Goal: Transaction & Acquisition: Purchase product/service

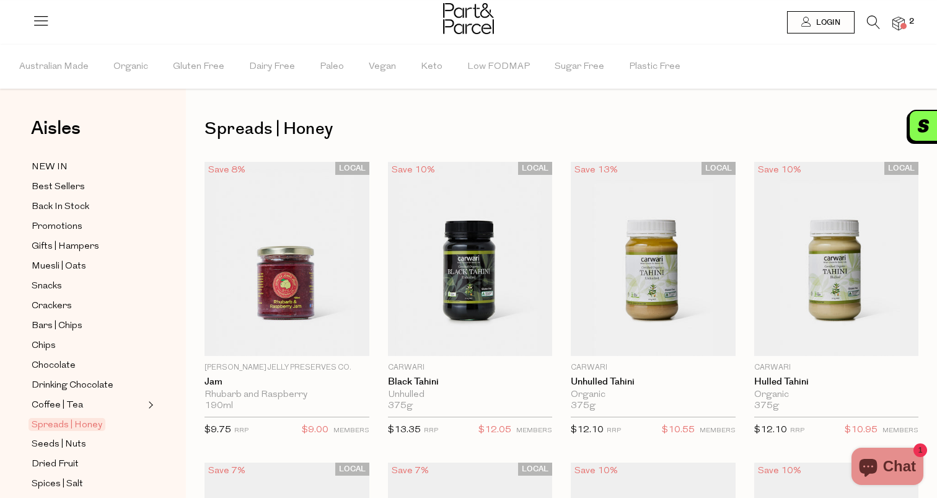
click at [147, 65] on li "Organic" at bounding box center [142, 67] width 59 height 44
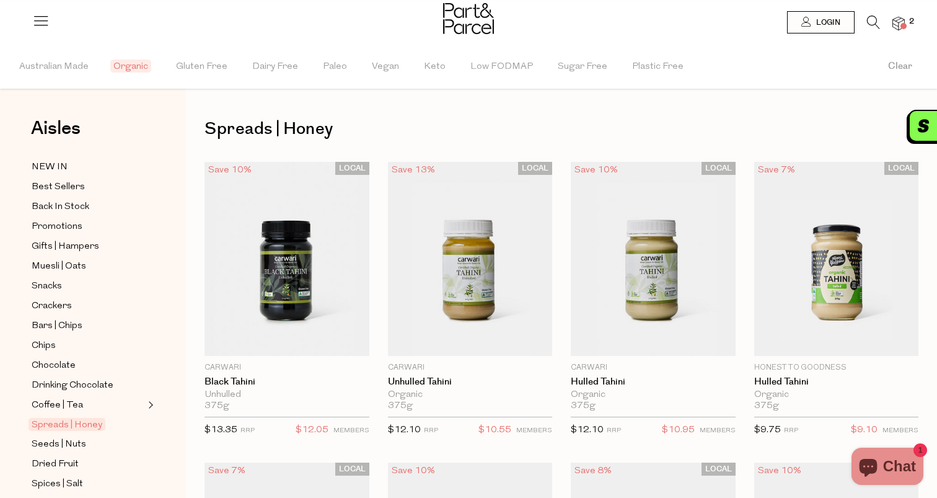
click at [133, 66] on span "Organic" at bounding box center [130, 65] width 41 height 13
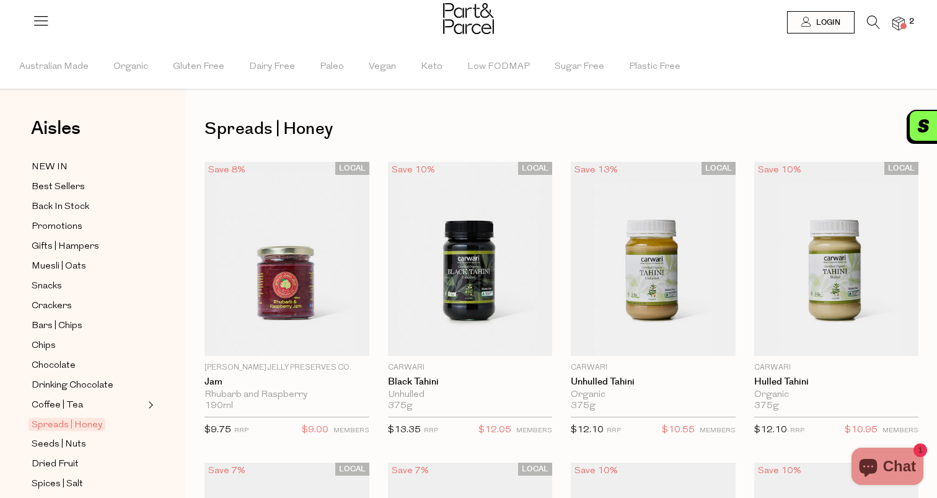
click at [38, 14] on icon at bounding box center [40, 20] width 17 height 17
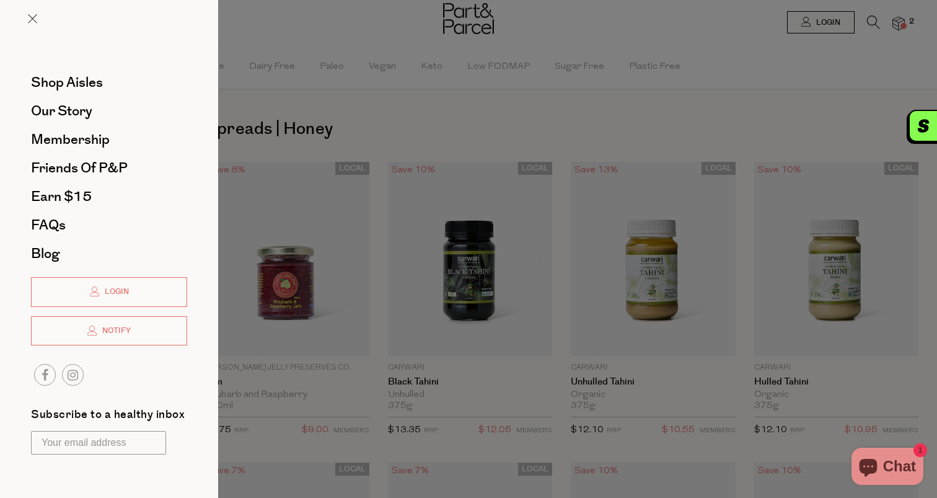
click at [330, 114] on div at bounding box center [468, 249] width 937 height 498
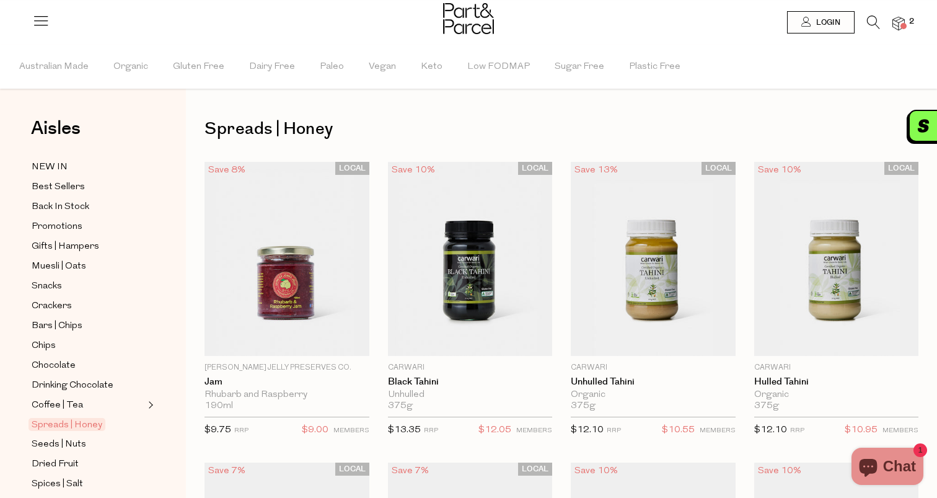
click at [867, 19] on icon at bounding box center [873, 22] width 13 height 14
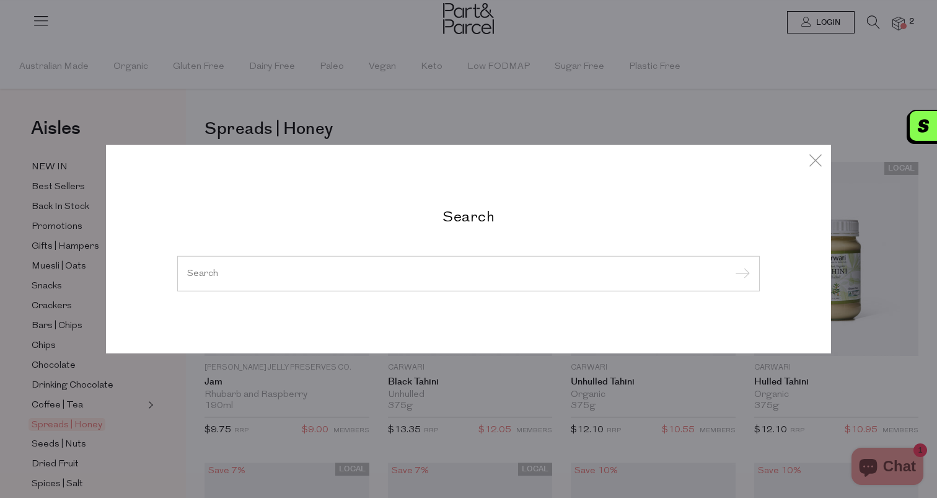
click at [449, 266] on div at bounding box center [468, 273] width 583 height 36
click at [441, 271] on input "search" at bounding box center [468, 272] width 563 height 9
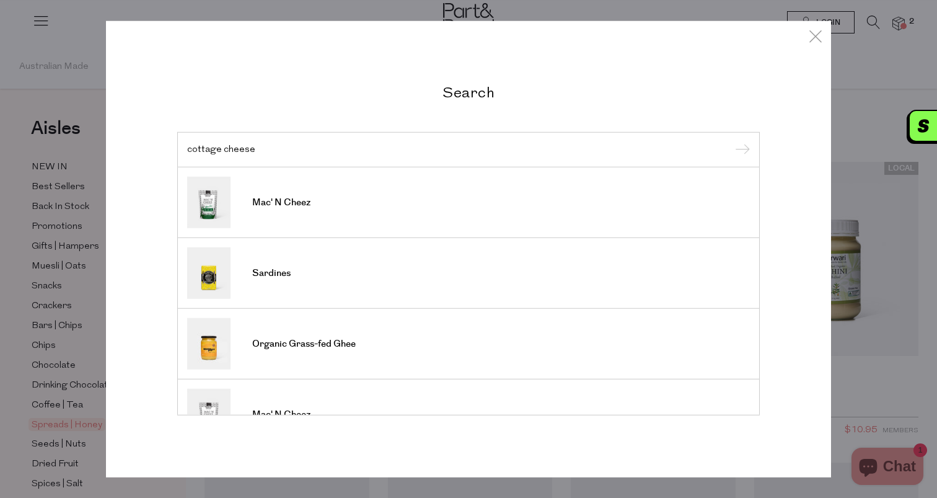
type input "cottage cheese"
click at [731, 141] on input "submit" at bounding box center [740, 150] width 19 height 19
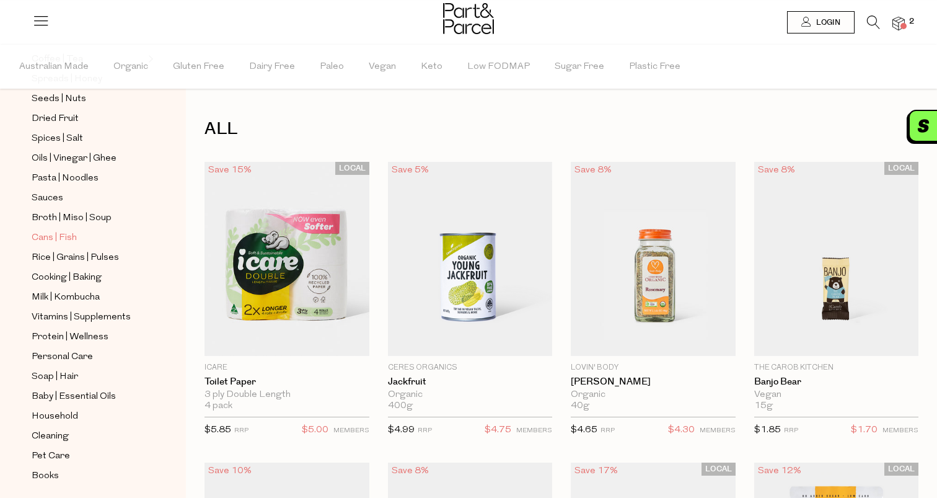
scroll to position [385, 0]
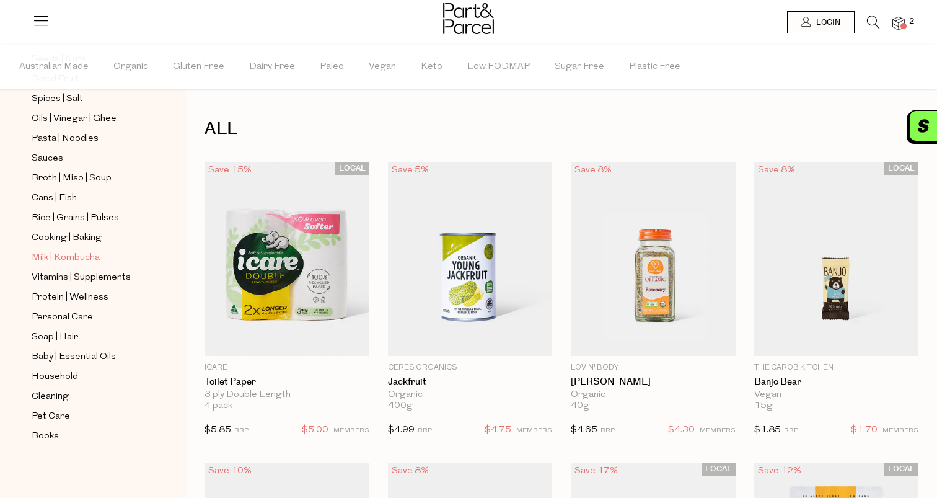
click at [84, 254] on span "Milk | Kombucha" at bounding box center [66, 257] width 68 height 15
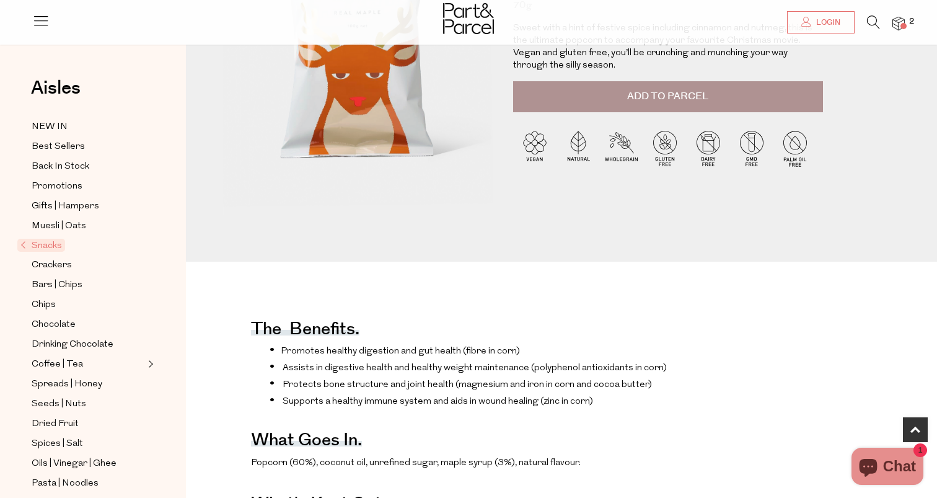
scroll to position [198, 0]
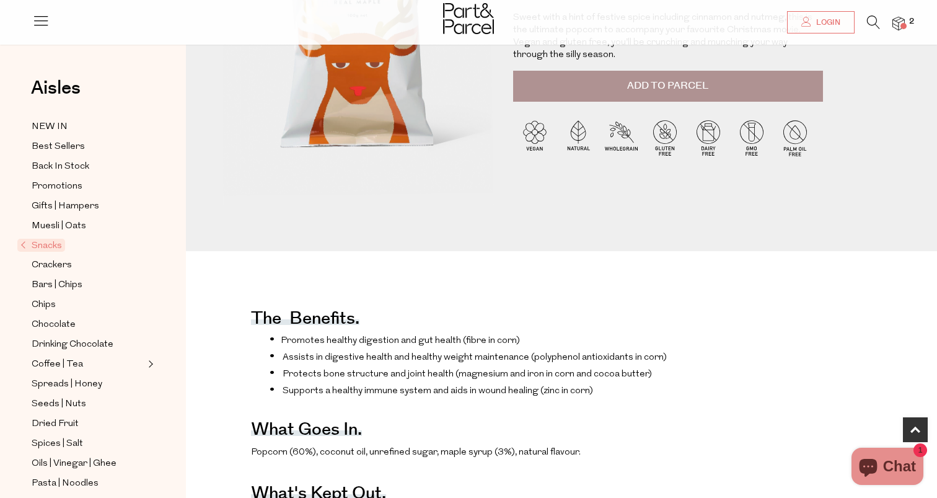
click at [367, 336] on span "Promotes healthy digestion and gut health (fibre in corn)" at bounding box center [400, 340] width 239 height 9
click at [386, 364] on ul "Promotes healthy digestion and gut health (fibre in corn) Assists in digestive …" at bounding box center [467, 364] width 433 height 63
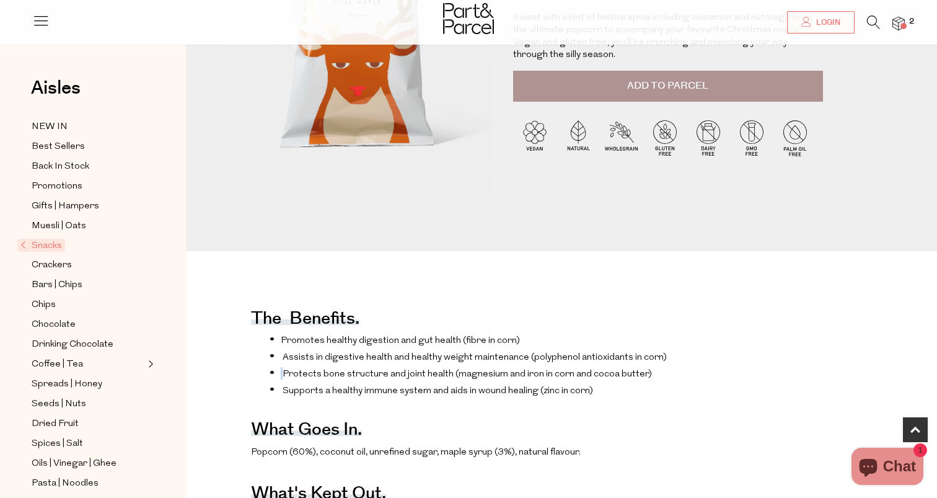
click at [386, 364] on ul "Promotes healthy digestion and gut health (fibre in corn) Assists in digestive …" at bounding box center [467, 364] width 433 height 63
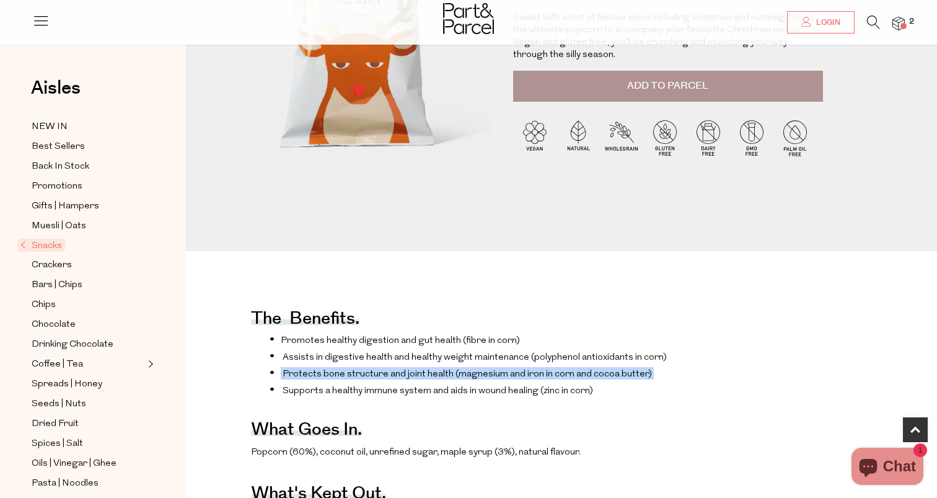
click at [405, 365] on ul "Promotes healthy digestion and gut health (fibre in corn) Assists in digestive …" at bounding box center [467, 364] width 433 height 63
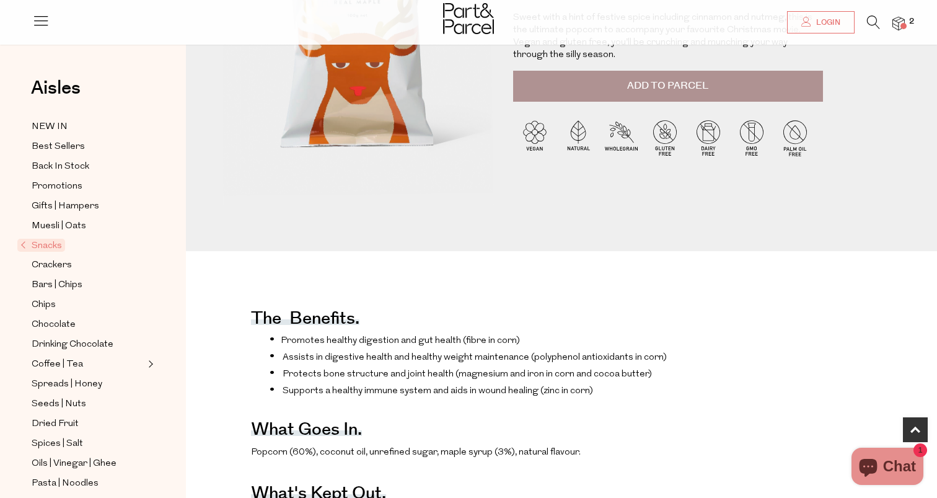
click at [405, 365] on ul "Promotes healthy digestion and gut health (fibre in corn) Assists in digestive …" at bounding box center [467, 364] width 433 height 63
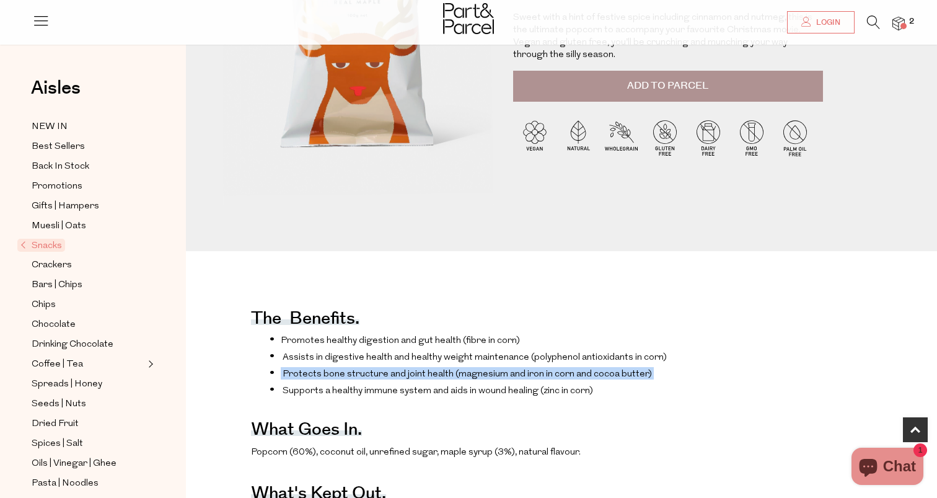
click at [412, 357] on span "Assists in digestive health and healthy weight maintenance (polyphenol antioxid…" at bounding box center [475, 357] width 384 height 9
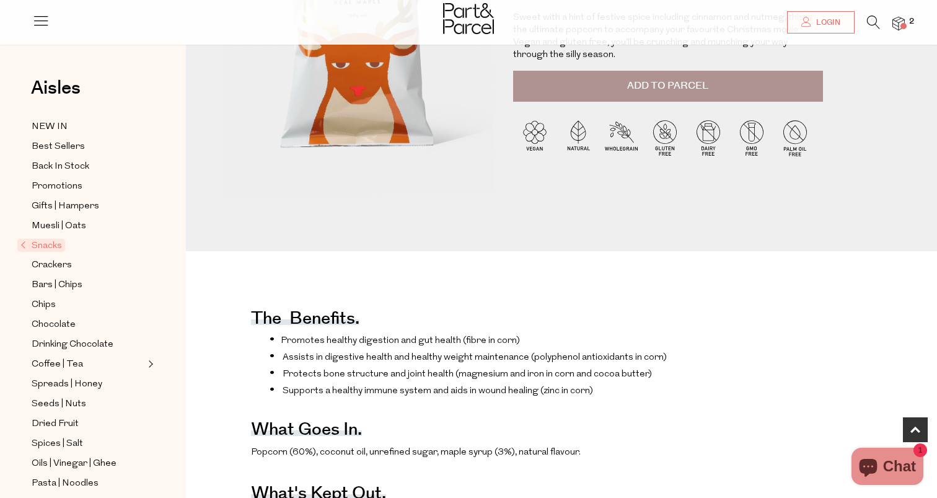
click at [412, 357] on span "Assists in digestive health and healthy weight maintenance (polyphenol antioxid…" at bounding box center [475, 357] width 384 height 9
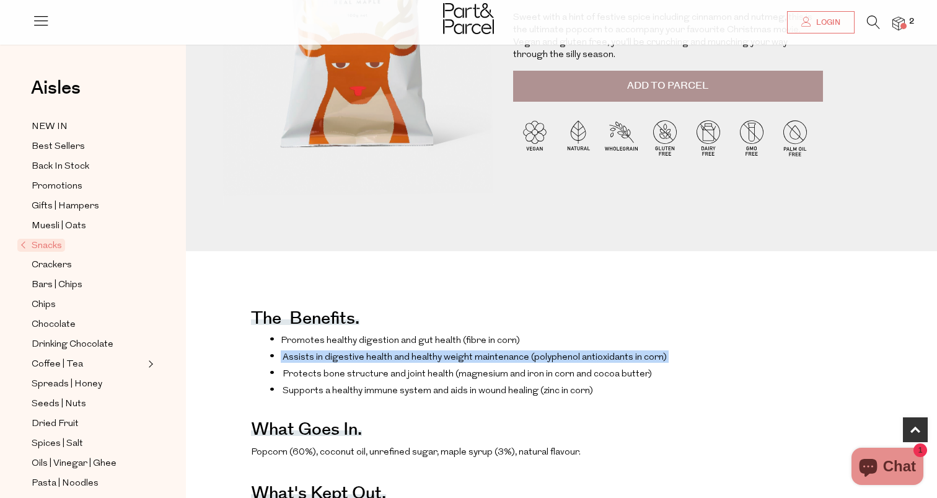
click at [412, 357] on span "Assists in digestive health and healthy weight maintenance (polyphenol antioxid…" at bounding box center [475, 357] width 384 height 9
click at [416, 367] on li "Protects bone structure and joint health (magnesium and iron in corn and cocoa …" at bounding box center [477, 373] width 414 height 12
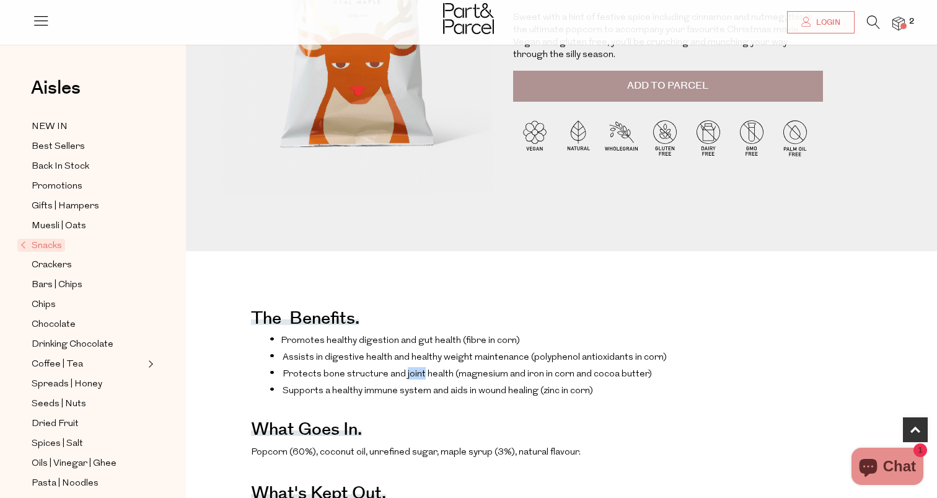
click at [416, 367] on li "Protects bone structure and joint health (magnesium and iron in corn and cocoa …" at bounding box center [477, 373] width 414 height 12
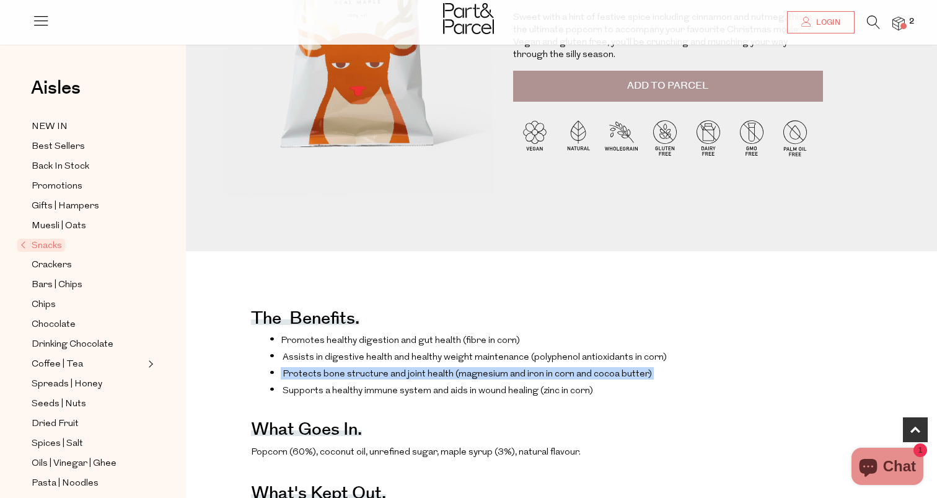
click at [434, 361] on ul "Promotes healthy digestion and gut health (fibre in corn) Assists in digestive …" at bounding box center [467, 364] width 433 height 63
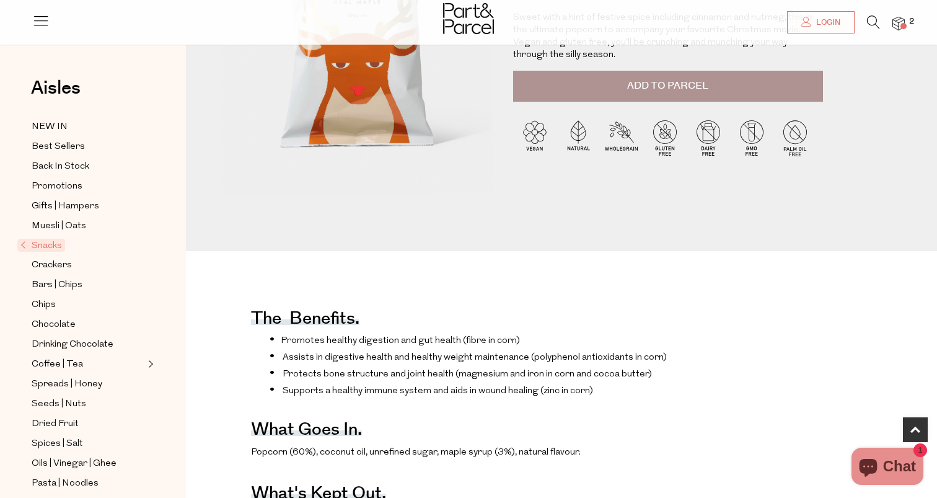
click at [434, 361] on ul "Promotes healthy digestion and gut health (fibre in corn) Assists in digestive …" at bounding box center [467, 364] width 433 height 63
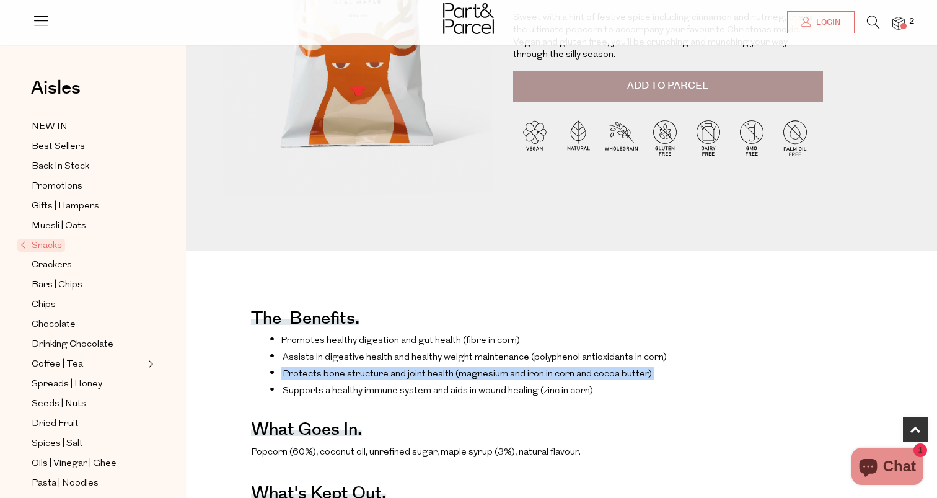
click at [433, 372] on span "Protects bone structure and joint health (magnesium and iron in corn and cocoa …" at bounding box center [467, 373] width 369 height 9
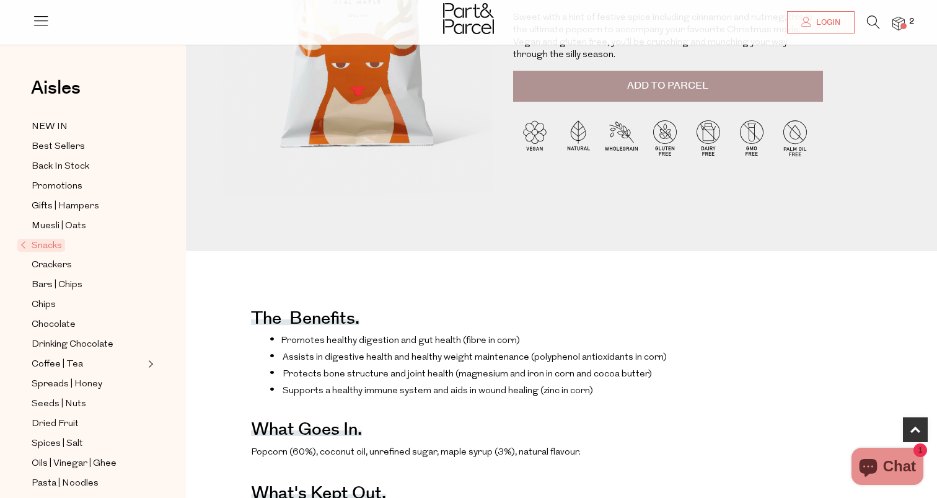
click at [433, 372] on span "Protects bone structure and joint health (magnesium and iron in corn and cocoa …" at bounding box center [467, 373] width 369 height 9
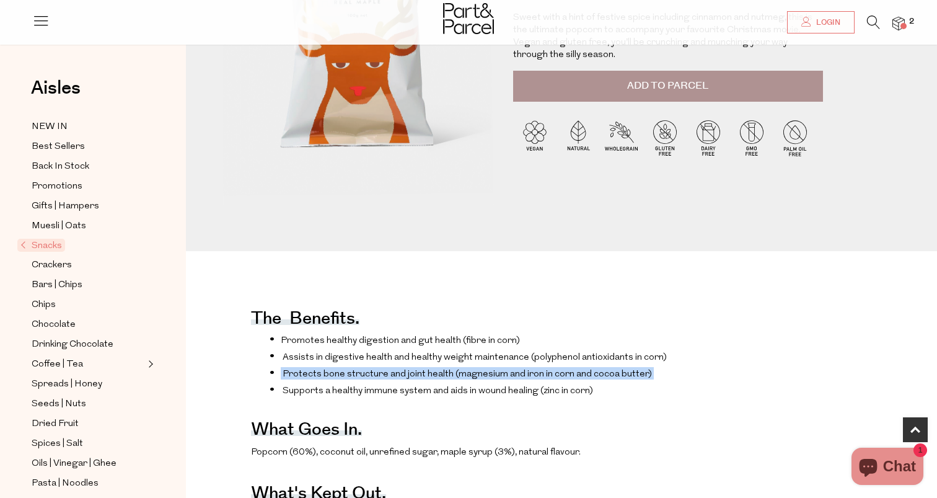
click at [435, 386] on span "Supports a healthy immune system and aids in wound healing (zinc in corn)" at bounding box center [438, 390] width 310 height 9
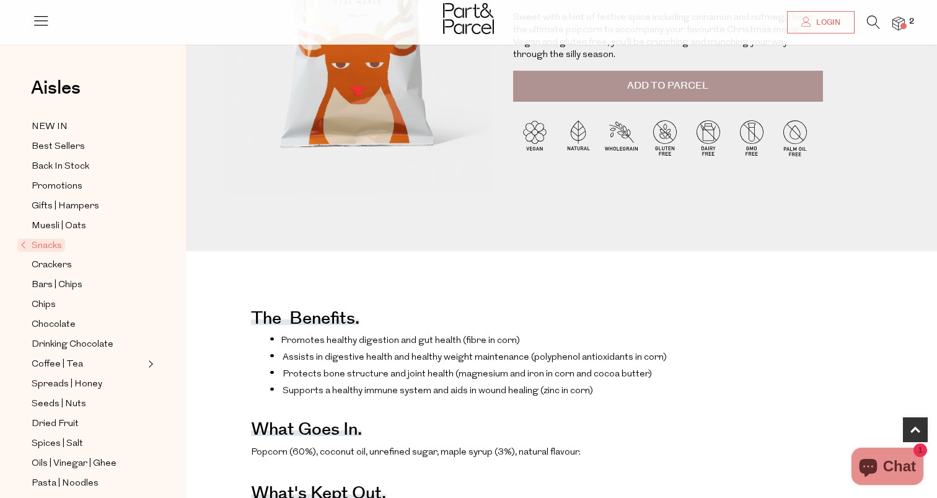
click at [435, 386] on span "Supports a healthy immune system and aids in wound healing (zinc in corn)" at bounding box center [438, 390] width 310 height 9
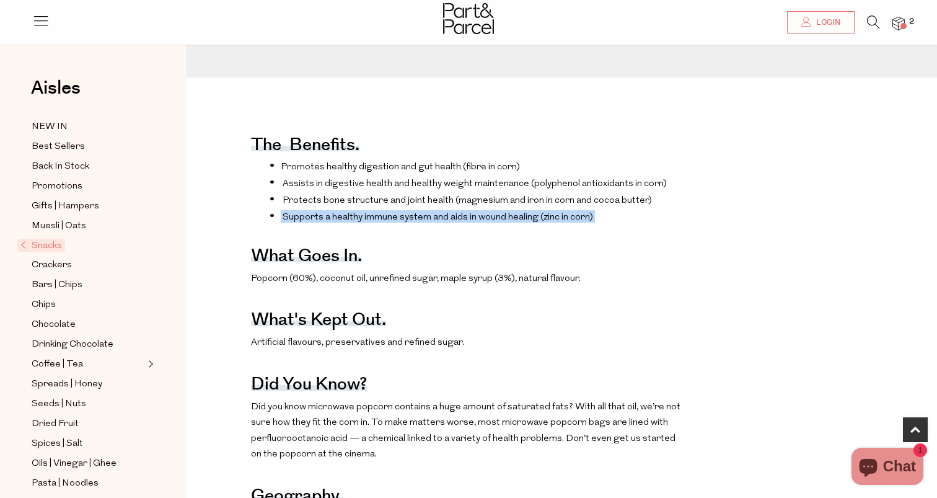
scroll to position [428, 0]
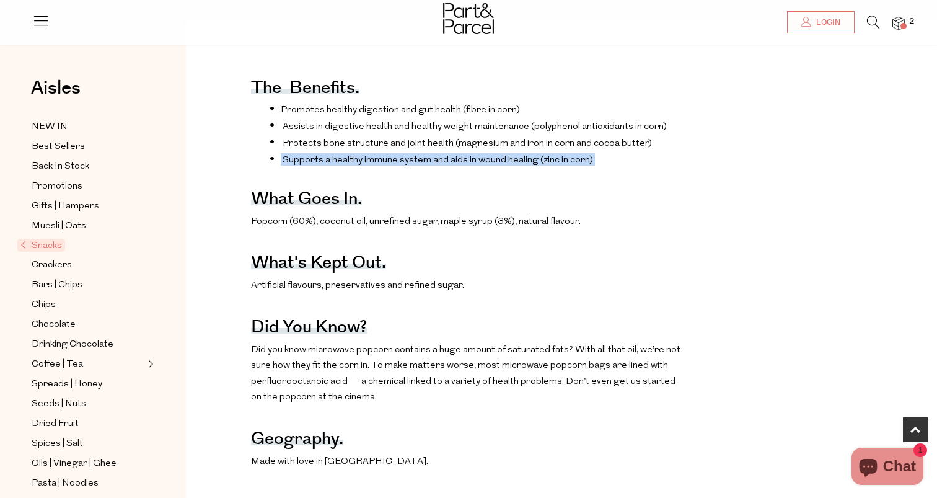
click at [438, 219] on p "Popcorn (60%), coconut oil, unrefined sugar, maple syrup (3%), natural flavour." at bounding box center [467, 222] width 433 height 16
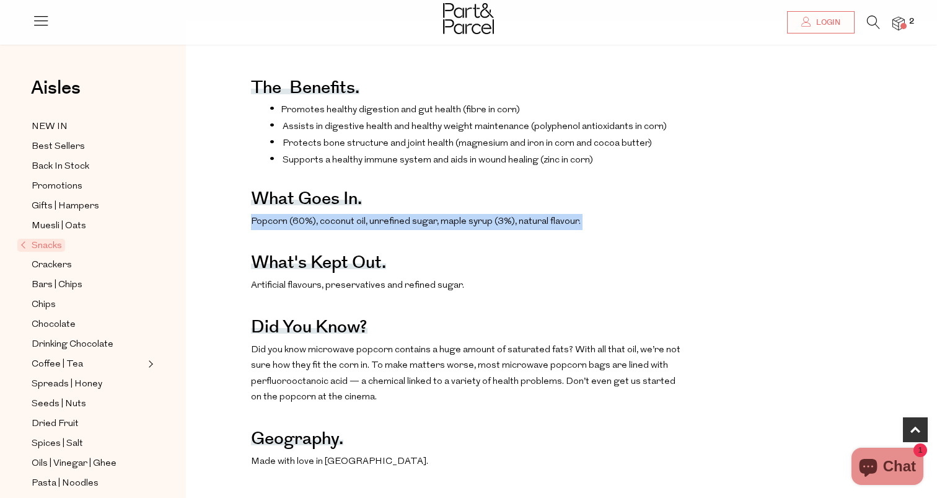
click at [449, 226] on p "Popcorn (60%), coconut oil, unrefined sugar, maple syrup (3%), natural flavour." at bounding box center [467, 222] width 433 height 16
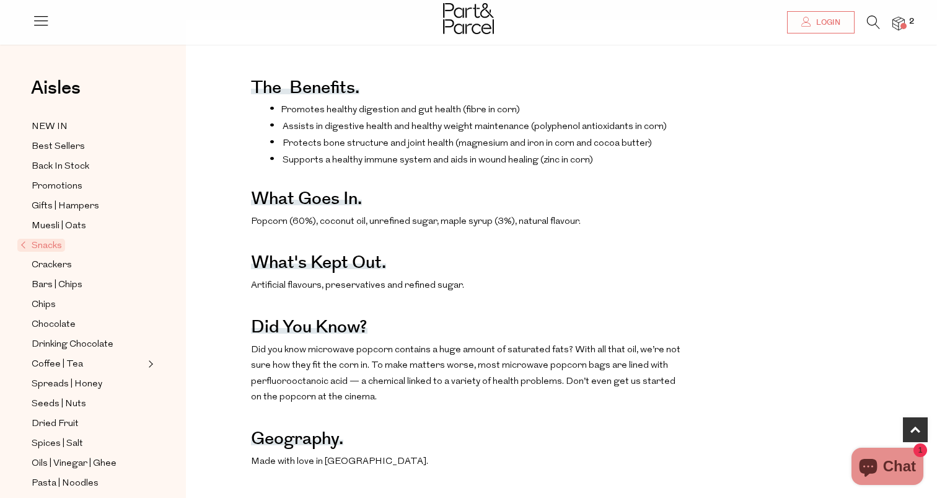
click at [449, 226] on p "Popcorn (60%), coconut oil, unrefined sugar, maple syrup (3%), natural flavour." at bounding box center [467, 222] width 433 height 16
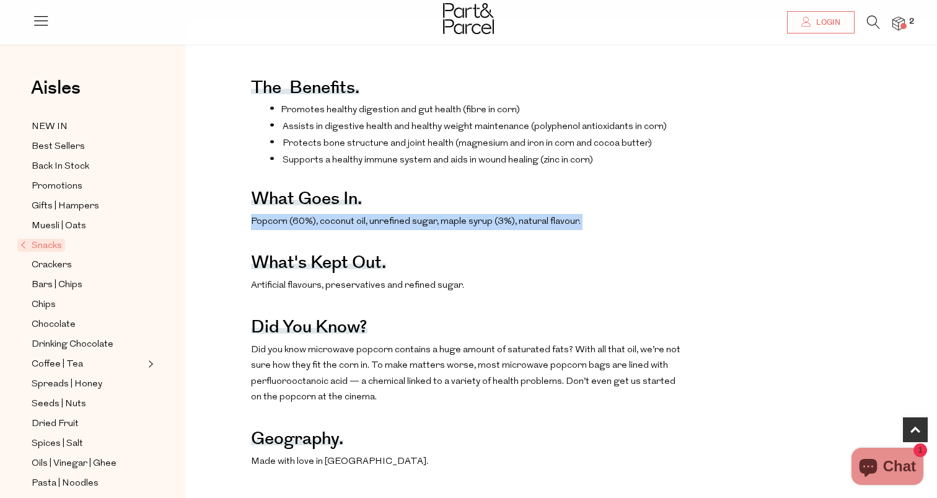
click at [457, 294] on div "The benefits. Promotes healthy digestion and gut health (fibre in corn) Assists…" at bounding box center [467, 265] width 433 height 421
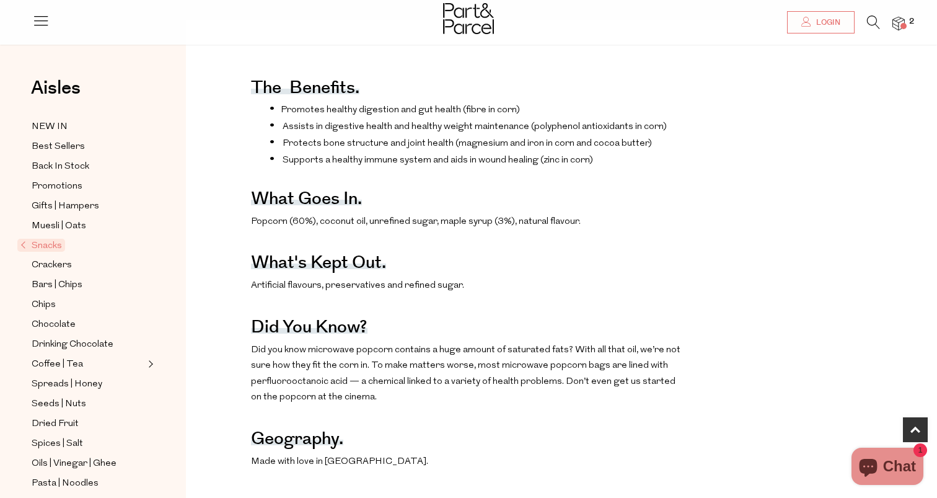
click at [457, 294] on div "The benefits. Promotes healthy digestion and gut health (fibre in corn) Assists…" at bounding box center [467, 265] width 433 height 421
click at [448, 280] on p "Artificial flavours, preservatives and refined sugar." at bounding box center [467, 286] width 433 height 16
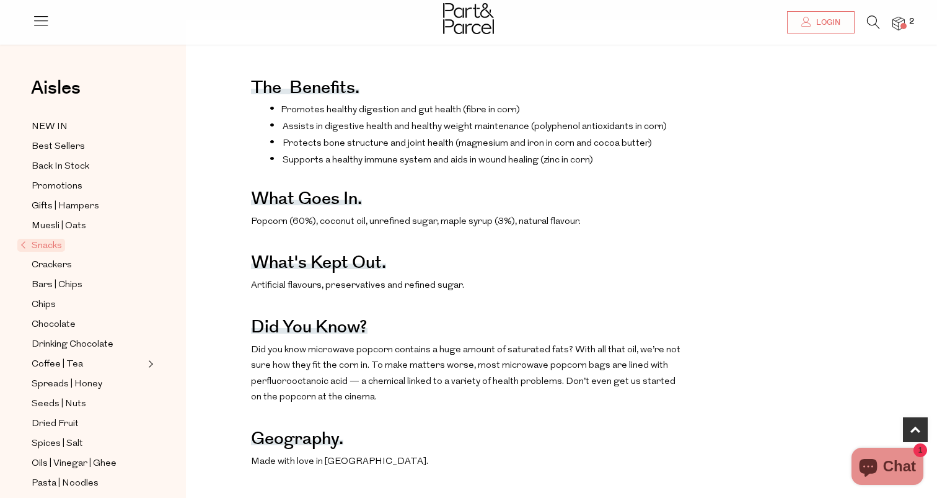
click at [448, 280] on p "Artificial flavours, preservatives and refined sugar." at bounding box center [467, 286] width 433 height 16
click at [476, 333] on div "The benefits. Promotes healthy digestion and gut health (fibre in corn) Assists…" at bounding box center [467, 265] width 433 height 421
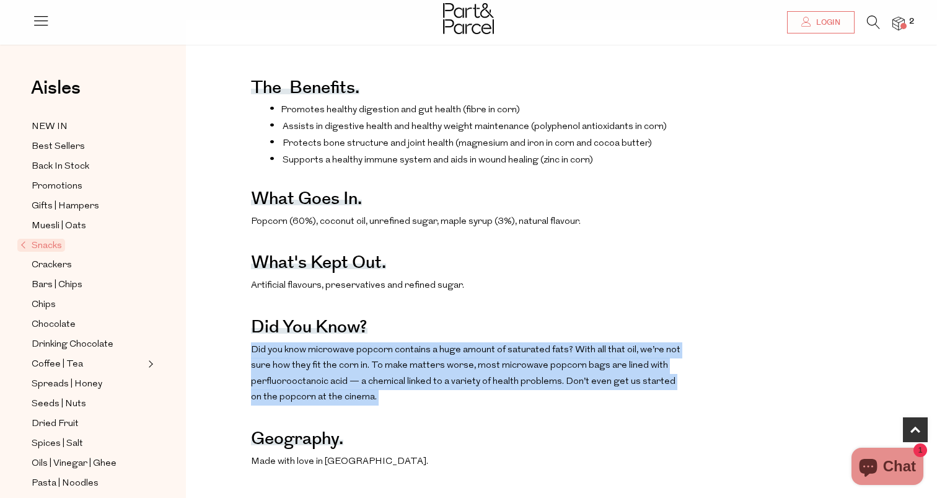
click at [477, 359] on p "Did you know microwave popcorn contains a huge amount of saturated fats? With a…" at bounding box center [467, 373] width 433 height 63
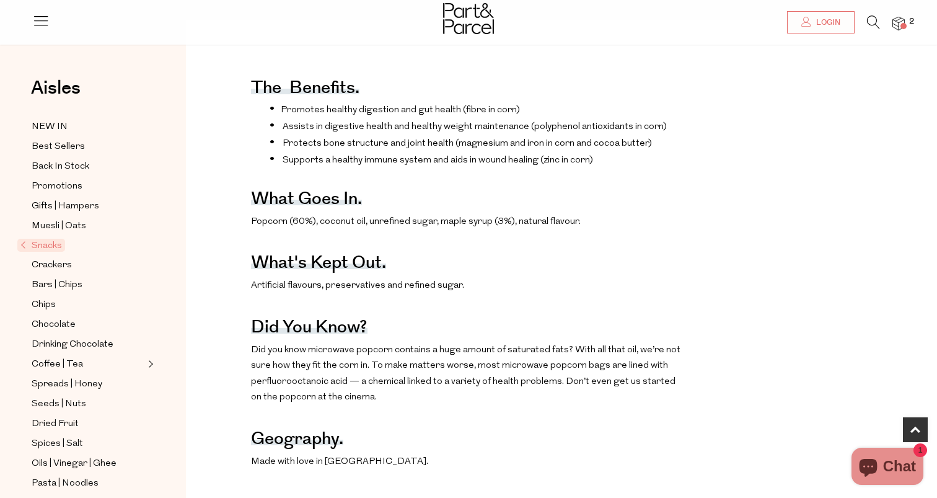
click at [477, 359] on p "Did you know microwave popcorn contains a huge amount of saturated fats? With a…" at bounding box center [467, 373] width 433 height 63
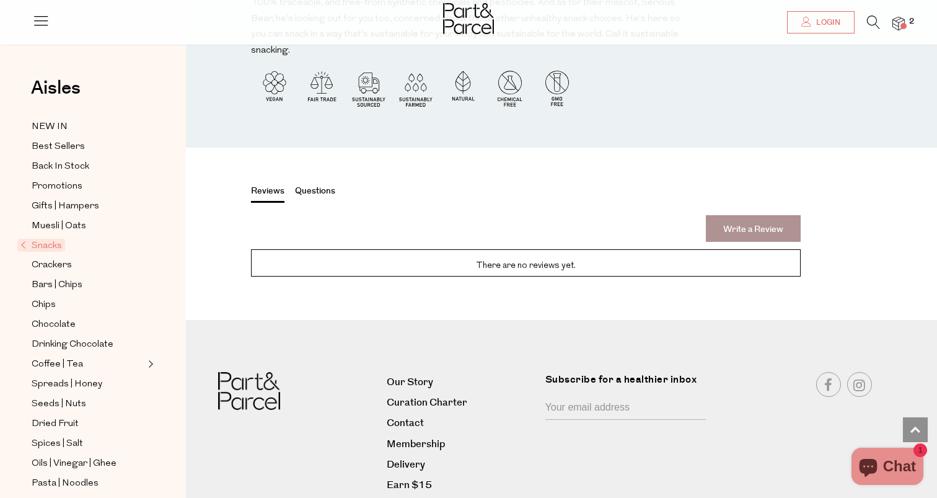
scroll to position [1119, 0]
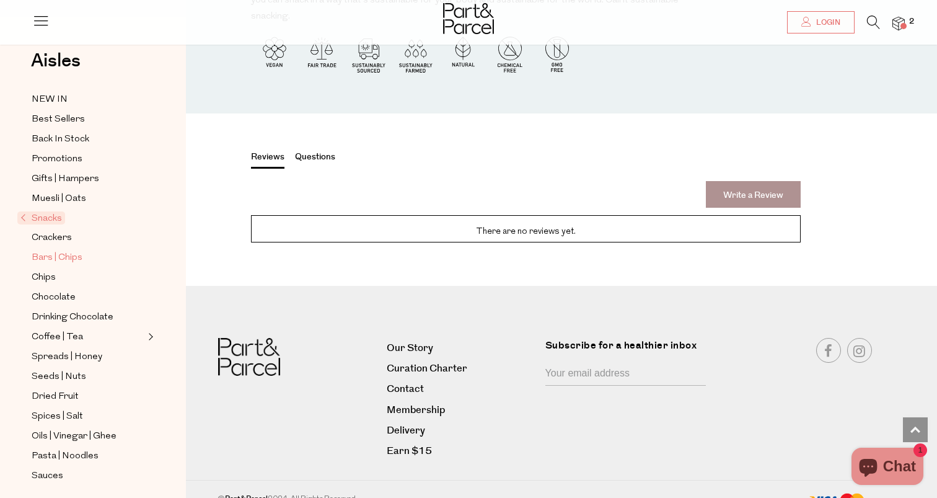
click at [64, 250] on span "Bars | Chips" at bounding box center [57, 257] width 51 height 15
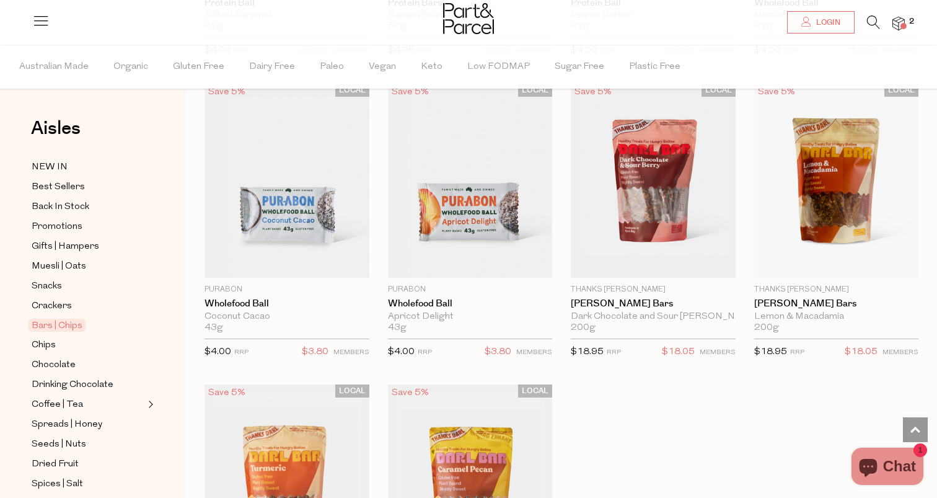
scroll to position [3403, 0]
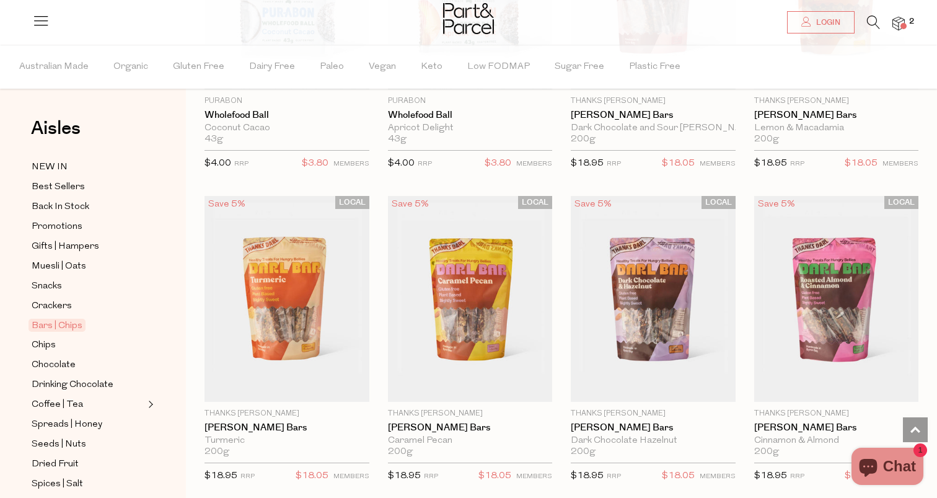
scroll to position [3601, 0]
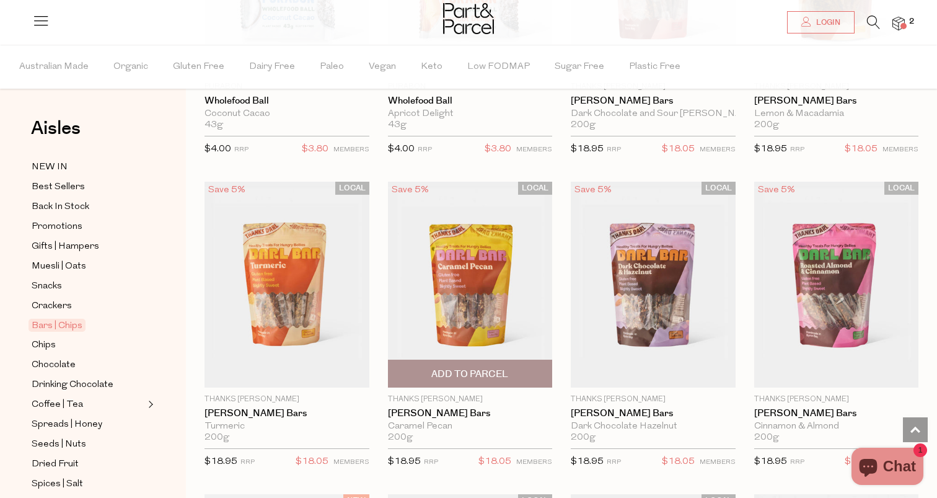
click at [514, 327] on img at bounding box center [470, 285] width 165 height 206
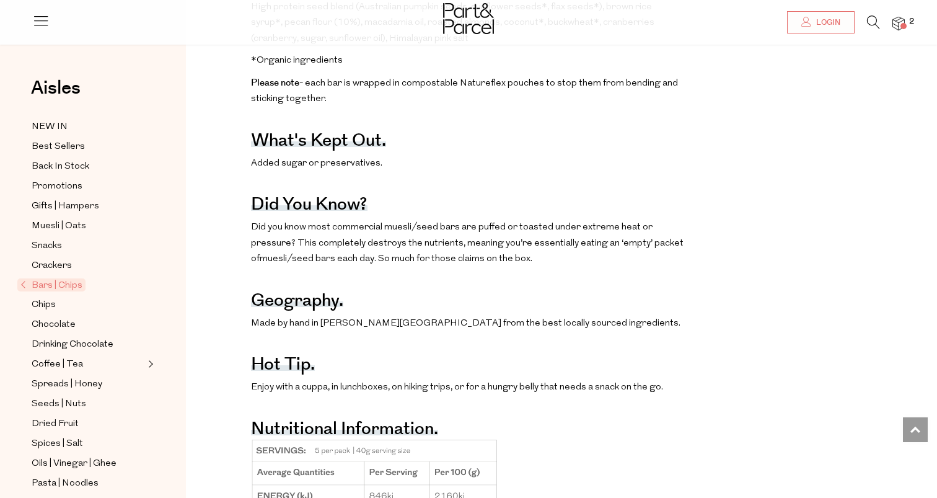
scroll to position [695, 0]
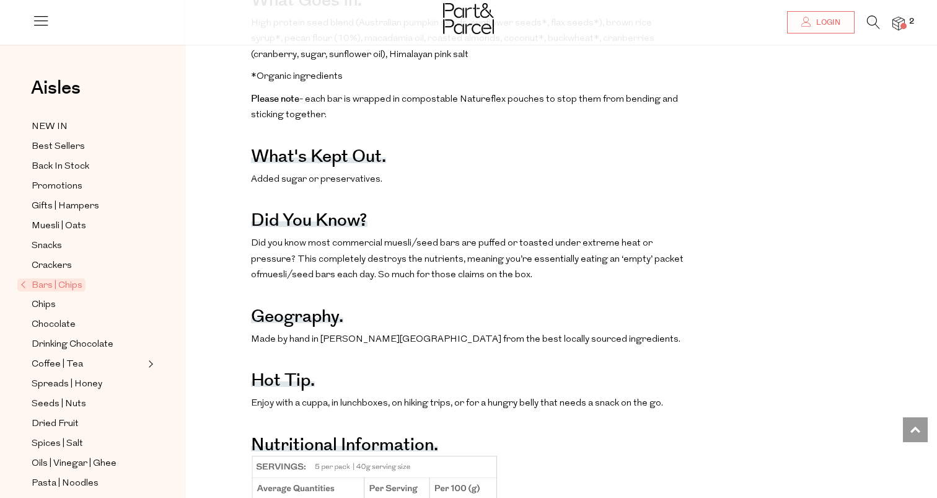
click at [465, 395] on p "Enjoy with a cuppa, in lunchboxes, on hiking trips, or for a hungry belly that …" at bounding box center [467, 403] width 433 height 16
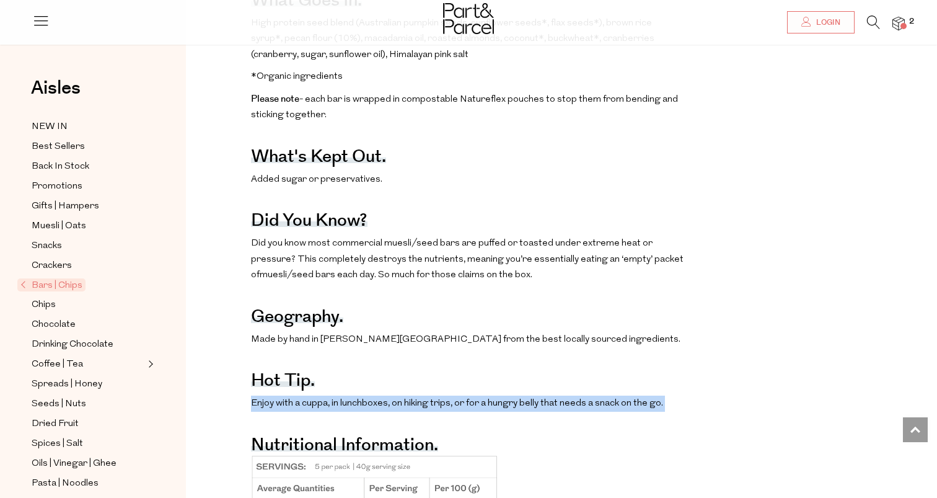
click at [501, 395] on p "Enjoy with a cuppa, in lunchboxes, on hiking trips, or for a hungry belly that …" at bounding box center [467, 403] width 433 height 16
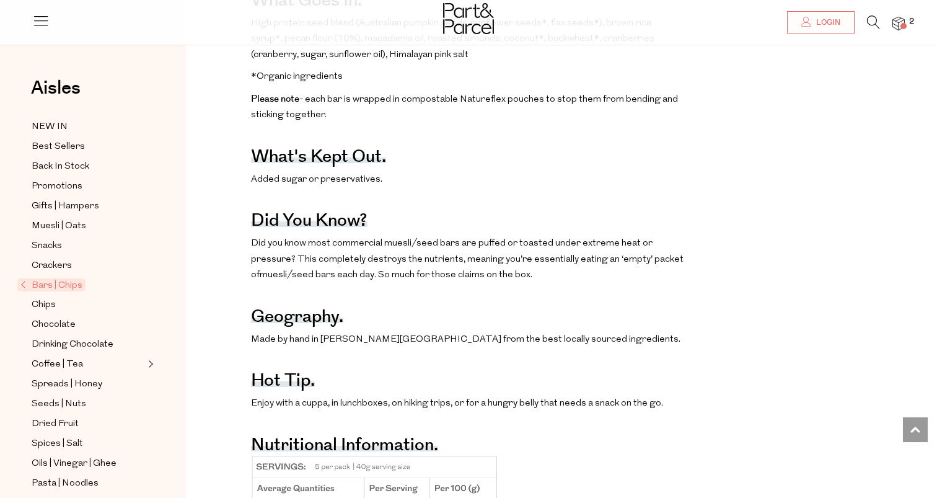
click at [501, 395] on p "Enjoy with a cuppa, in lunchboxes, on hiking trips, or for a hungry belly that …" at bounding box center [467, 403] width 433 height 16
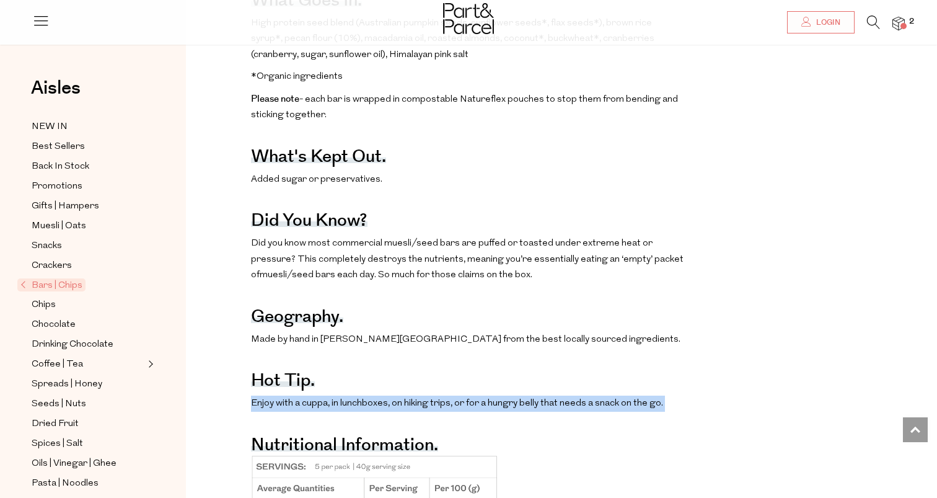
click at [504, 261] on div "The benefits. Promotes healthy digestion and gut health (fibre in seeds, nuts a…" at bounding box center [467, 261] width 433 height 829
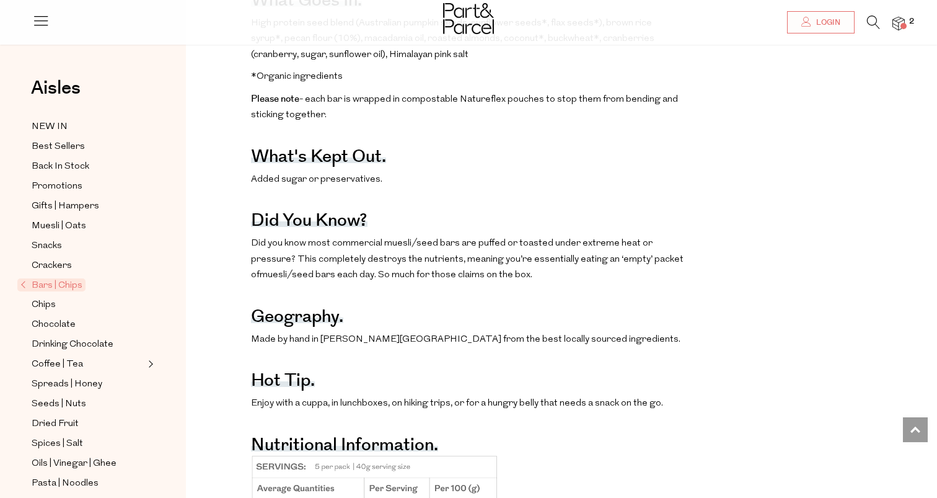
click at [504, 261] on div "The benefits. Promotes healthy digestion and gut health (fibre in seeds, nuts a…" at bounding box center [467, 261] width 433 height 829
click at [513, 240] on span "Did you know most commercial muesli/seed bars are puffed or toasted under extre…" at bounding box center [467, 259] width 433 height 41
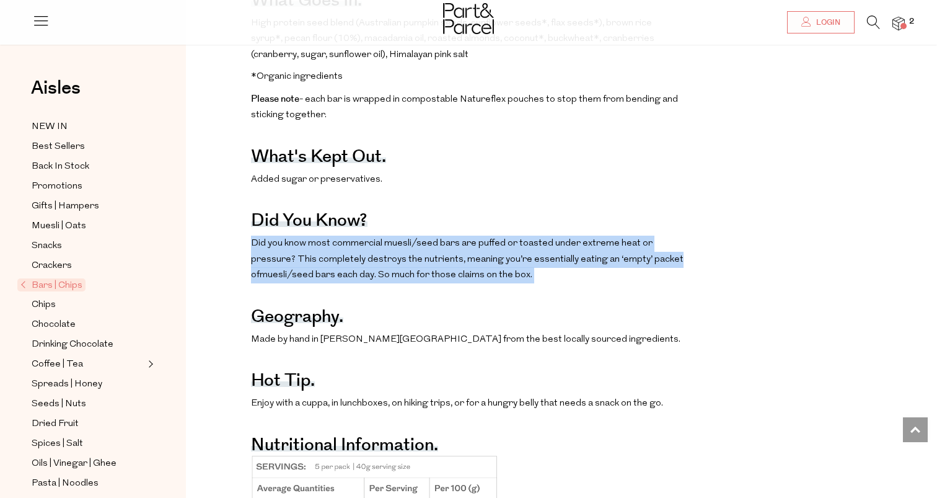
click at [513, 240] on span "Did you know most commercial muesli/seed bars are puffed or toasted under extre…" at bounding box center [467, 259] width 433 height 41
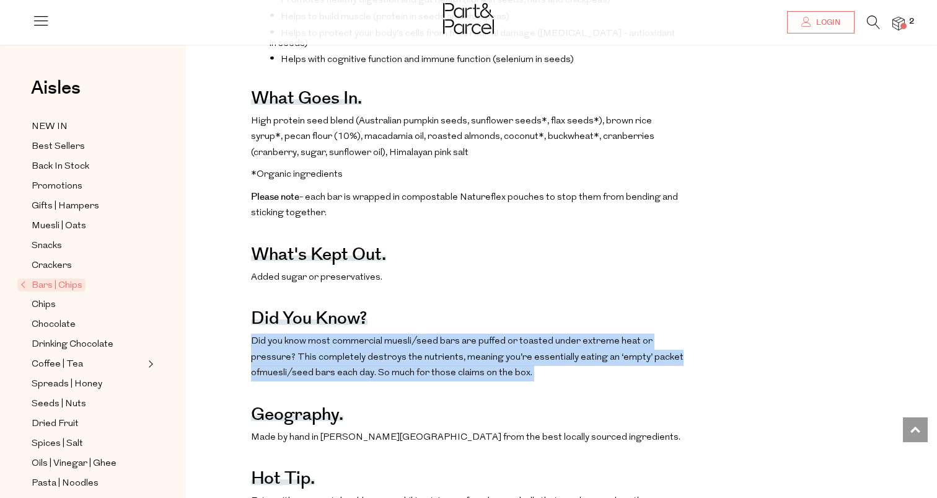
scroll to position [583, 0]
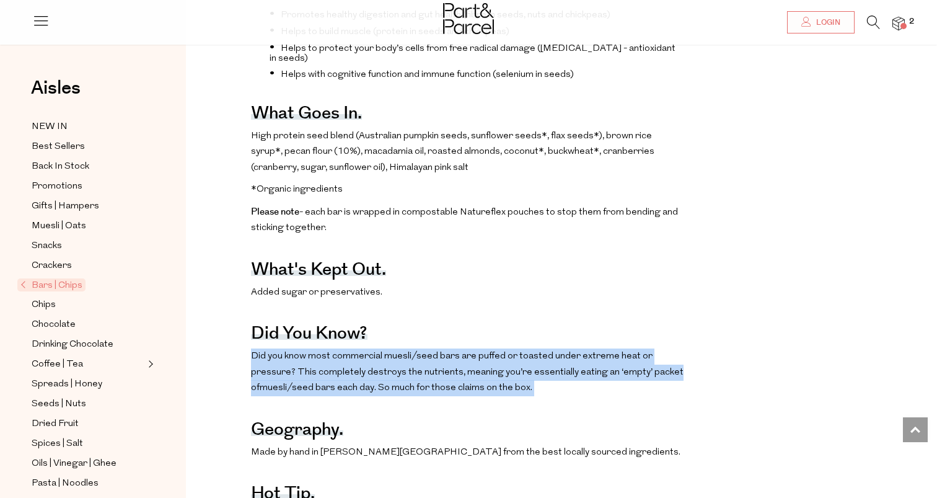
click at [482, 205] on p "Please note - each bar is wrapped in compostable Natureflex pouches to stop the…" at bounding box center [467, 220] width 433 height 32
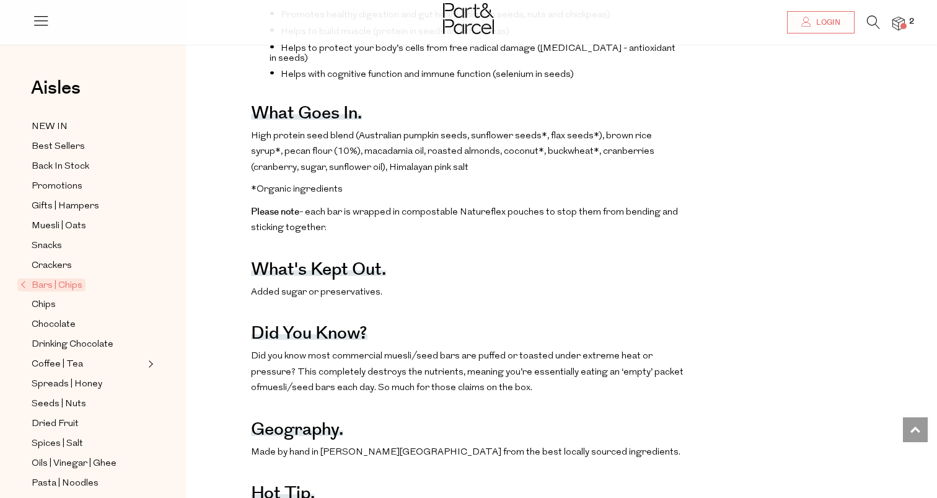
click at [482, 205] on p "Please note - each bar is wrapped in compostable Natureflex pouches to stop the…" at bounding box center [467, 220] width 433 height 32
click at [513, 177] on div "The benefits. Promotes healthy digestion and gut health (fibre in seeds, nuts a…" at bounding box center [467, 374] width 433 height 829
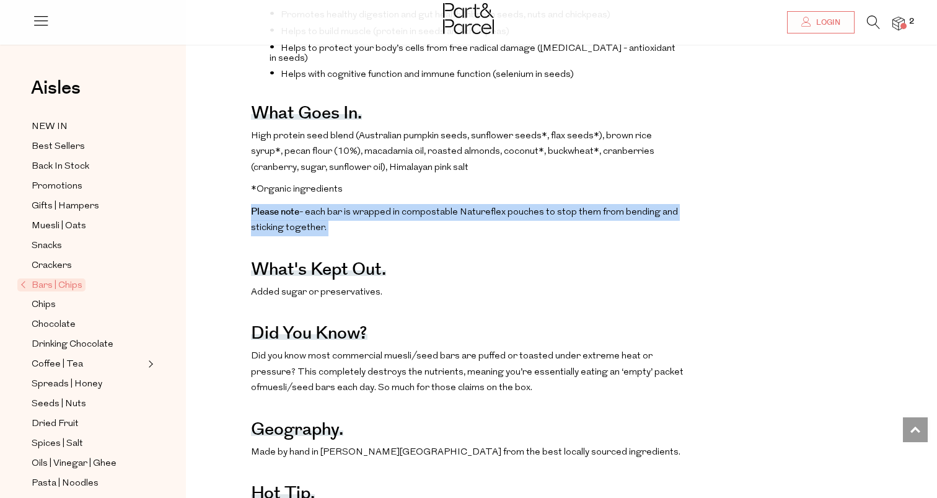
click at [529, 145] on p "High protein seed blend (Australian pumpkin seeds, sunflower seeds*, flax seeds…" at bounding box center [467, 152] width 433 height 48
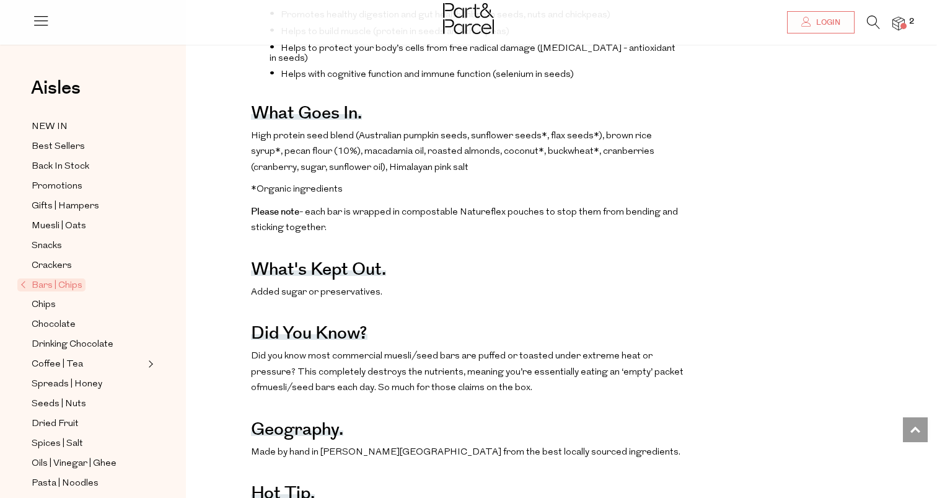
click at [529, 145] on p "High protein seed blend (Australian pumpkin seeds, sunflower seeds*, flax seeds…" at bounding box center [467, 152] width 433 height 48
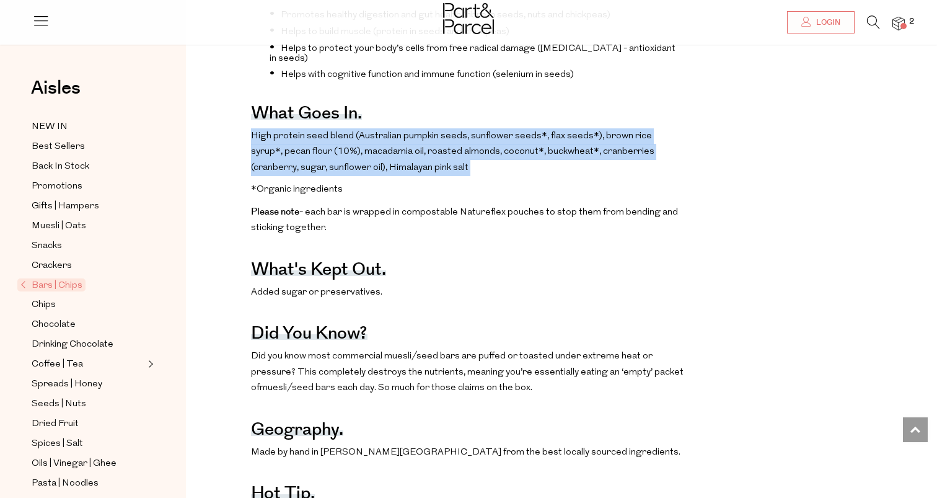
click at [472, 130] on p "High protein seed blend (Australian pumpkin seeds, sunflower seeds*, flax seeds…" at bounding box center [467, 152] width 433 height 48
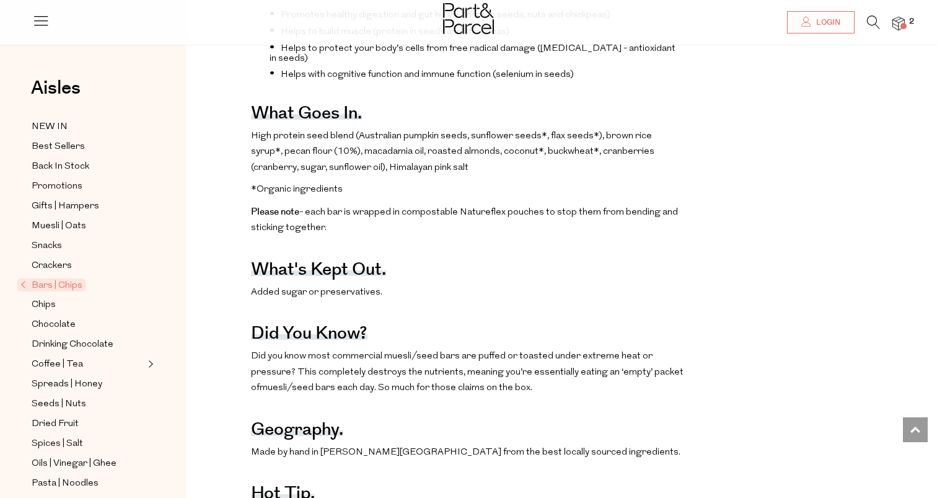
click at [472, 130] on p "High protein seed blend (Australian pumpkin seeds, sunflower seeds*, flax seeds…" at bounding box center [467, 152] width 433 height 48
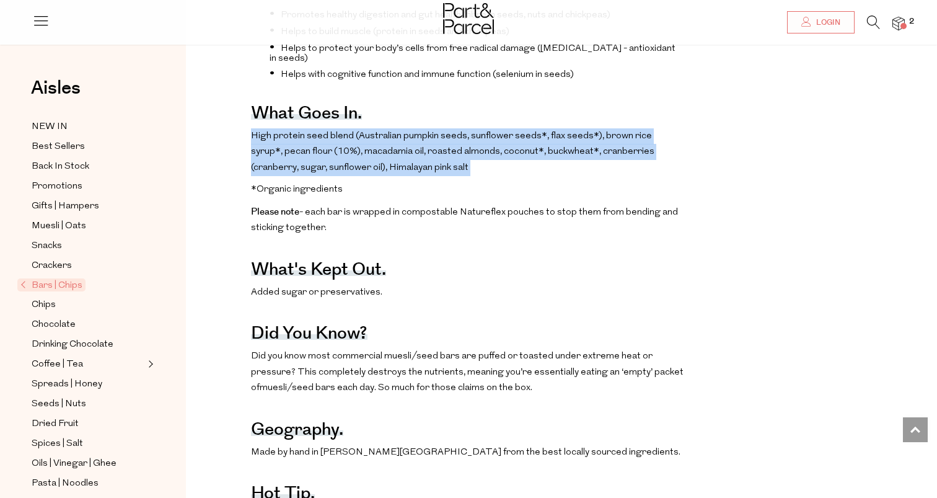
click at [496, 128] on p "High protein seed blend (Australian pumpkin seeds, sunflower seeds*, flax seeds…" at bounding box center [467, 152] width 433 height 48
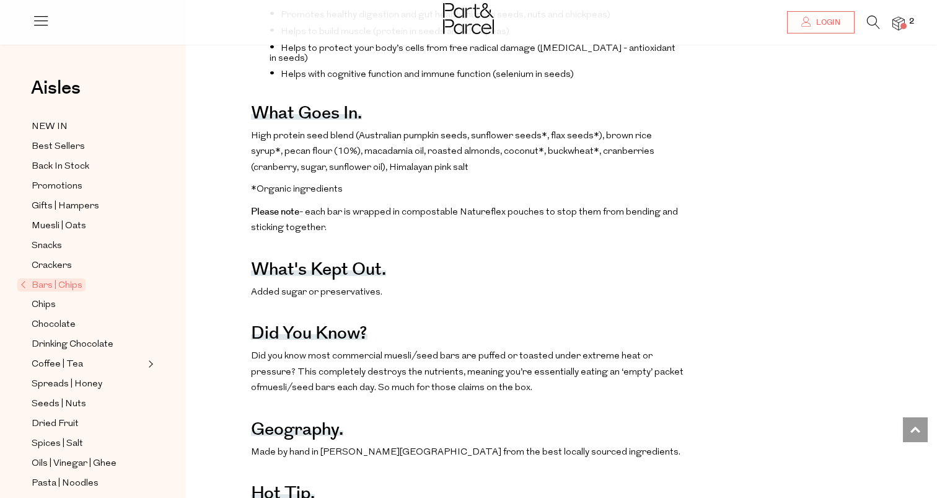
click at [496, 128] on p "High protein seed blend (Australian pumpkin seeds, sunflower seeds*, flax seeds…" at bounding box center [467, 152] width 433 height 48
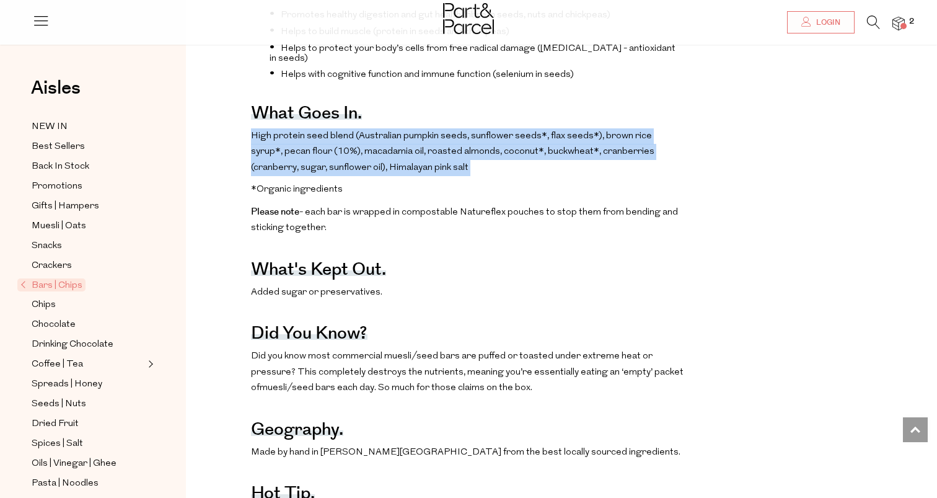
click at [528, 128] on p "High protein seed blend (Australian pumpkin seeds, sunflower seeds*, flax seeds…" at bounding box center [467, 152] width 433 height 48
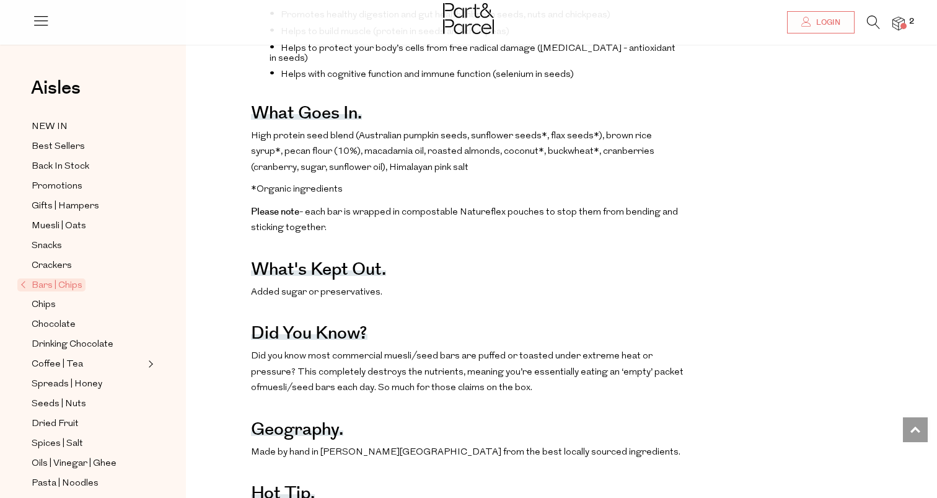
click at [528, 128] on p "High protein seed blend (Australian pumpkin seeds, sunflower seeds*, flax seeds…" at bounding box center [467, 152] width 433 height 48
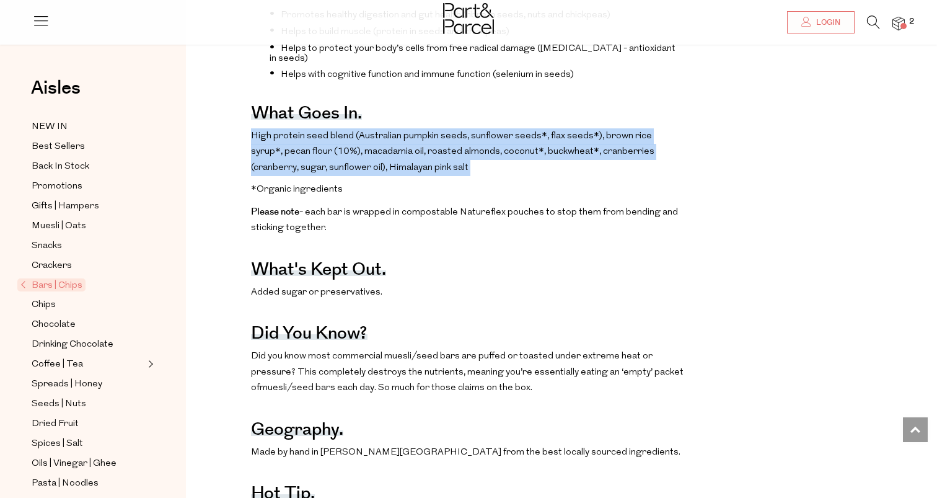
click at [493, 133] on p "High protein seed blend (Australian pumpkin seeds, sunflower seeds*, flax seeds…" at bounding box center [467, 152] width 433 height 48
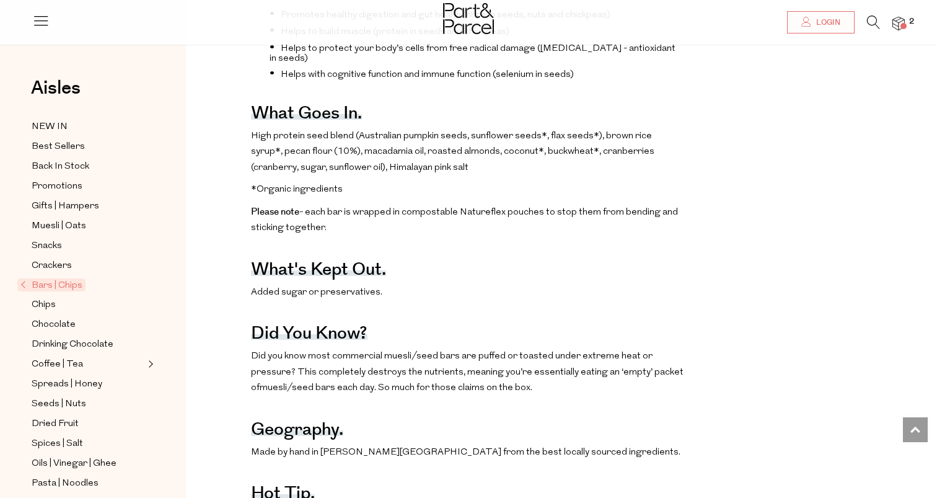
click at [493, 133] on p "High protein seed blend (Australian pumpkin seeds, sunflower seeds*, flax seeds…" at bounding box center [467, 152] width 433 height 48
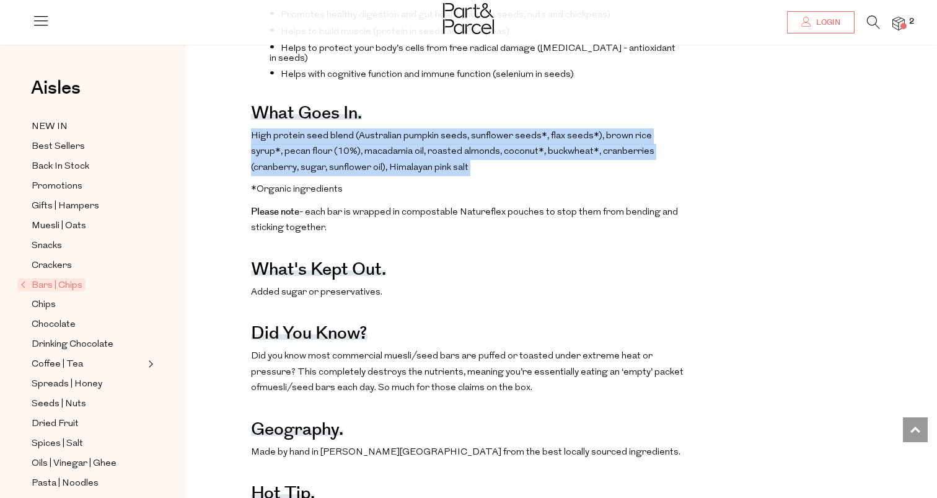
click at [544, 138] on p "High protein seed blend (Australian pumpkin seeds, sunflower seeds*, flax seeds…" at bounding box center [467, 152] width 433 height 48
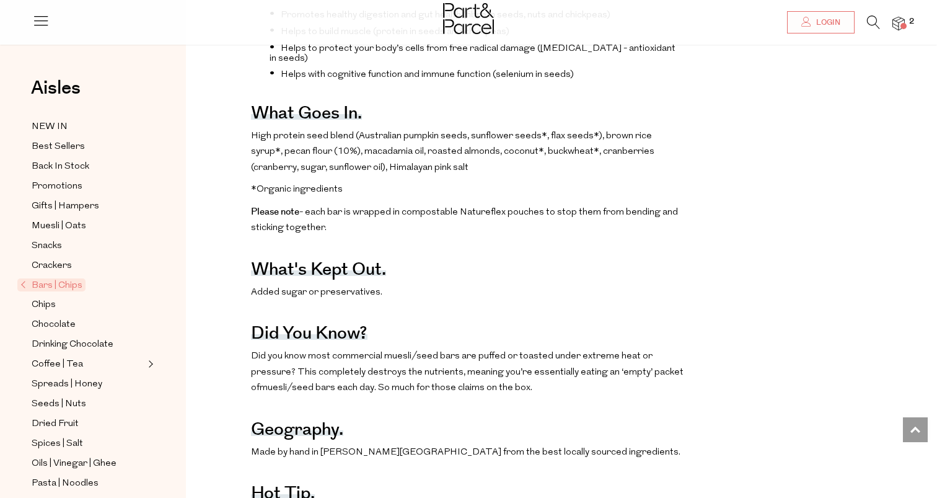
click at [544, 138] on p "High protein seed blend (Australian pumpkin seeds, sunflower seeds*, flax seeds…" at bounding box center [467, 152] width 433 height 48
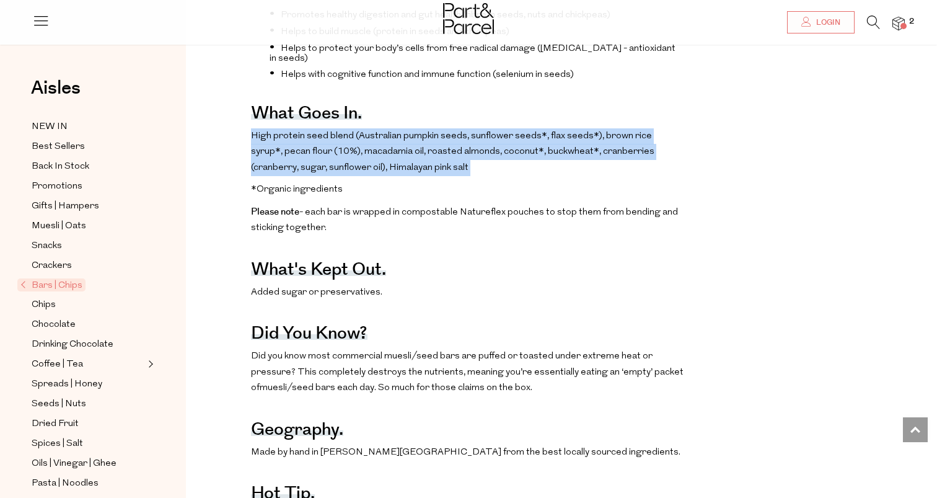
click at [568, 135] on p "High protein seed blend (Australian pumpkin seeds, sunflower seeds*, flax seeds…" at bounding box center [467, 152] width 433 height 48
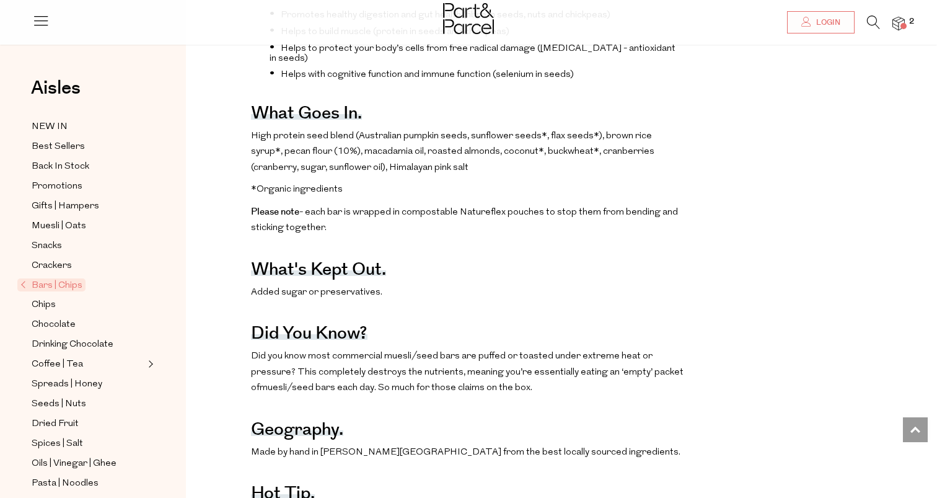
click at [568, 135] on p "High protein seed blend (Australian pumpkin seeds, sunflower seeds*, flax seeds…" at bounding box center [467, 152] width 433 height 48
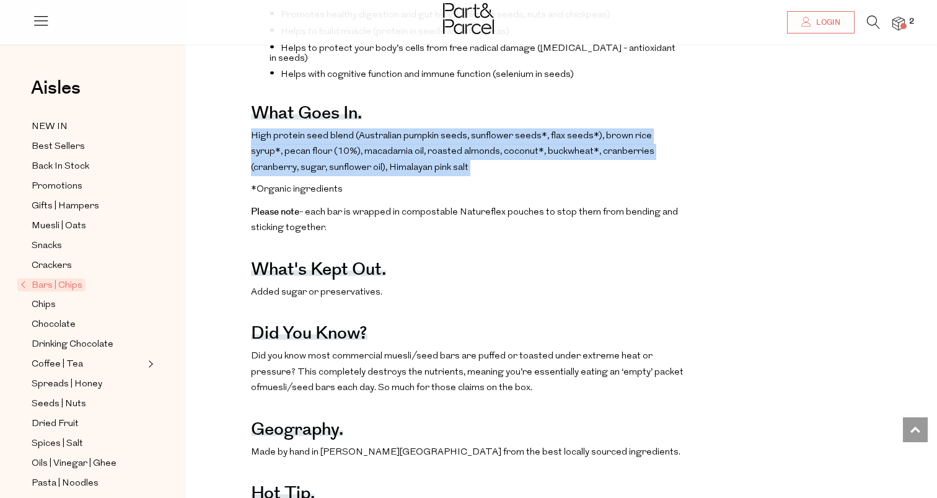
click at [591, 132] on p "High protein seed blend (Australian pumpkin seeds, sunflower seeds*, flax seeds…" at bounding box center [467, 152] width 433 height 48
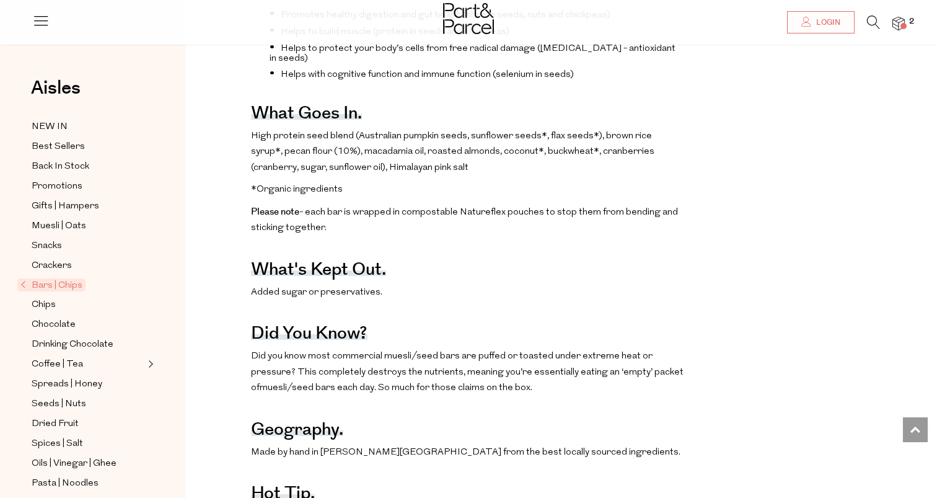
click at [591, 132] on p "High protein seed blend (Australian pumpkin seeds, sunflower seeds*, flax seeds…" at bounding box center [467, 152] width 433 height 48
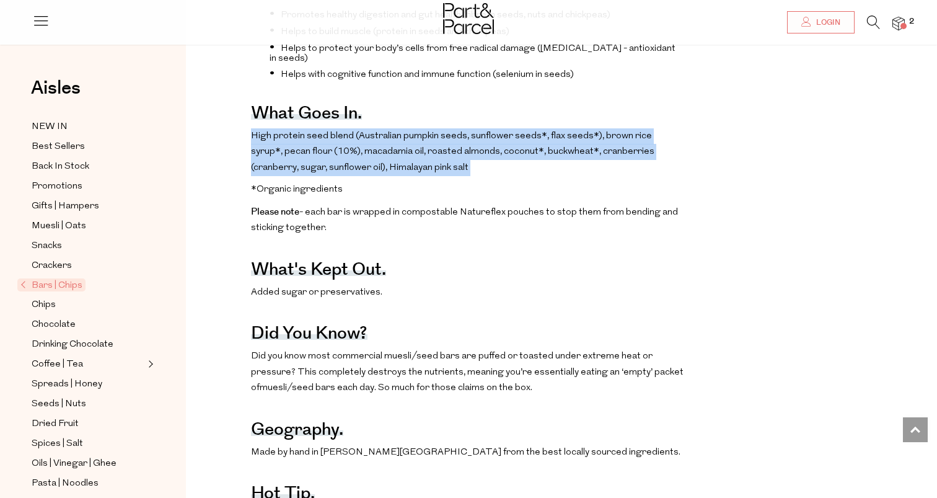
click at [622, 131] on p "High protein seed blend (Australian pumpkin seeds, sunflower seeds*, flax seeds…" at bounding box center [467, 152] width 433 height 48
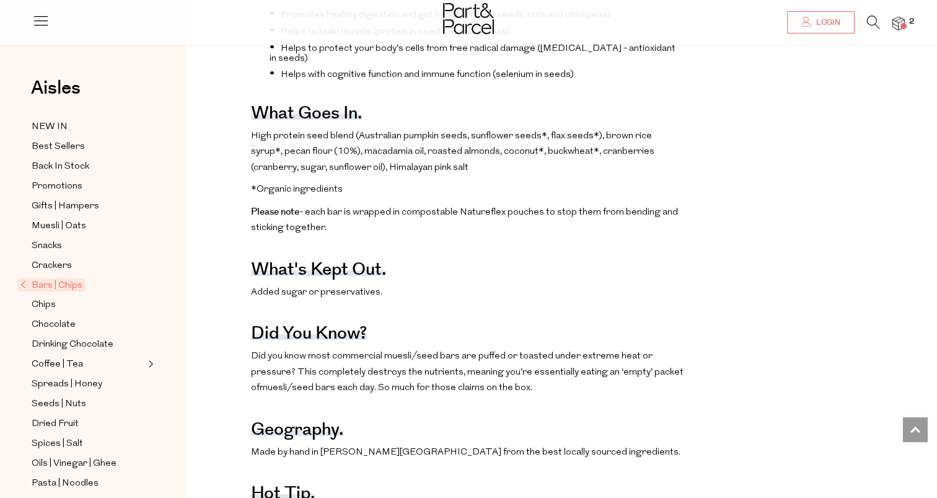
click at [622, 131] on p "High protein seed blend (Australian pumpkin seeds, sunflower seeds*, flax seeds…" at bounding box center [467, 152] width 433 height 48
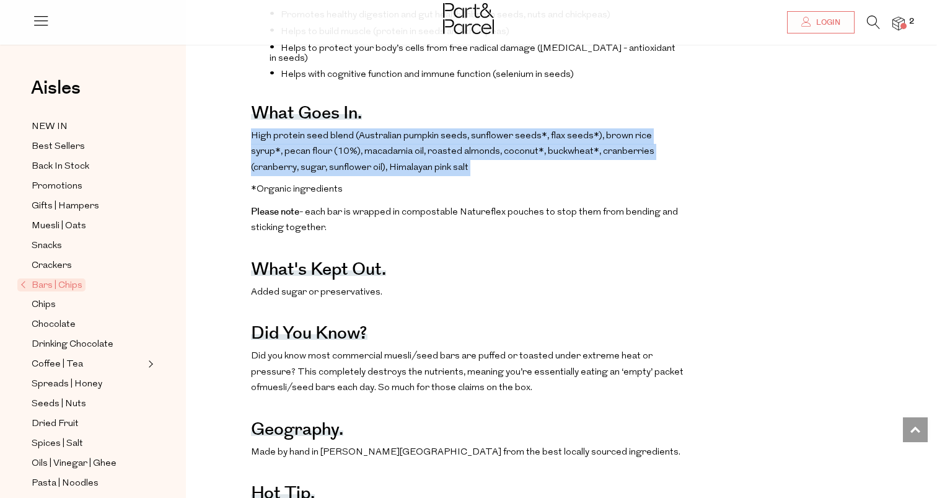
click at [625, 131] on p "High protein seed blend (Australian pumpkin seeds, sunflower seeds*, flax seeds…" at bounding box center [467, 152] width 433 height 48
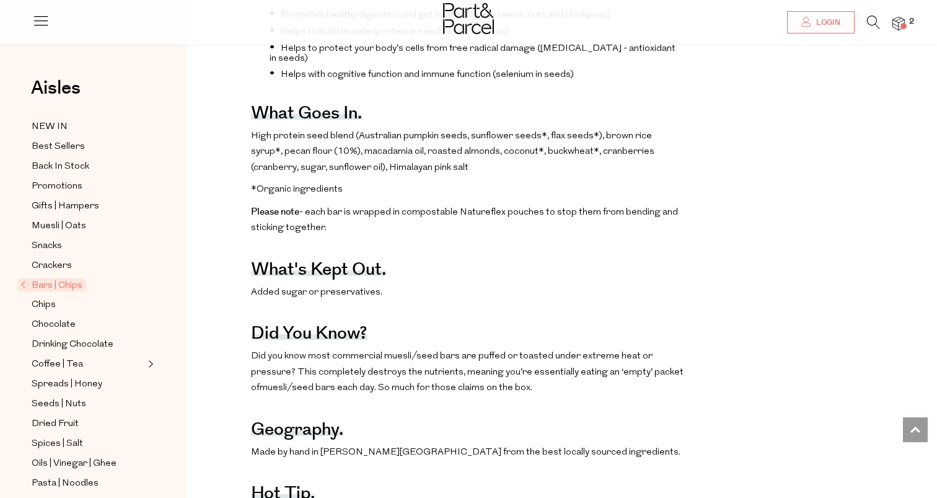
click at [625, 131] on p "High protein seed blend (Australian pumpkin seeds, sunflower seeds*, flax seeds…" at bounding box center [467, 152] width 433 height 48
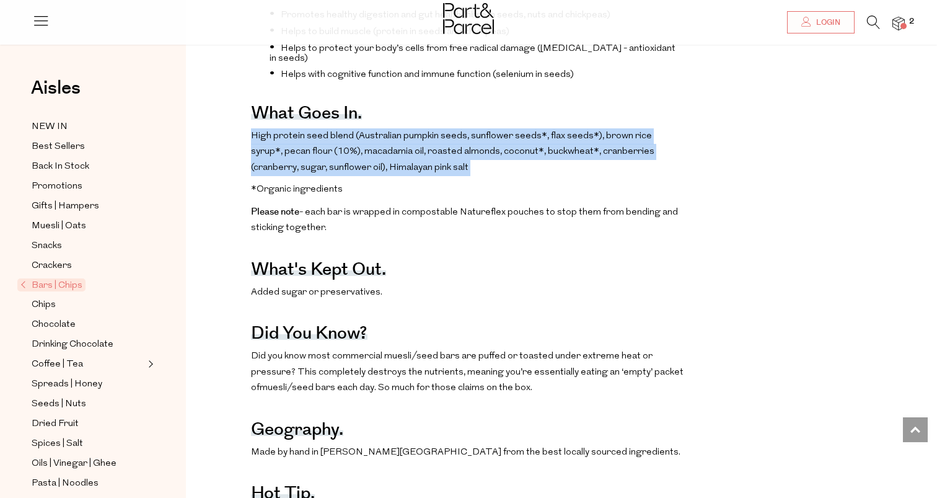
click at [619, 128] on p "High protein seed blend (Australian pumpkin seeds, sunflower seeds*, flax seeds…" at bounding box center [467, 152] width 433 height 48
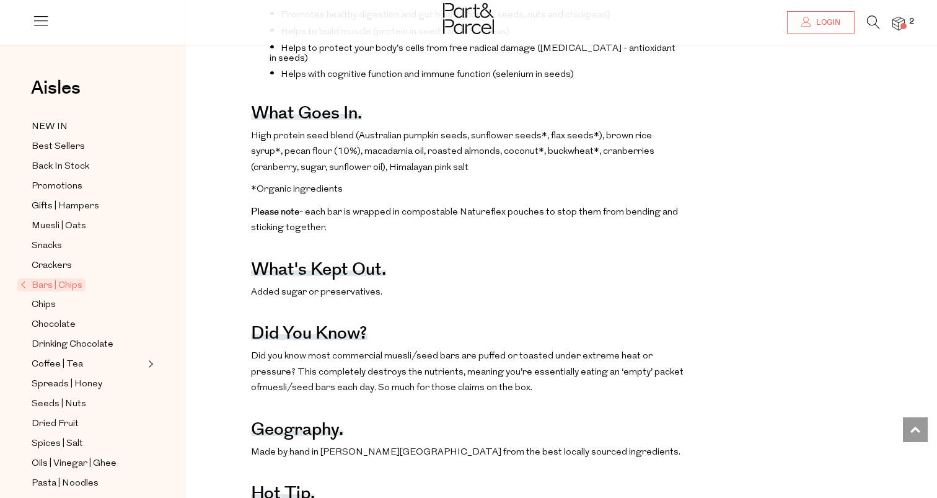
click at [619, 128] on p "High protein seed blend (Australian pumpkin seeds, sunflower seeds*, flax seeds…" at bounding box center [467, 152] width 433 height 48
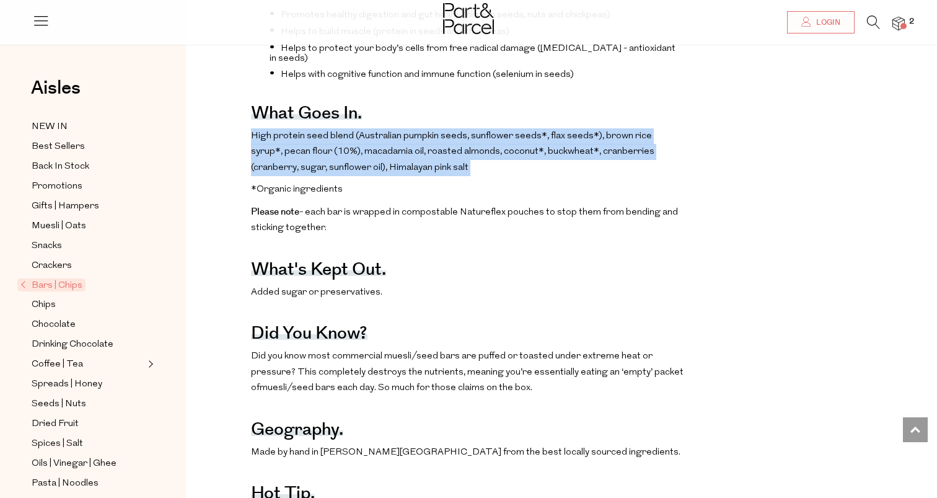
click at [627, 133] on p "High protein seed blend (Australian pumpkin seeds, sunflower seeds*, flax seeds…" at bounding box center [467, 152] width 433 height 48
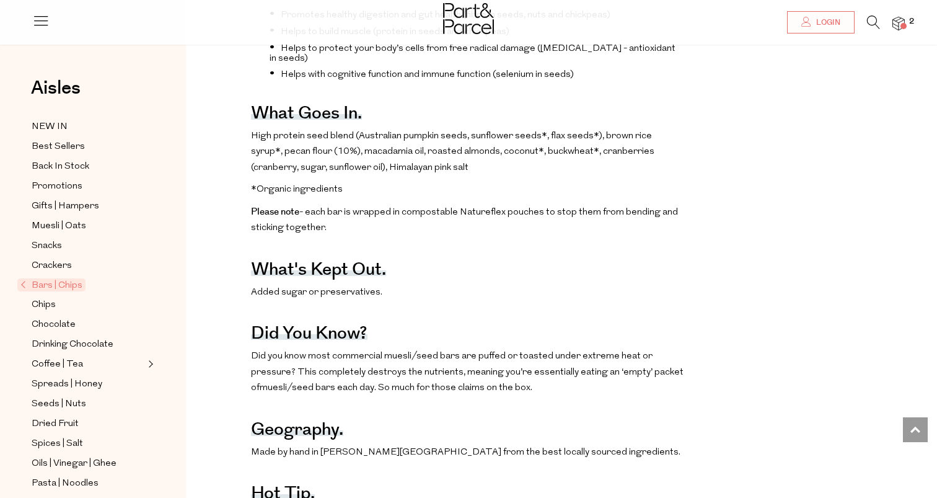
click at [627, 133] on p "High protein seed blend (Australian pumpkin seeds, sunflower seeds*, flax seeds…" at bounding box center [467, 152] width 433 height 48
click at [644, 178] on div "The benefits. Promotes healthy digestion and gut health (fibre in seeds, nuts a…" at bounding box center [467, 374] width 433 height 829
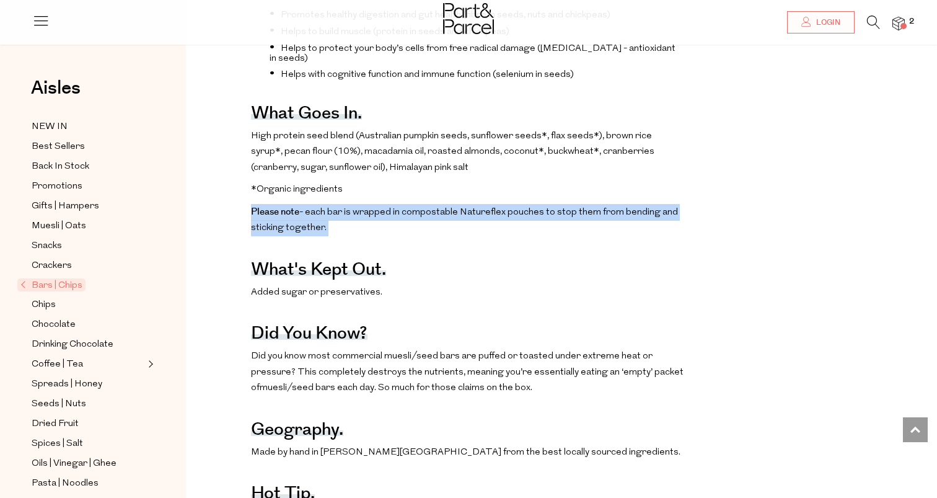
click at [502, 151] on p "High protein seed blend (Australian pumpkin seeds, sunflower seeds*, flax seeds…" at bounding box center [467, 152] width 433 height 48
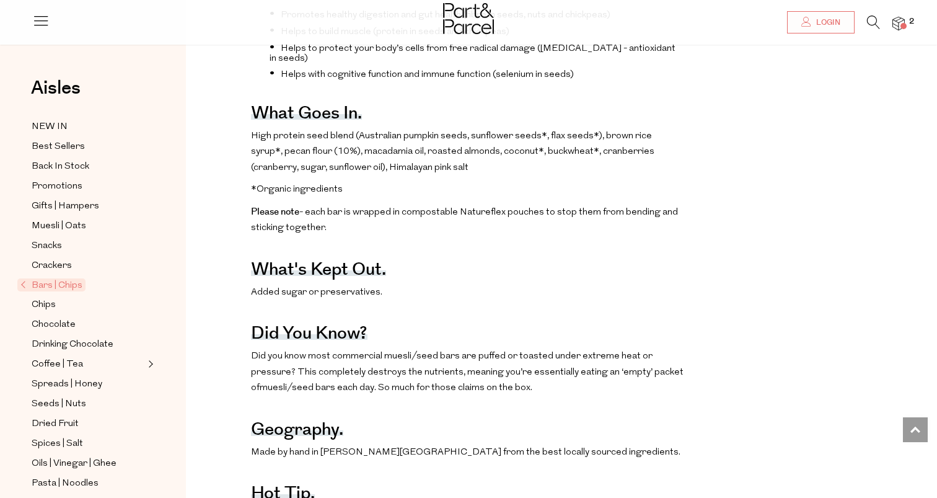
click at [502, 151] on p "High protein seed blend (Australian pumpkin seeds, sunflower seeds*, flax seeds…" at bounding box center [467, 152] width 433 height 48
click at [500, 146] on p "High protein seed blend (Australian pumpkin seeds, sunflower seeds*, flax seeds…" at bounding box center [467, 152] width 433 height 48
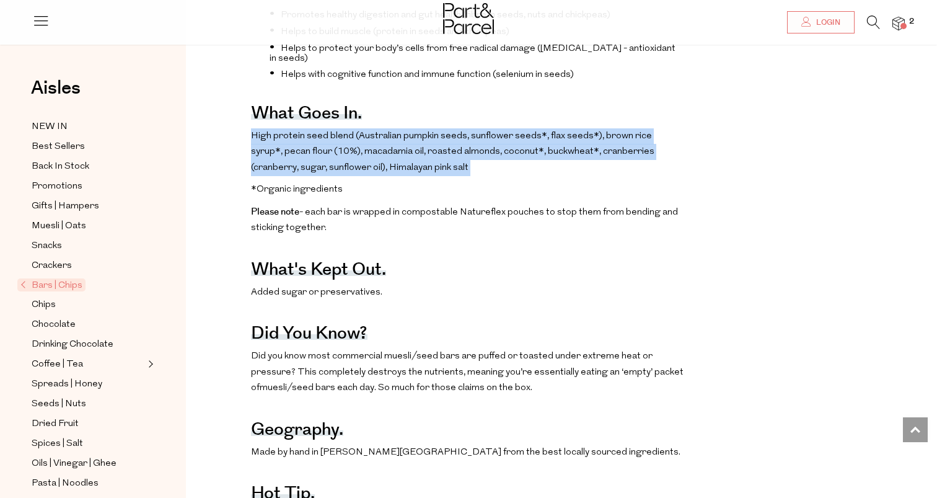
click at [526, 128] on p "High protein seed blend (Australian pumpkin seeds, sunflower seeds*, flax seeds…" at bounding box center [467, 152] width 433 height 48
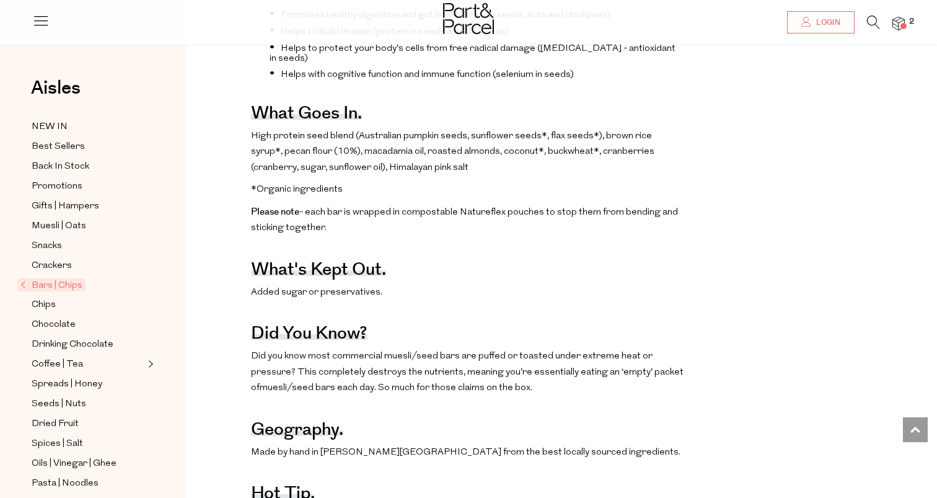
click at [526, 128] on p "High protein seed blend (Australian pumpkin seeds, sunflower seeds*, flax seeds…" at bounding box center [467, 152] width 433 height 48
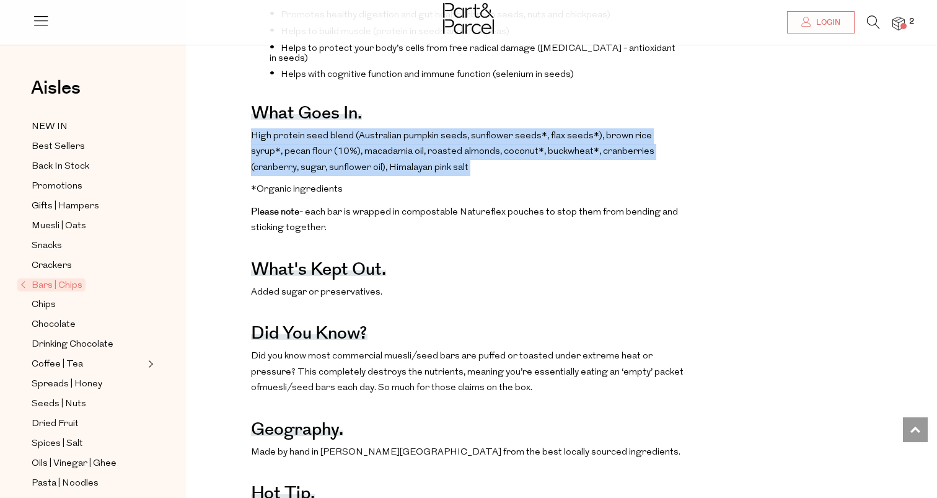
click at [535, 128] on p "High protein seed blend (Australian pumpkin seeds, sunflower seeds*, flax seeds…" at bounding box center [467, 152] width 433 height 48
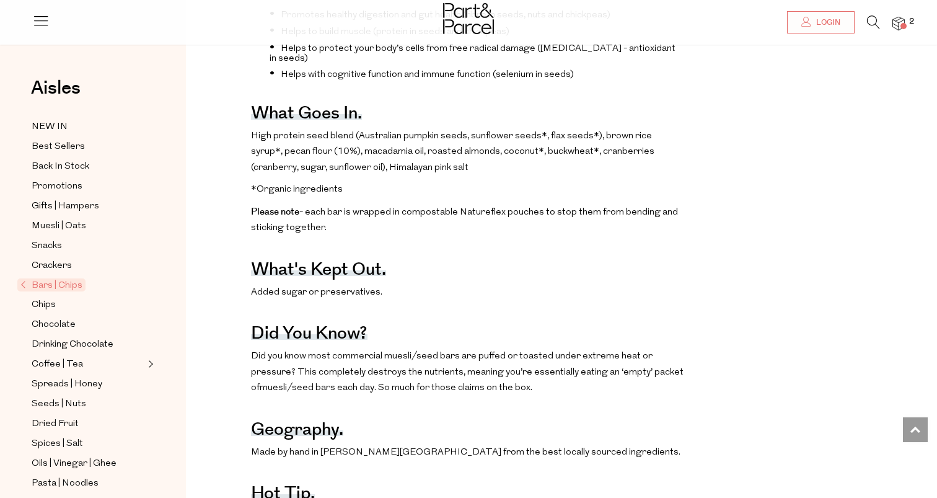
click at [535, 128] on p "High protein seed blend (Australian pumpkin seeds, sunflower seeds*, flax seeds…" at bounding box center [467, 152] width 433 height 48
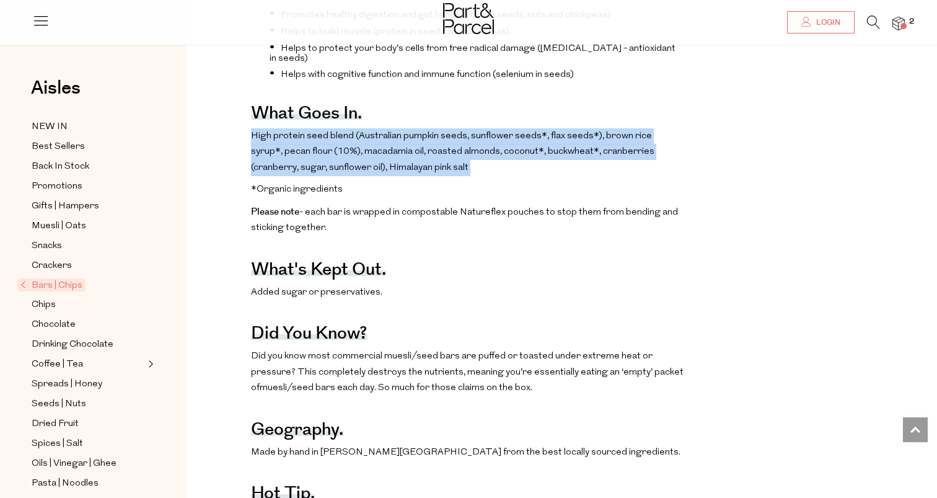
click at [550, 134] on p "High protein seed blend (Australian pumpkin seeds, sunflower seeds*, flax seeds…" at bounding box center [467, 152] width 433 height 48
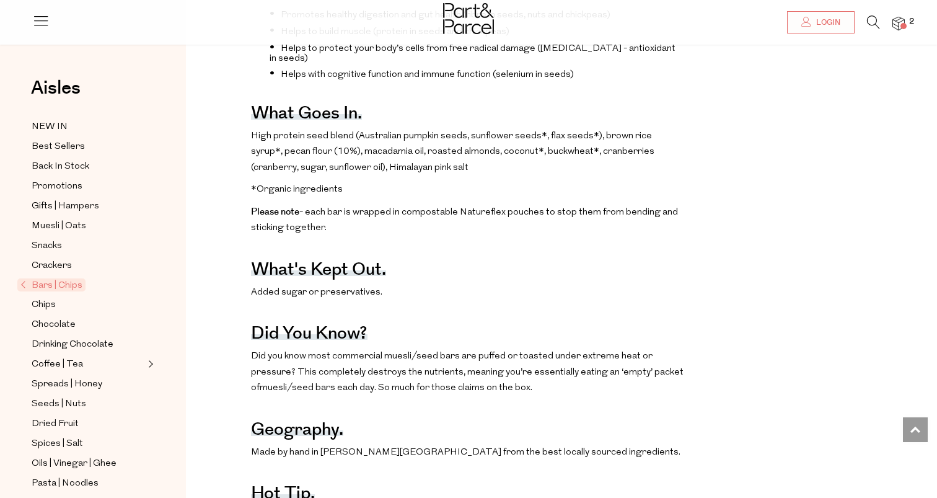
click at [550, 134] on p "High protein seed blend (Australian pumpkin seeds, sunflower seeds*, flax seeds…" at bounding box center [467, 152] width 433 height 48
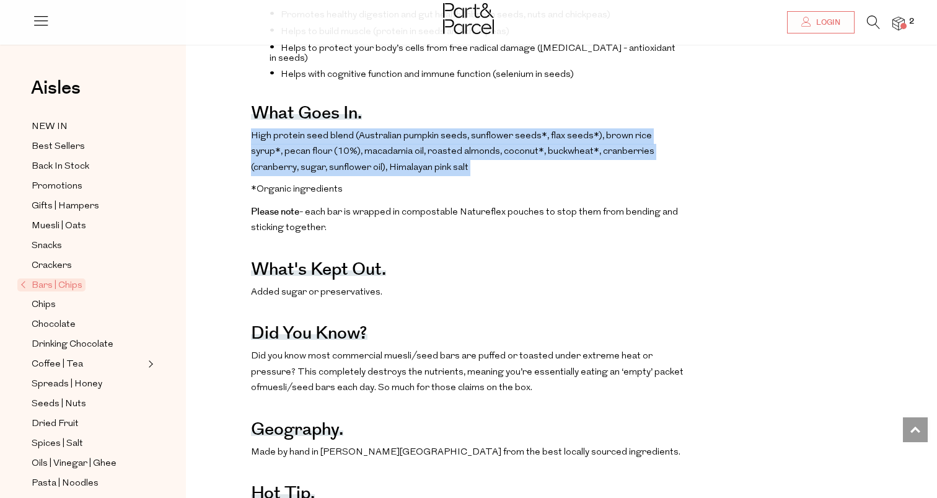
click at [550, 134] on p "High protein seed blend (Australian pumpkin seeds, sunflower seeds*, flax seeds…" at bounding box center [467, 152] width 433 height 48
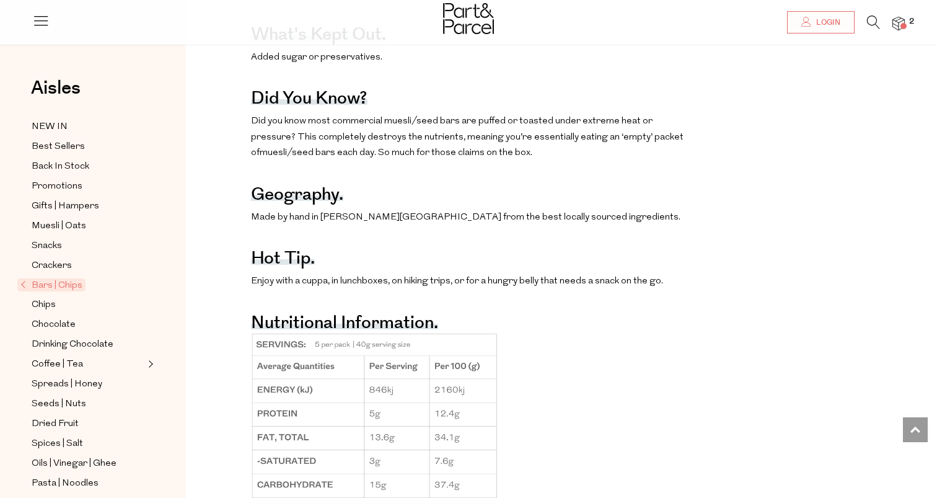
scroll to position [930, 0]
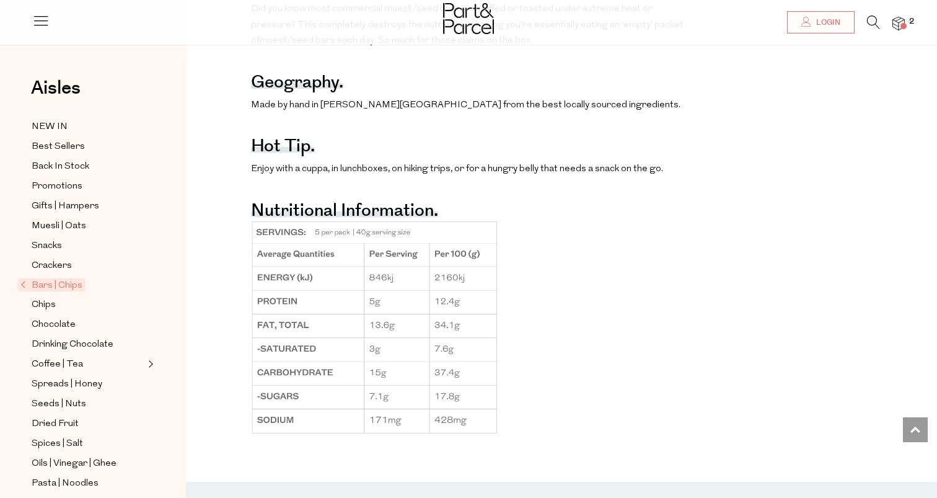
click at [378, 279] on img at bounding box center [375, 327] width 248 height 214
click at [387, 297] on img at bounding box center [375, 327] width 248 height 214
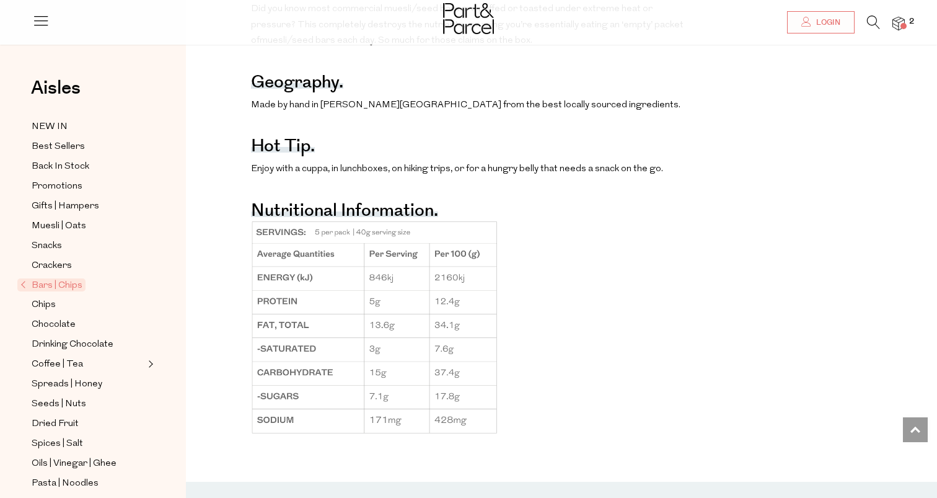
click at [385, 350] on img at bounding box center [375, 327] width 248 height 214
click at [394, 371] on img at bounding box center [375, 327] width 248 height 214
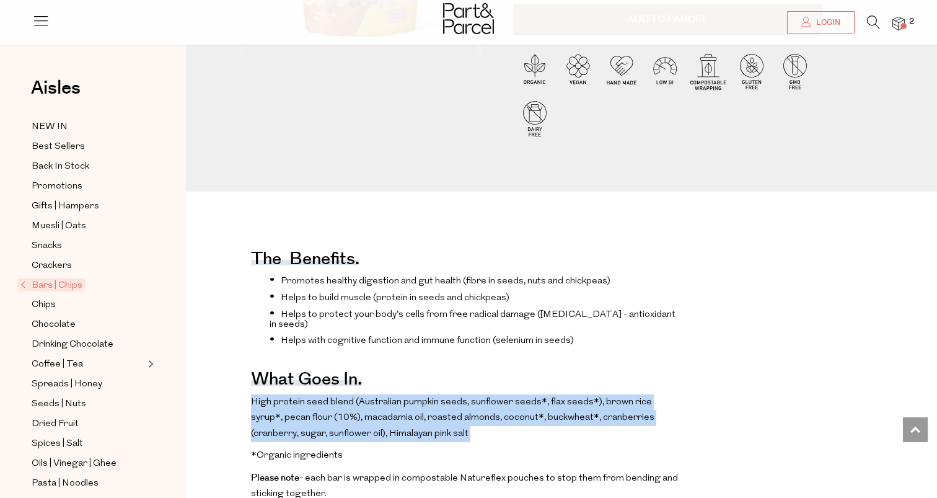
scroll to position [0, 0]
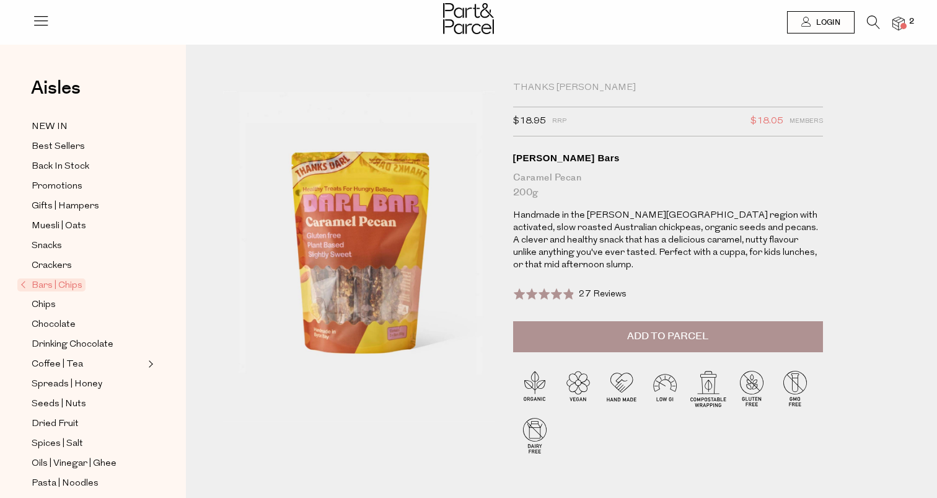
click at [574, 288] on div "Rated 4.9 out of 5" at bounding box center [544, 295] width 62 height 14
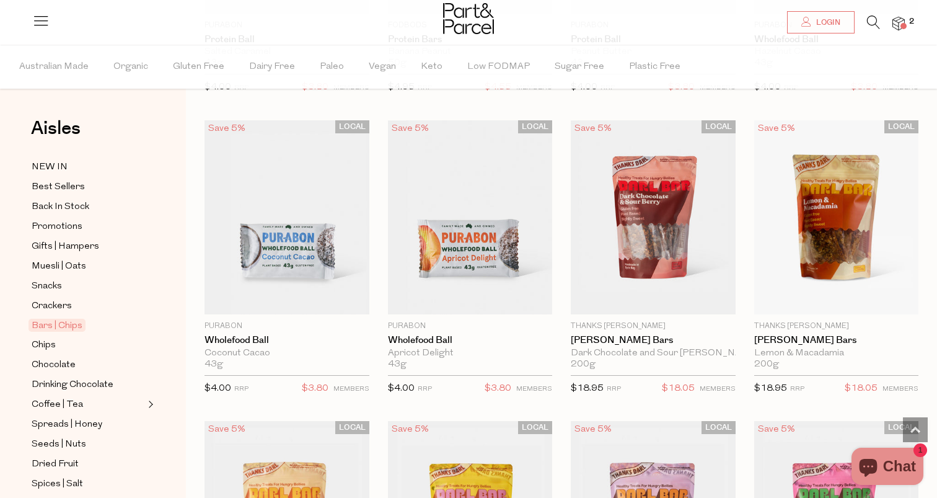
scroll to position [3355, 0]
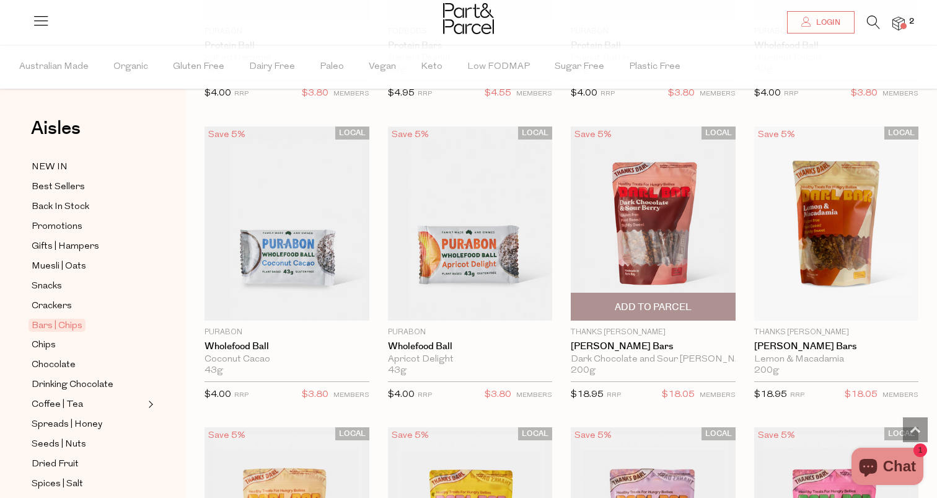
click at [638, 264] on img at bounding box center [653, 223] width 165 height 194
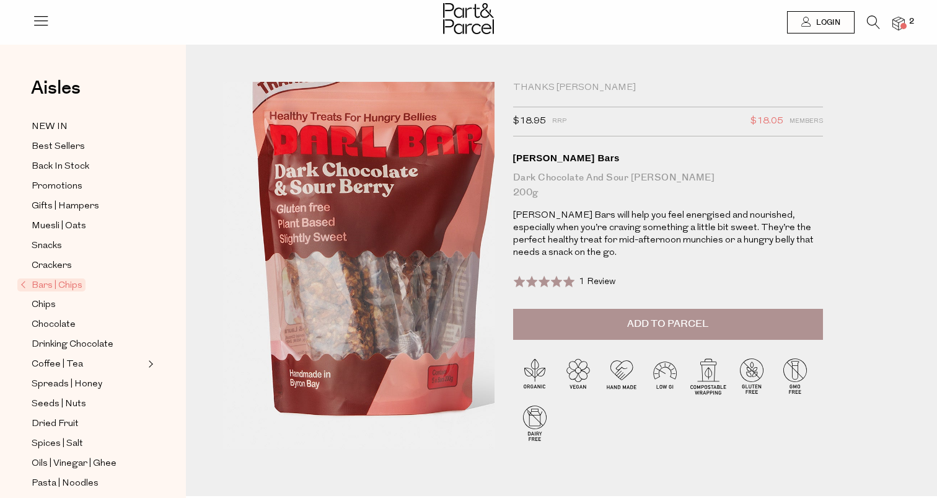
click at [341, 320] on img at bounding box center [373, 233] width 488 height 576
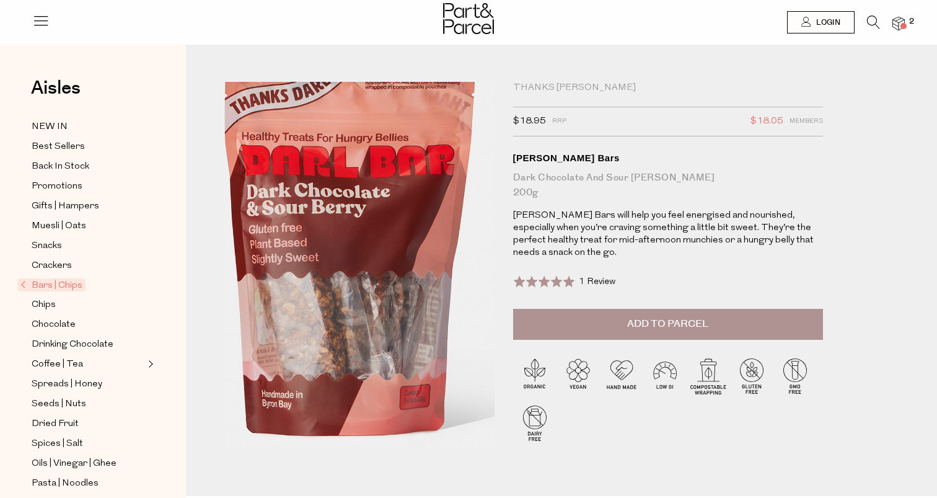
click at [376, 284] on img at bounding box center [345, 254] width 488 height 576
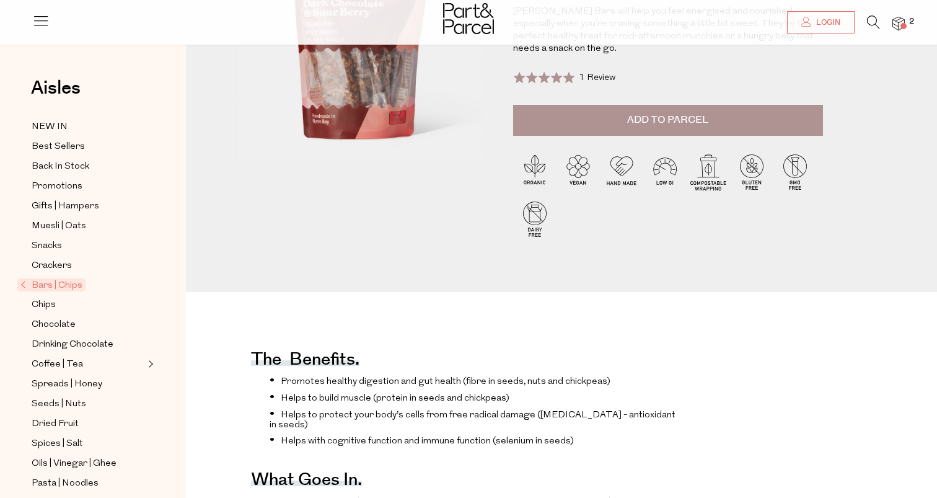
scroll to position [576, 0]
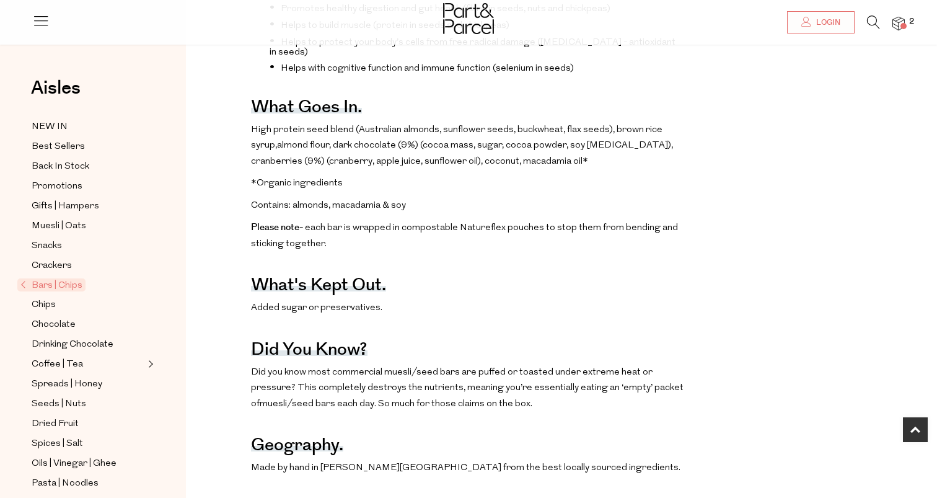
click at [483, 161] on div "The benefits. Promotes healthy digestion and gut health (fibre in seeds, nuts a…" at bounding box center [467, 389] width 433 height 871
click at [499, 150] on p "High protein seed blend (Australian almonds, sunflower seeds, buckwheat, flax s…" at bounding box center [467, 146] width 433 height 48
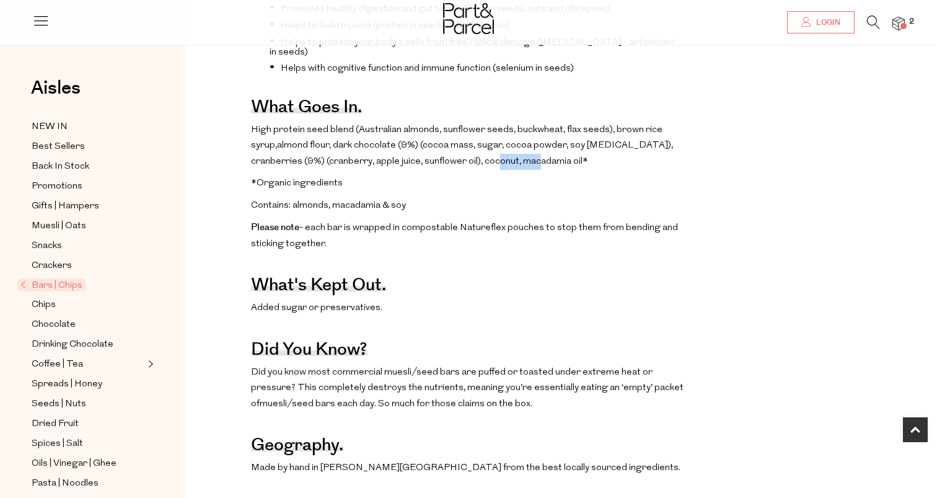
click at [499, 150] on p "High protein seed blend (Australian almonds, sunflower seeds, buckwheat, flax s…" at bounding box center [467, 146] width 433 height 48
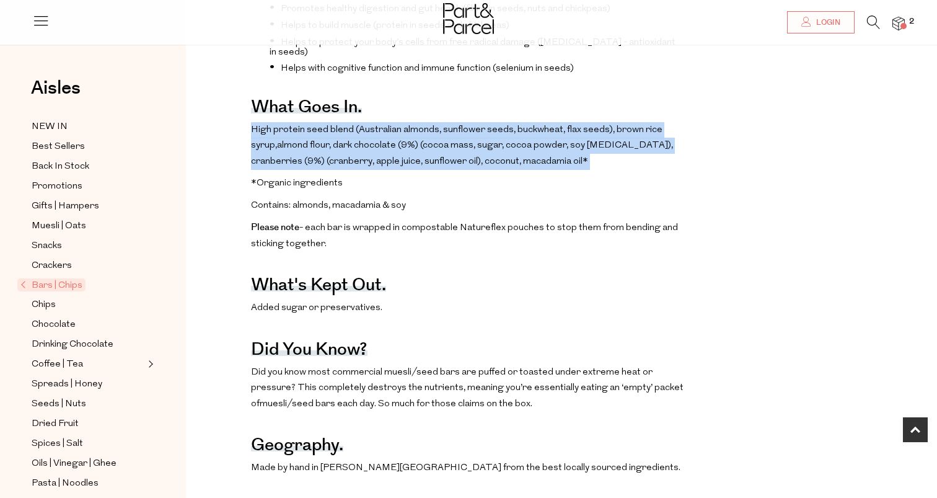
click at [513, 144] on p "High protein seed blend (Australian almonds, sunflower seeds, buckwheat, flax s…" at bounding box center [467, 146] width 433 height 48
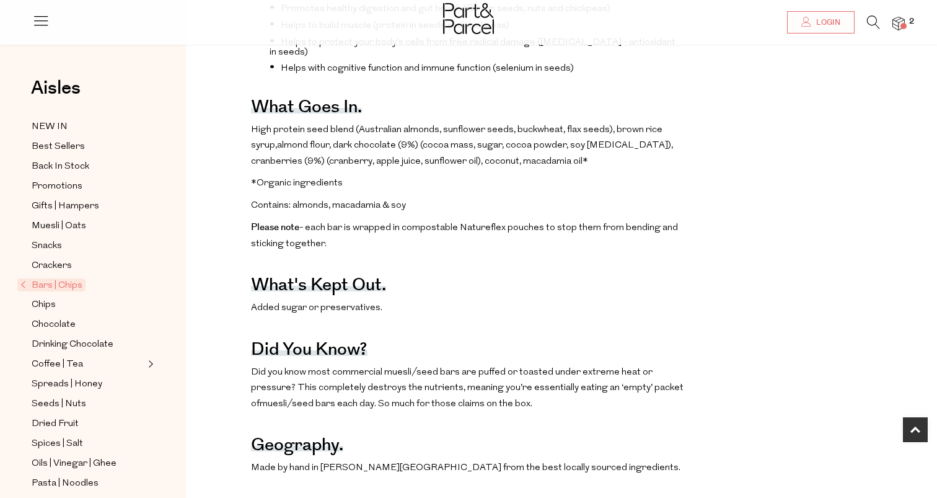
click at [513, 144] on p "High protein seed blend (Australian almonds, sunflower seeds, buckwheat, flax s…" at bounding box center [467, 146] width 433 height 48
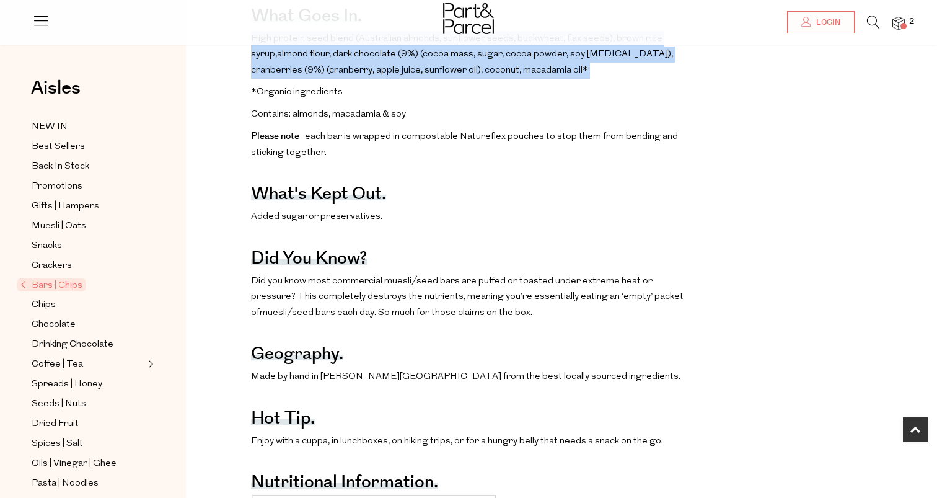
click at [472, 310] on div "The benefits. Promotes healthy digestion and gut health (fibre in seeds, nuts a…" at bounding box center [467, 297] width 433 height 871
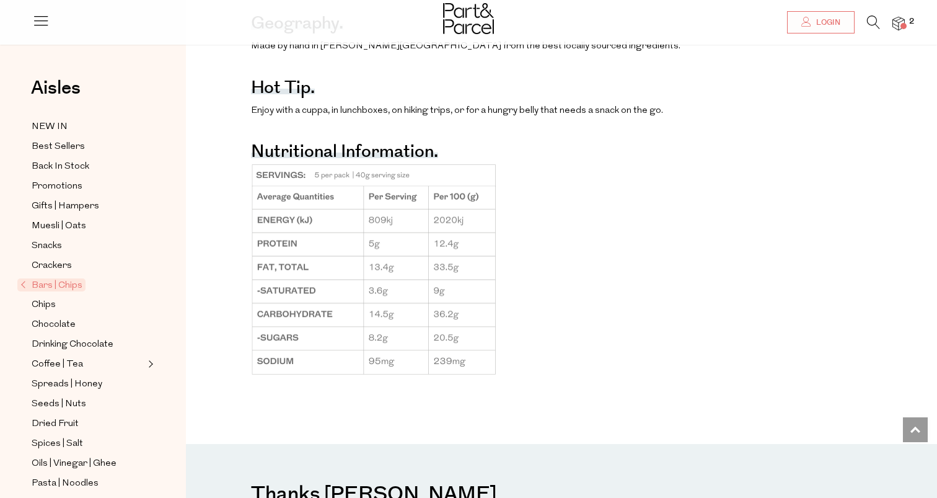
scroll to position [1032, 0]
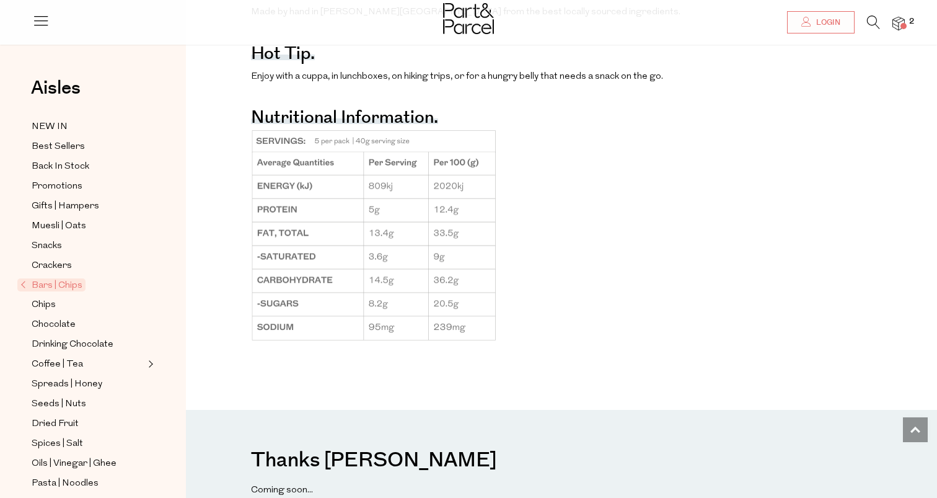
click at [402, 201] on img at bounding box center [375, 235] width 248 height 214
click at [403, 219] on img at bounding box center [375, 235] width 248 height 214
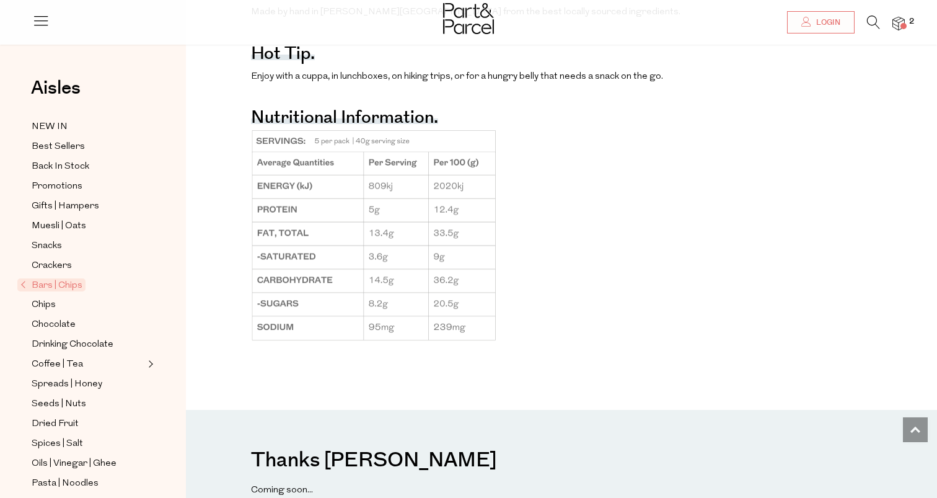
click at [403, 219] on img at bounding box center [375, 235] width 248 height 214
click at [404, 253] on img at bounding box center [375, 235] width 248 height 214
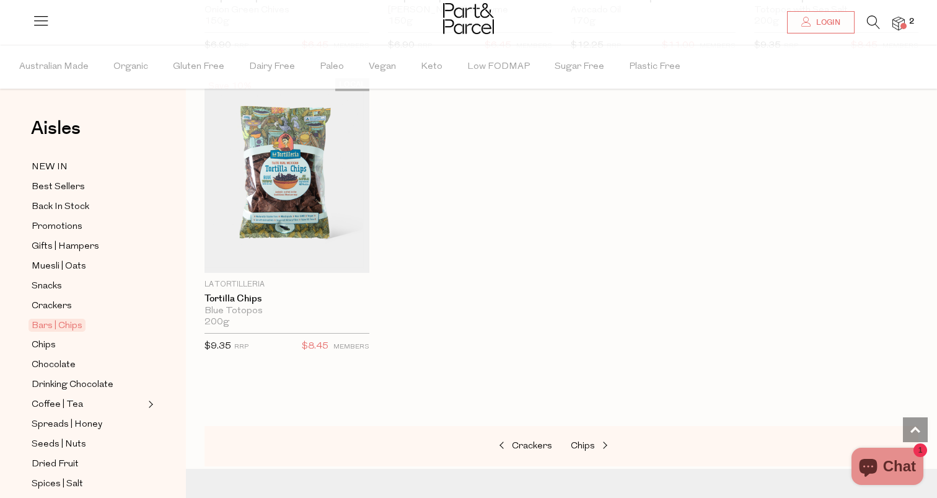
scroll to position [5446, 0]
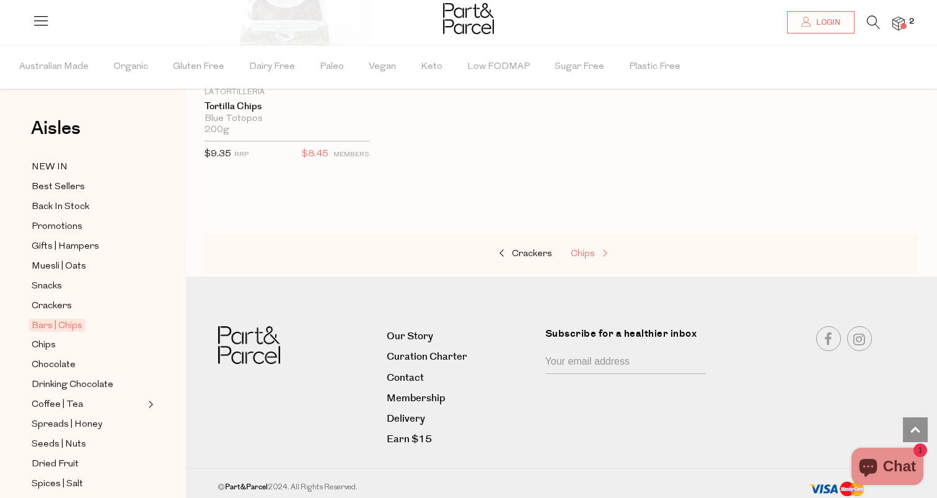
click at [592, 250] on span "Chips" at bounding box center [583, 253] width 24 height 9
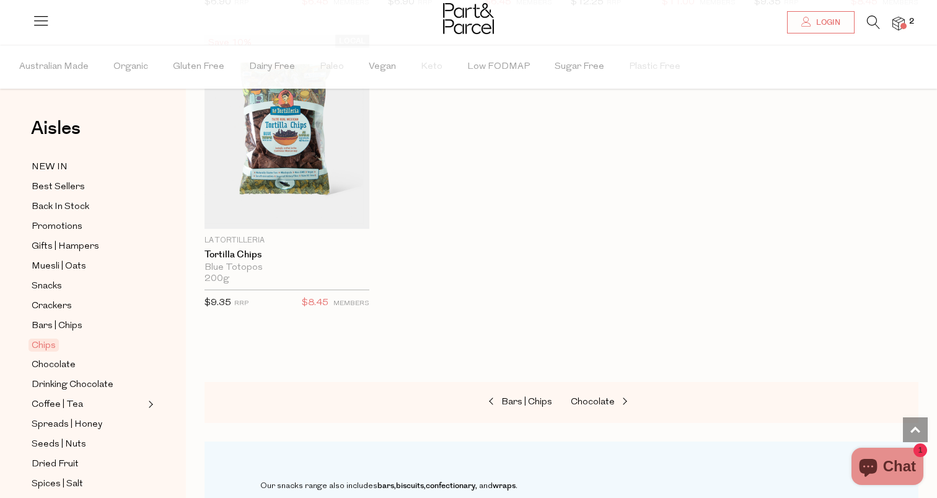
scroll to position [1375, 0]
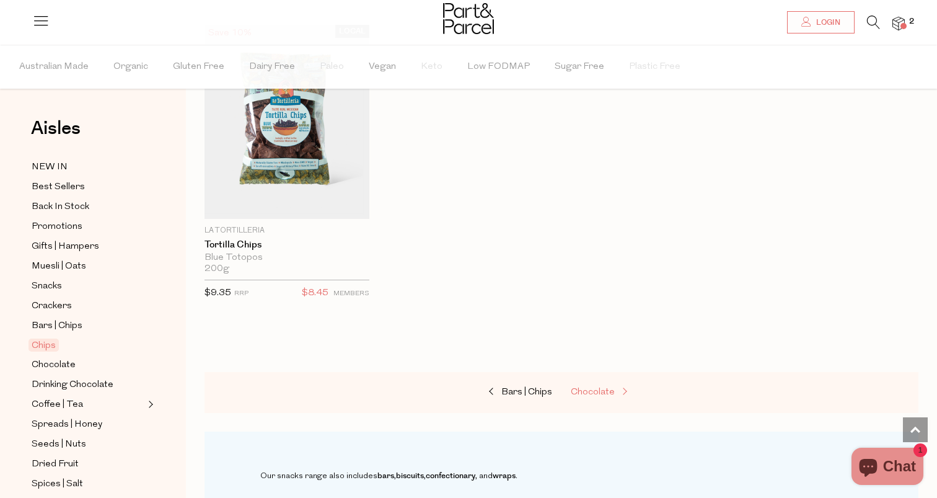
click at [608, 392] on span "Chocolate" at bounding box center [593, 391] width 44 height 9
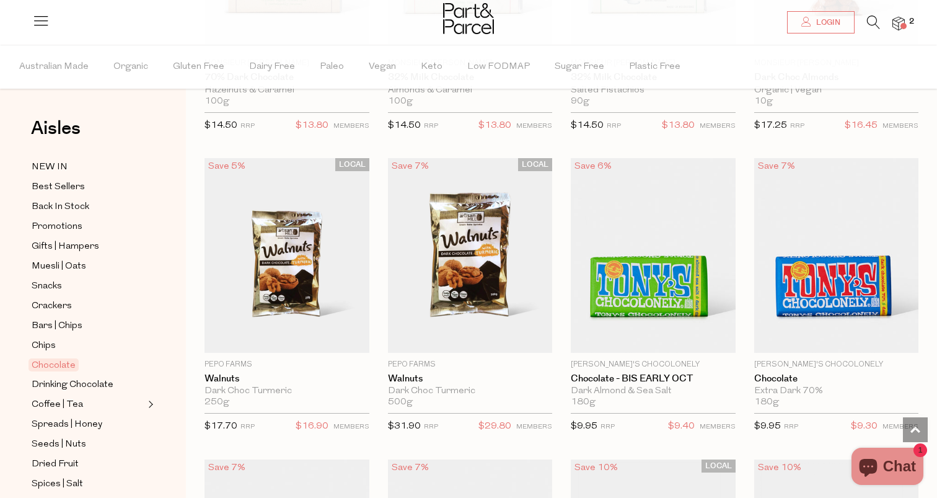
scroll to position [2753, 0]
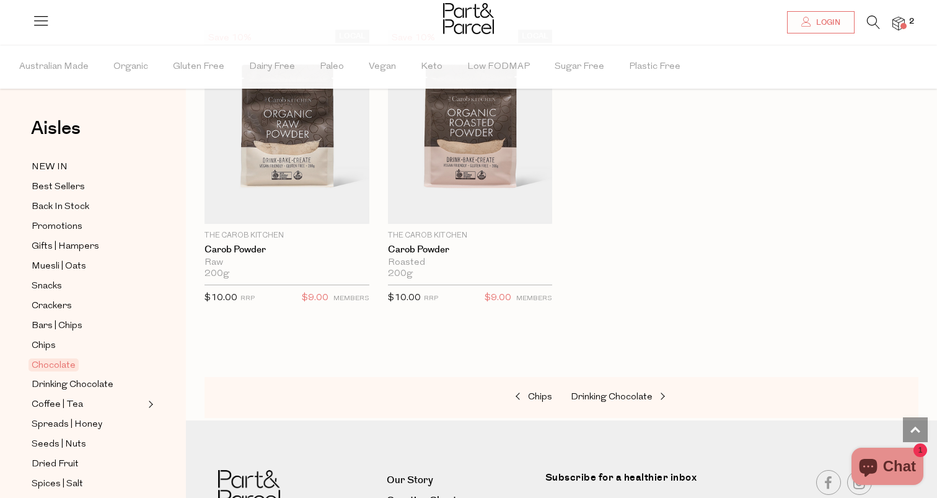
scroll to position [4378, 0]
click at [650, 398] on link "Drinking Chocolate" at bounding box center [633, 396] width 124 height 16
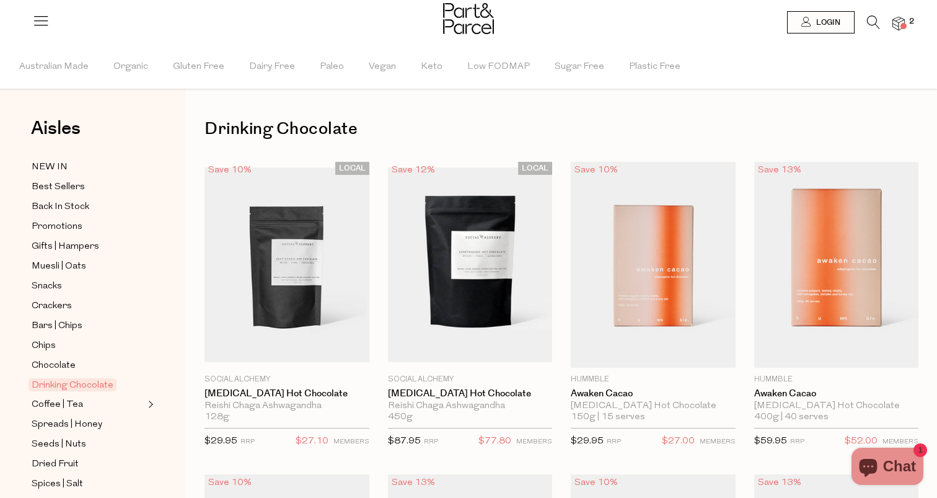
click at [478, 130] on h1 "Drinking Chocolate" at bounding box center [562, 129] width 714 height 29
click at [475, 132] on h1 "Drinking Chocolate" at bounding box center [562, 129] width 714 height 29
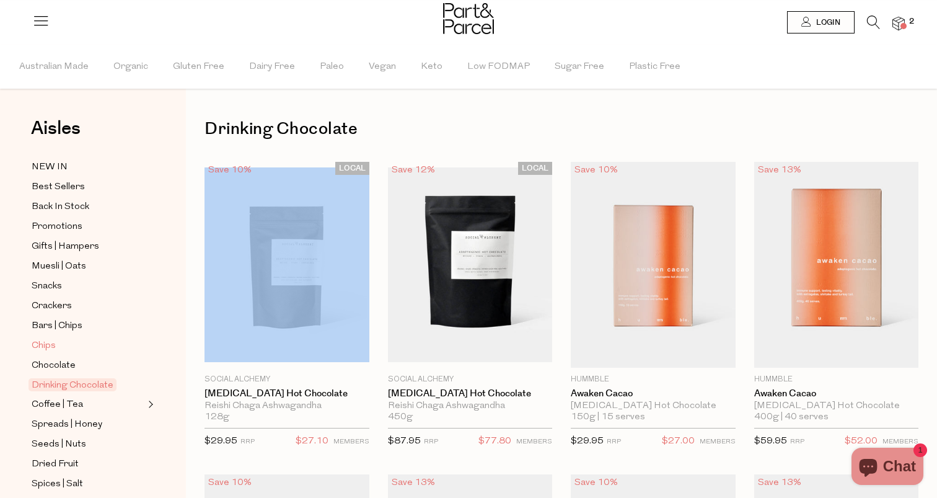
click at [55, 345] on span "Chips" at bounding box center [44, 345] width 24 height 15
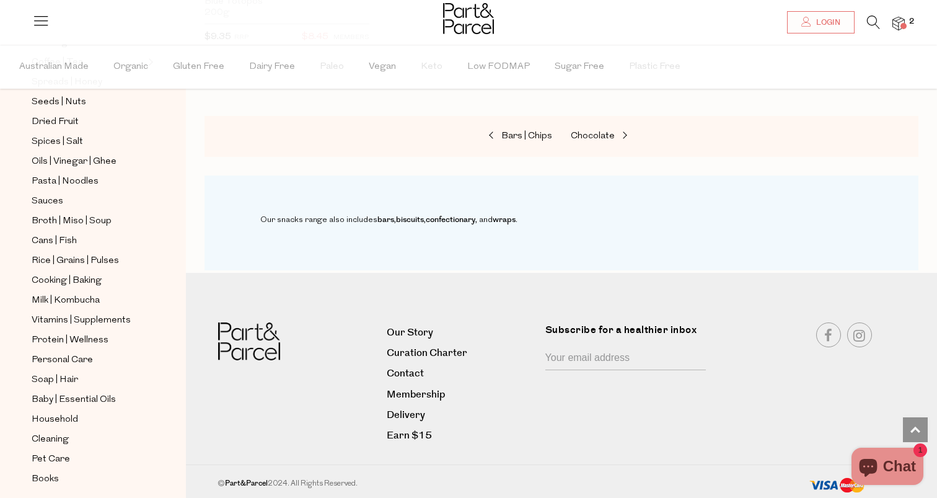
scroll to position [385, 0]
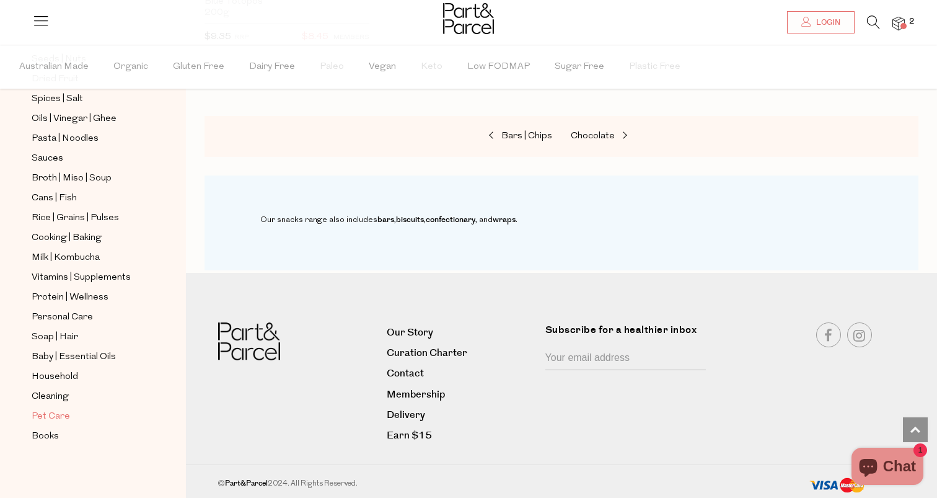
click at [44, 411] on span "Pet Care" at bounding box center [51, 416] width 38 height 15
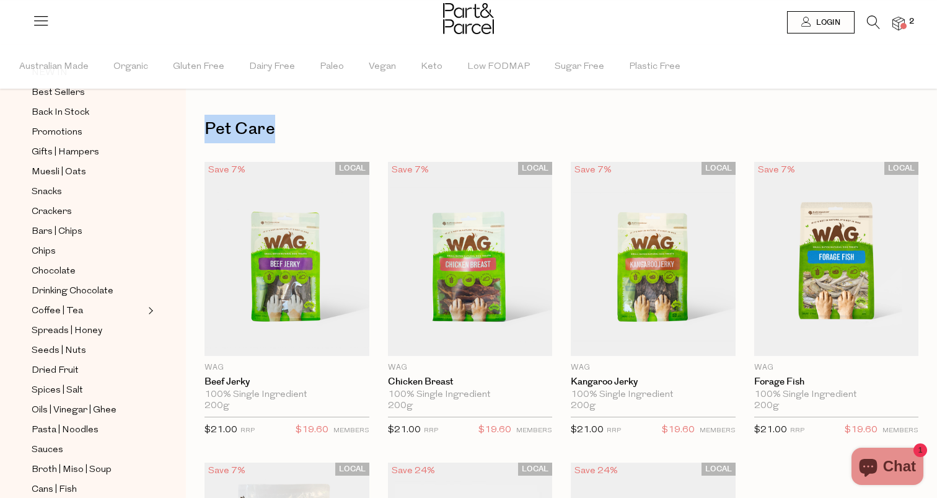
scroll to position [99, 0]
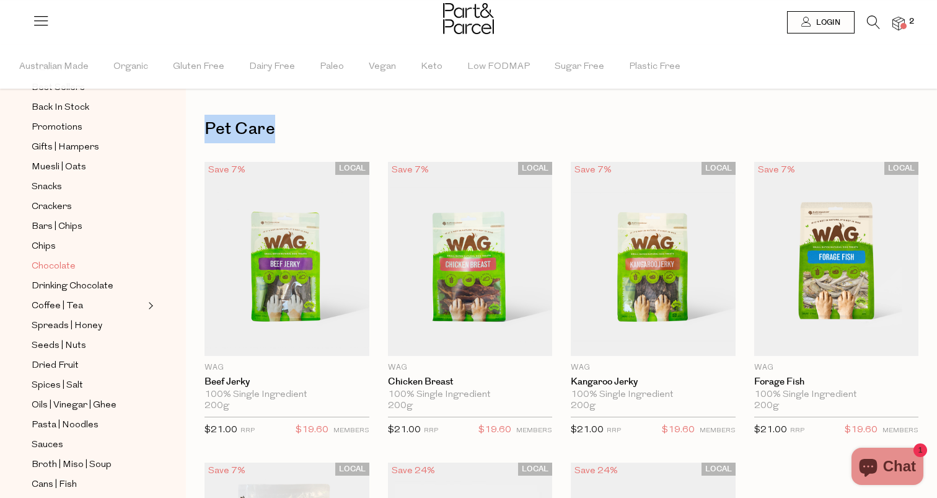
click at [68, 270] on span "Chocolate" at bounding box center [54, 266] width 44 height 15
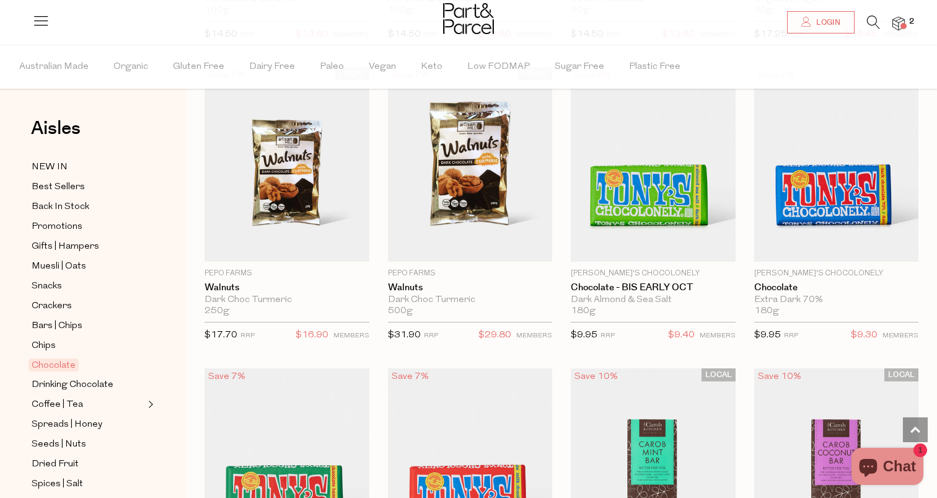
scroll to position [2835, 0]
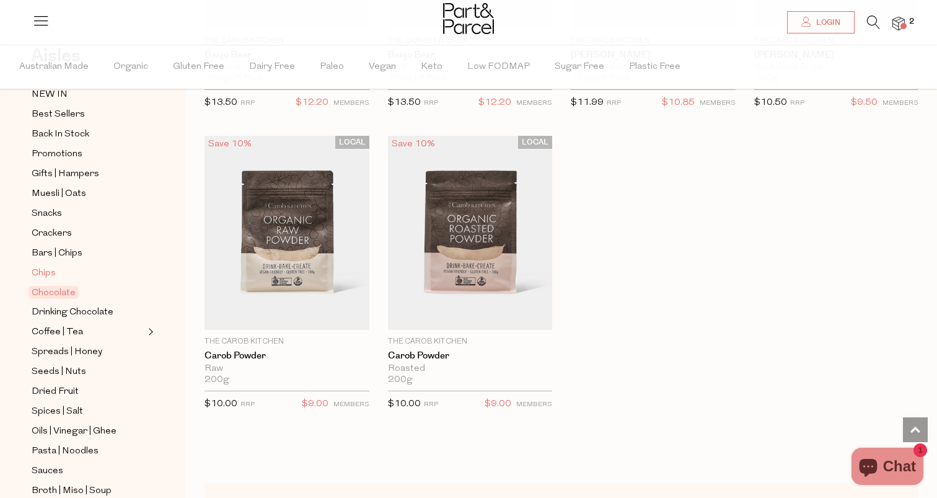
scroll to position [77, 0]
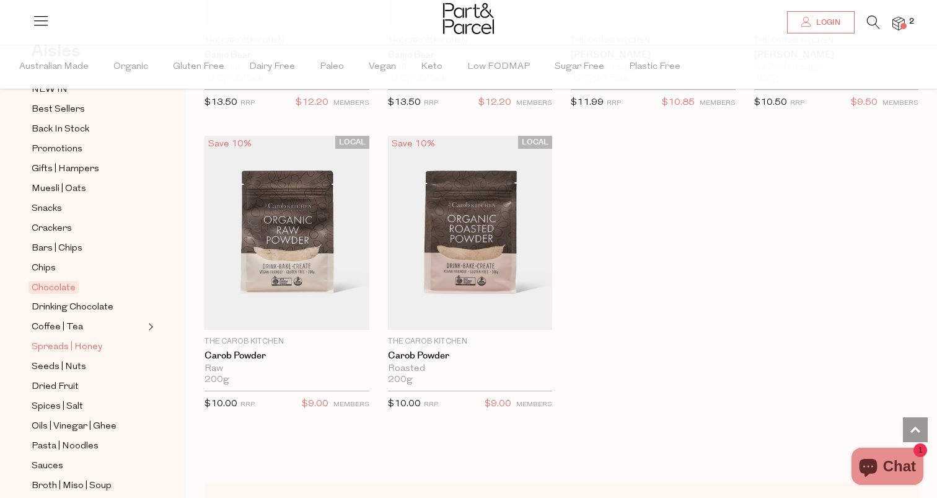
click at [84, 353] on span "Spreads | Honey" at bounding box center [67, 347] width 71 height 15
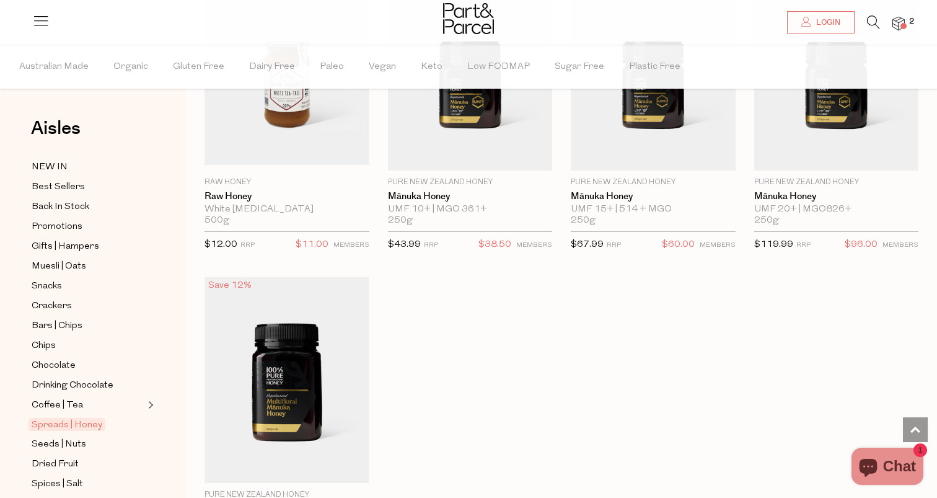
scroll to position [2680, 0]
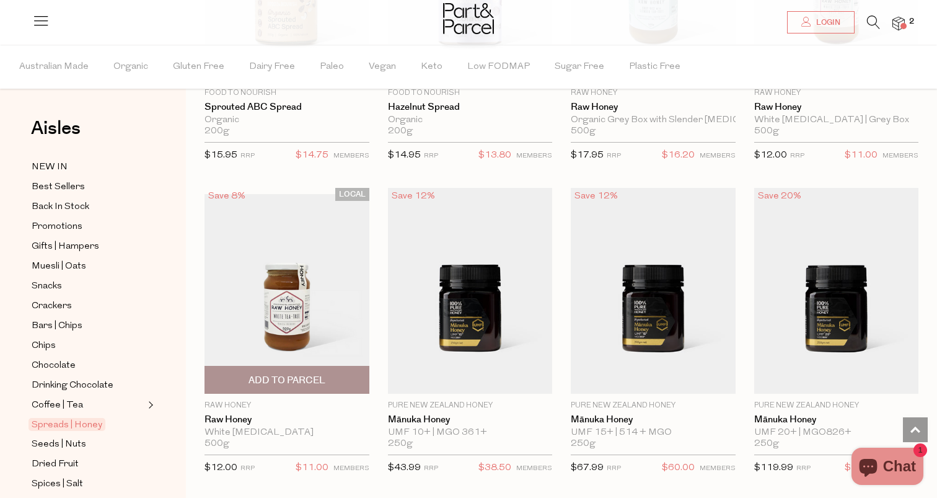
click at [241, 293] on img at bounding box center [287, 291] width 165 height 194
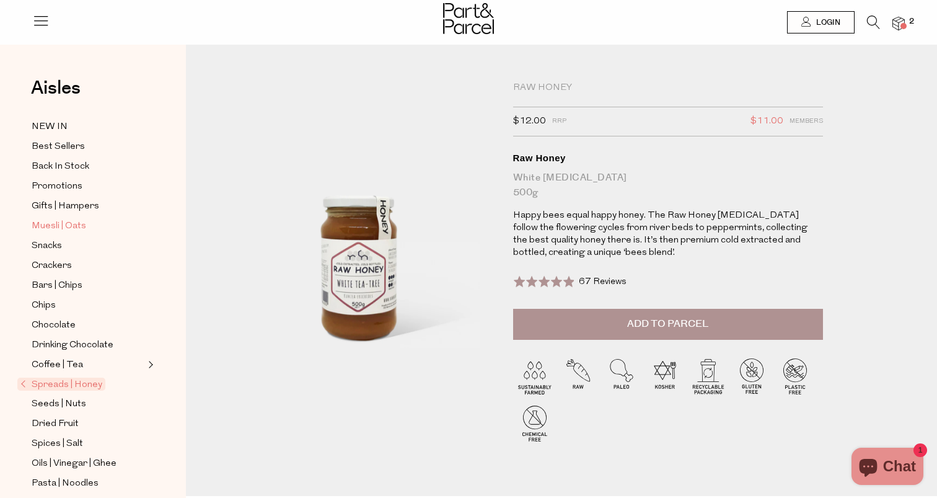
click at [60, 229] on span "Muesli | Oats" at bounding box center [59, 226] width 55 height 15
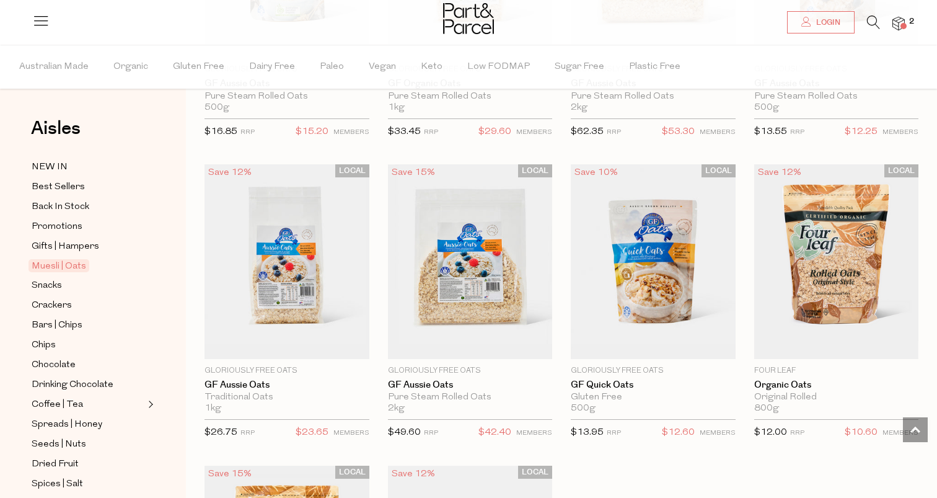
scroll to position [3335, 0]
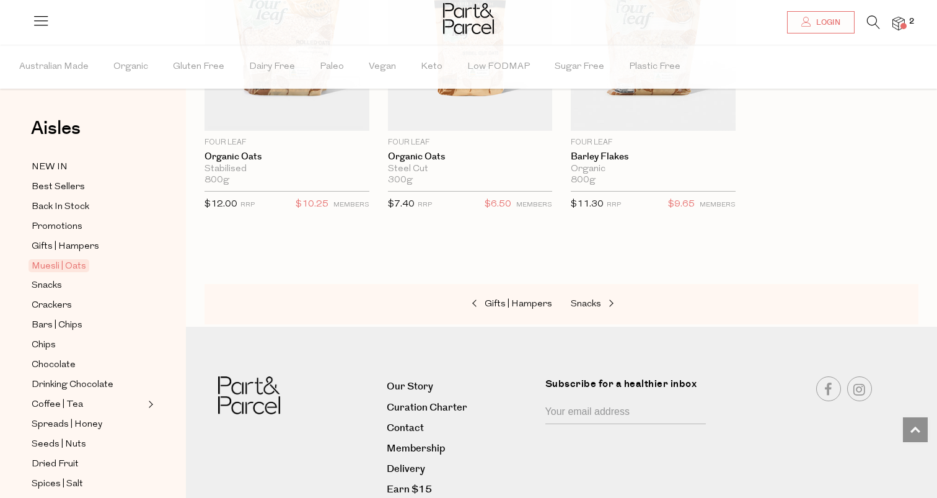
scroll to position [3858, 0]
click at [598, 304] on link "Snacks" at bounding box center [633, 303] width 124 height 16
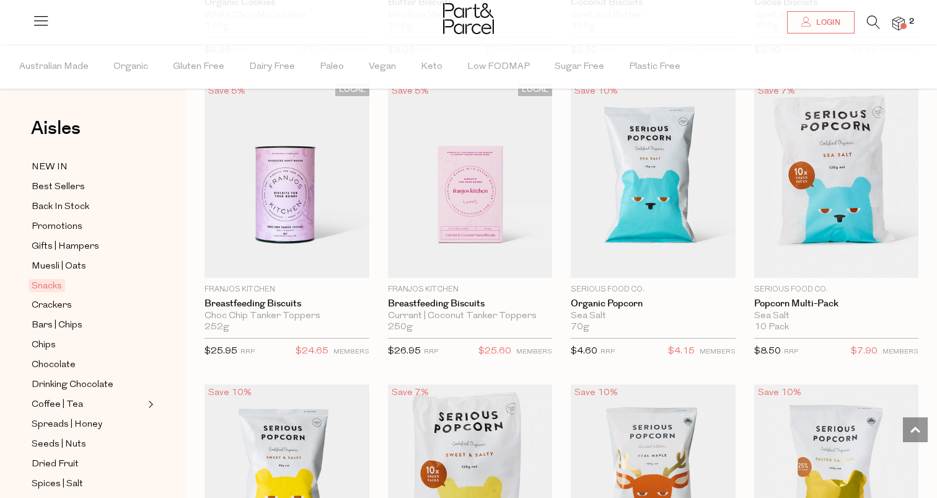
scroll to position [3118, 0]
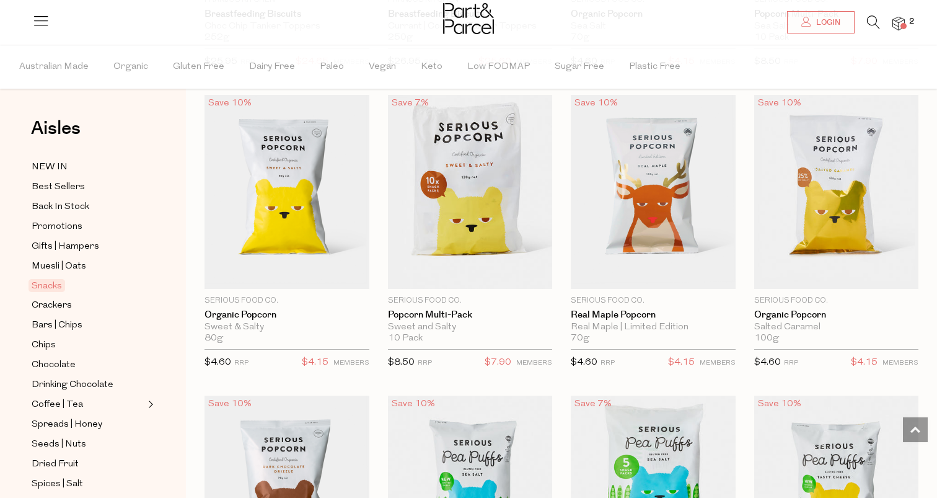
scroll to position [3382, 0]
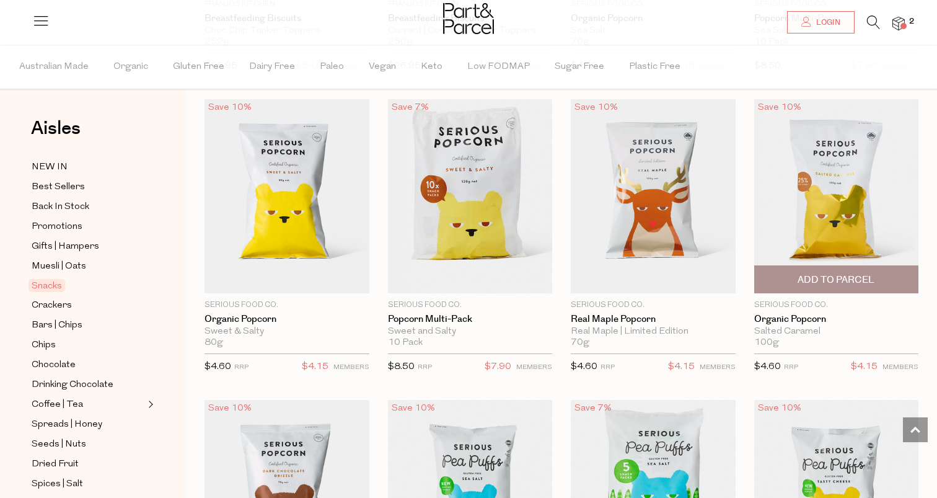
click at [787, 275] on span "Add To Parcel" at bounding box center [836, 279] width 157 height 27
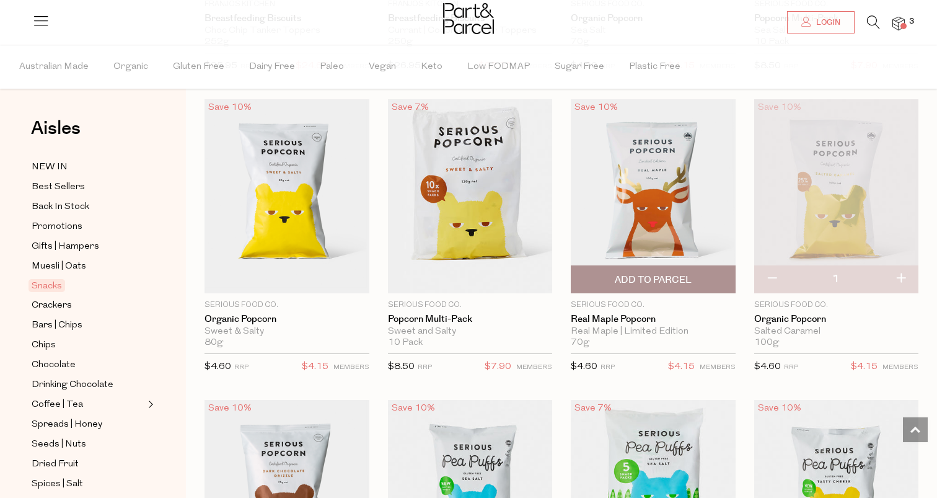
click at [697, 285] on span "Add To Parcel" at bounding box center [652, 279] width 157 height 27
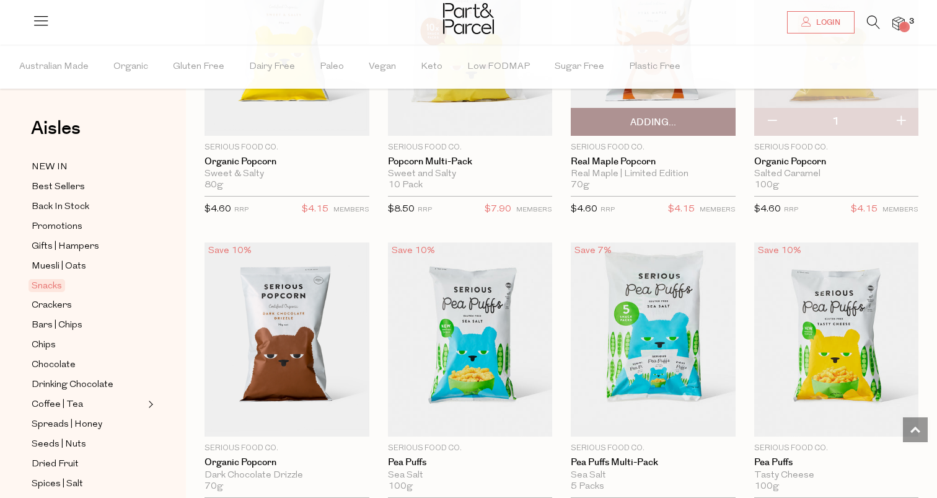
scroll to position [3550, 0]
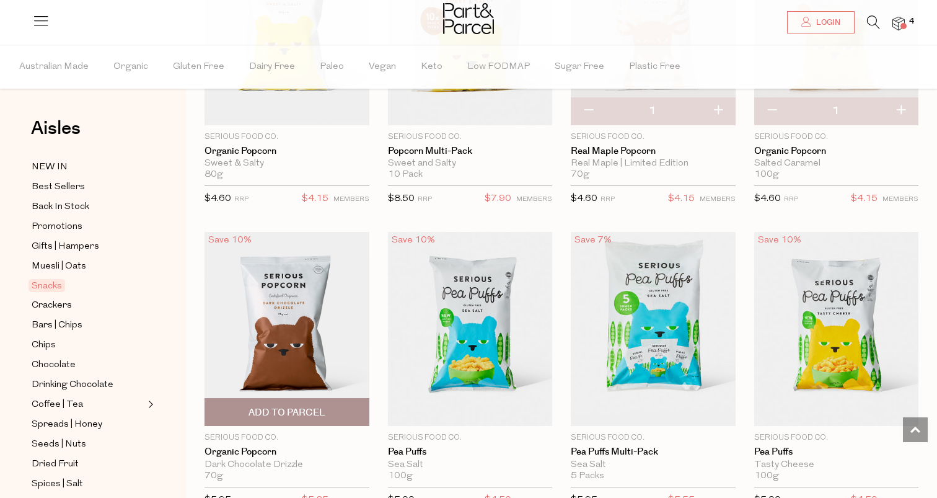
click at [293, 406] on span "Add To Parcel" at bounding box center [287, 412] width 77 height 13
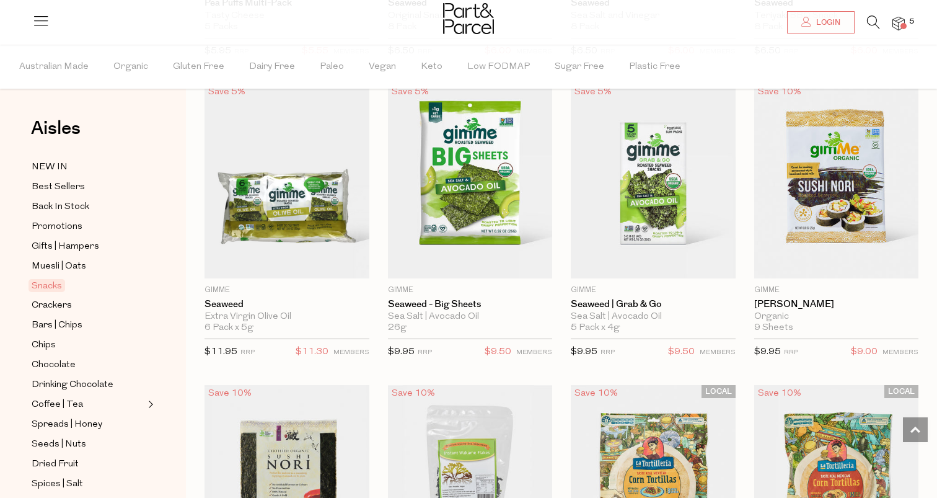
scroll to position [4298, 0]
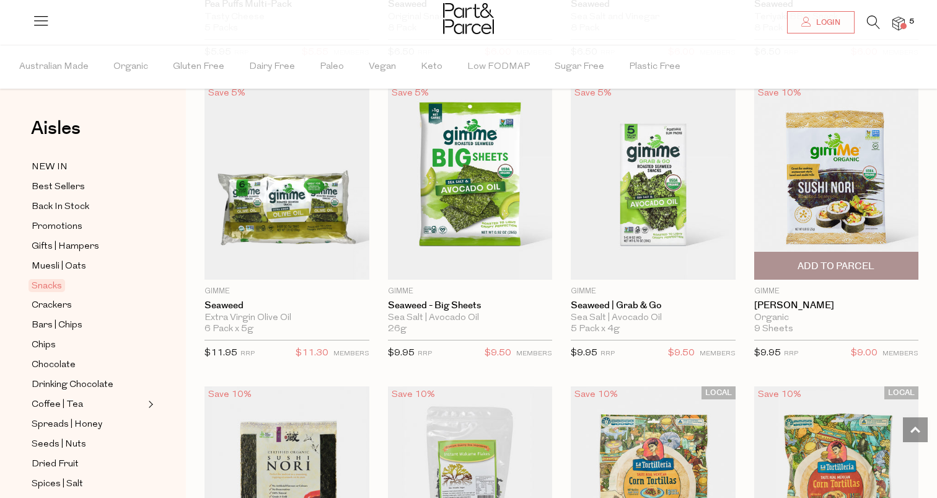
click at [809, 260] on span "Add To Parcel" at bounding box center [836, 266] width 77 height 13
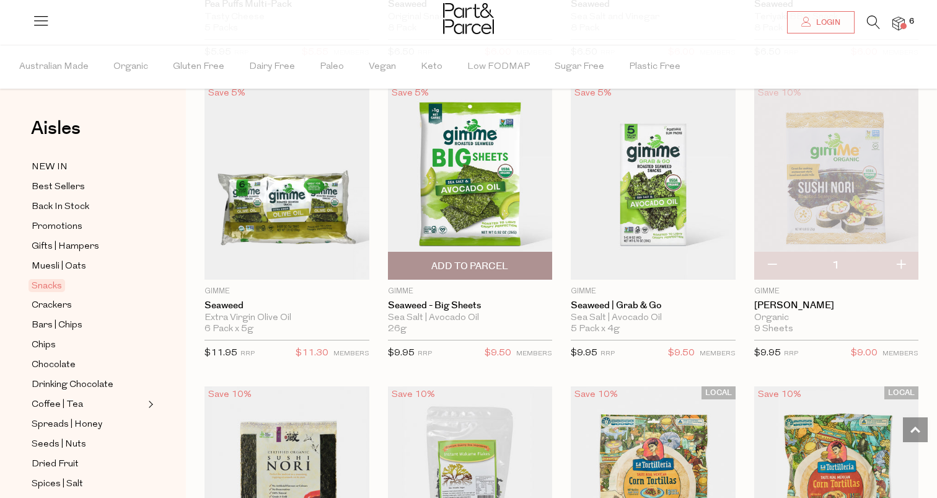
click at [486, 266] on span "Add To Parcel" at bounding box center [469, 266] width 77 height 13
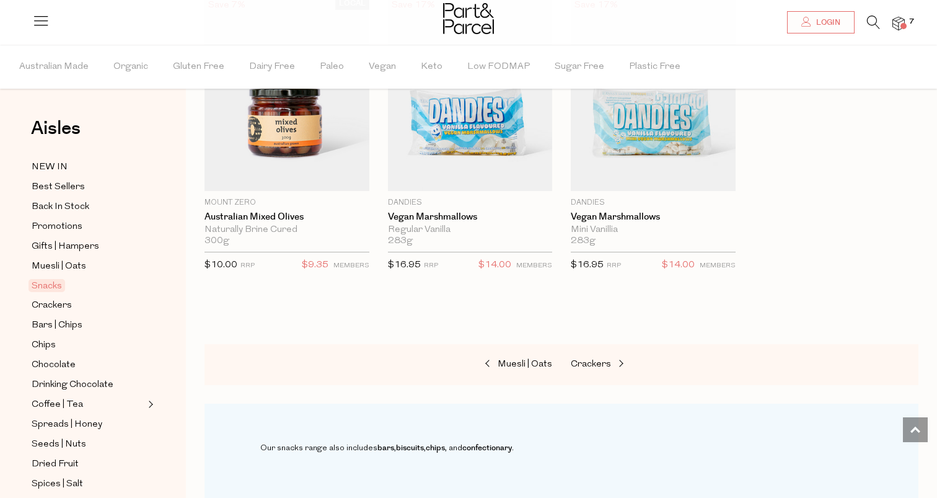
scroll to position [5048, 0]
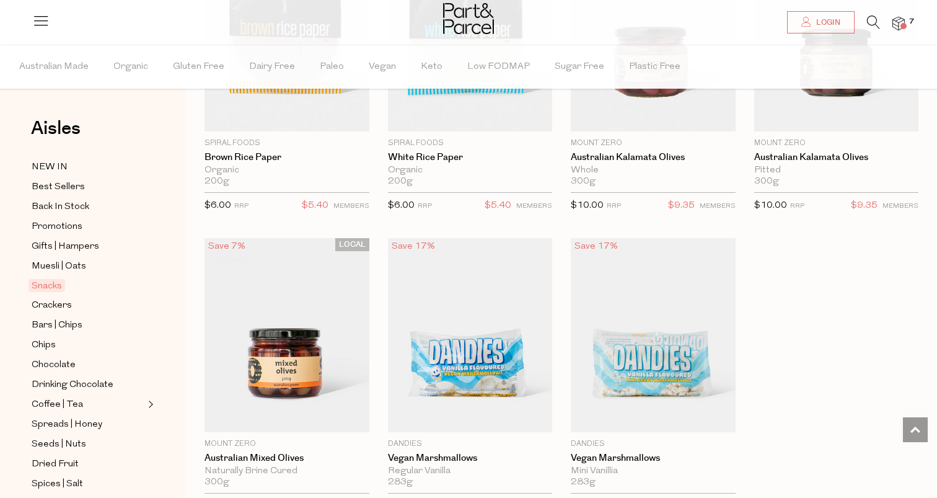
click at [897, 27] on img at bounding box center [898, 24] width 12 height 14
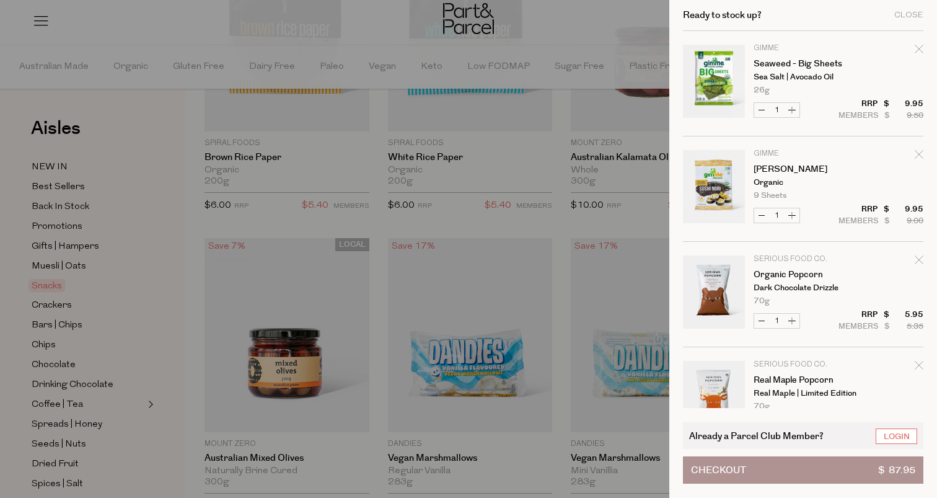
click at [765, 218] on button "Decrease Sushi Nori" at bounding box center [761, 215] width 15 height 14
type input "0"
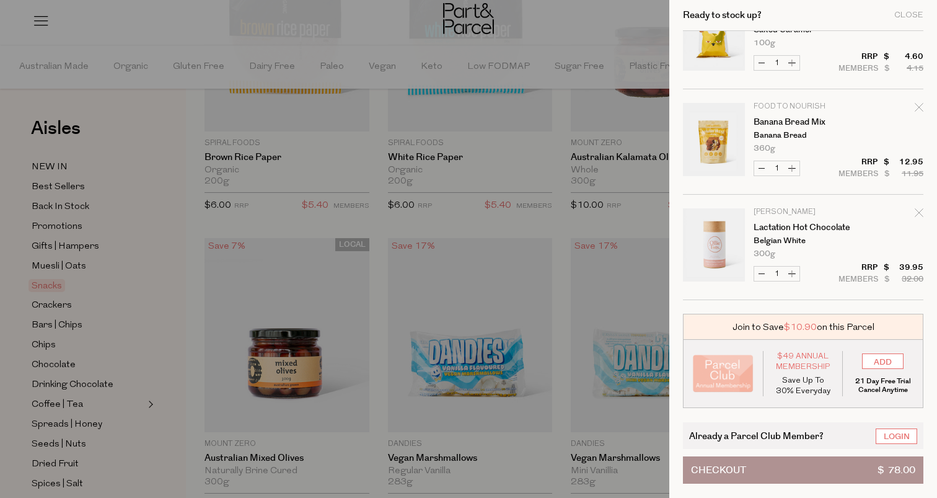
scroll to position [362, 0]
click at [790, 230] on link "Lactation Hot Chocolate" at bounding box center [802, 228] width 96 height 9
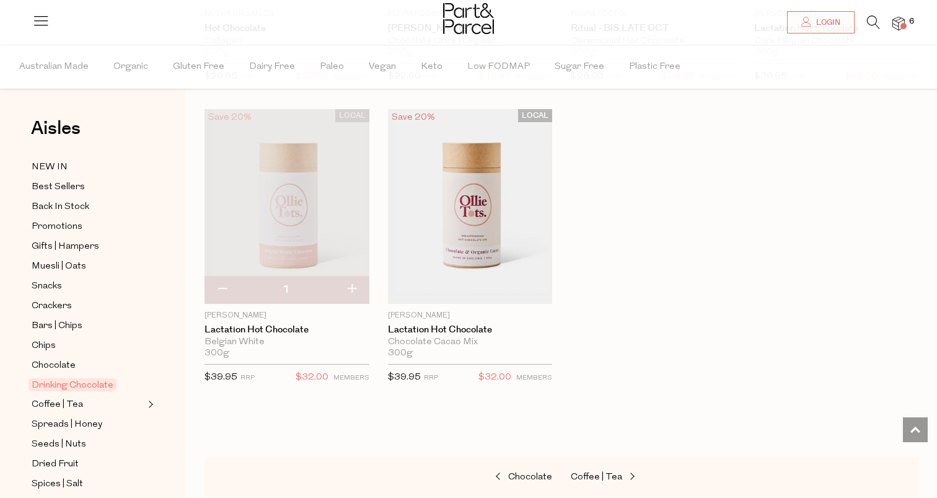
scroll to position [1277, 0]
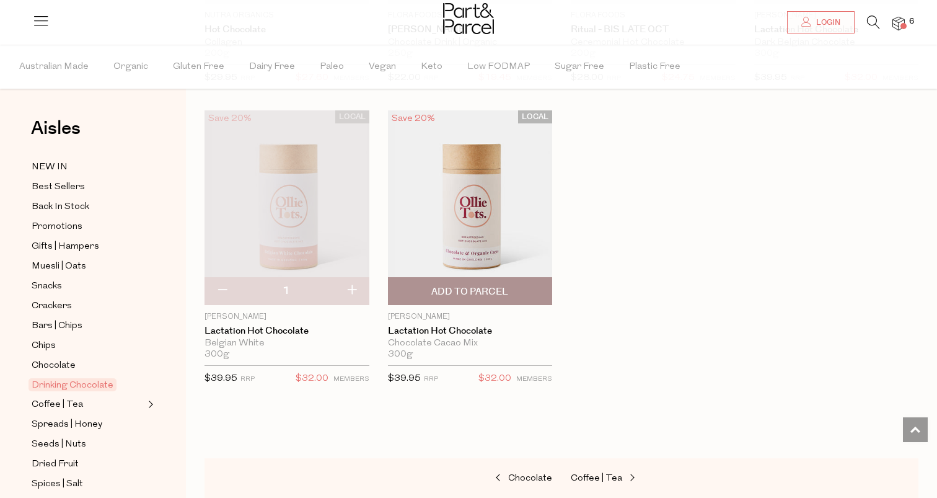
click at [483, 253] on img at bounding box center [470, 207] width 165 height 194
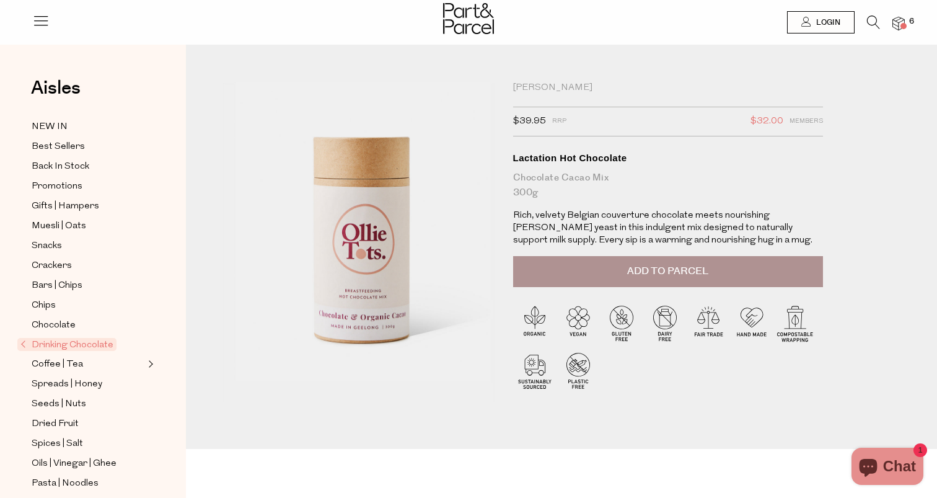
click at [573, 163] on div "Lactation Hot Chocolate" at bounding box center [668, 158] width 310 height 12
click at [604, 173] on div "Chocolate Cacao Mix 300g" at bounding box center [668, 185] width 310 height 30
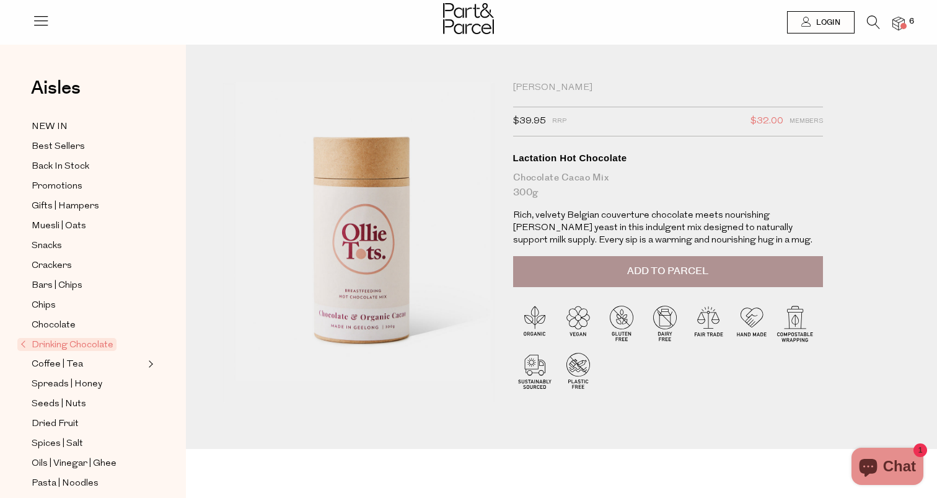
click at [604, 173] on div "Chocolate Cacao Mix 300g" at bounding box center [668, 185] width 310 height 30
click at [588, 167] on h1 "Lactation Hot Chocolate Chocolate Cacao Mix 300g" at bounding box center [668, 176] width 310 height 48
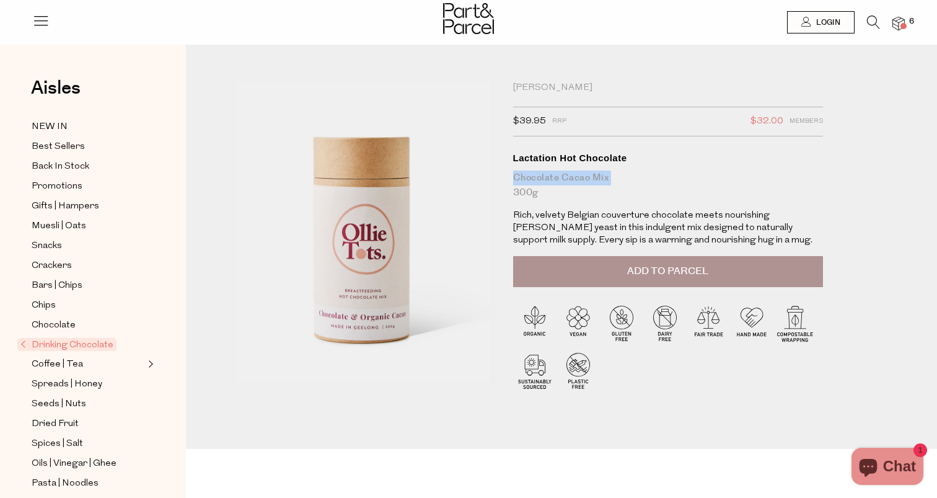
click at [558, 164] on h1 "Lactation Hot Chocolate Chocolate Cacao Mix 300g" at bounding box center [668, 176] width 310 height 48
click at [84, 168] on span "Back In Stock" at bounding box center [61, 166] width 58 height 15
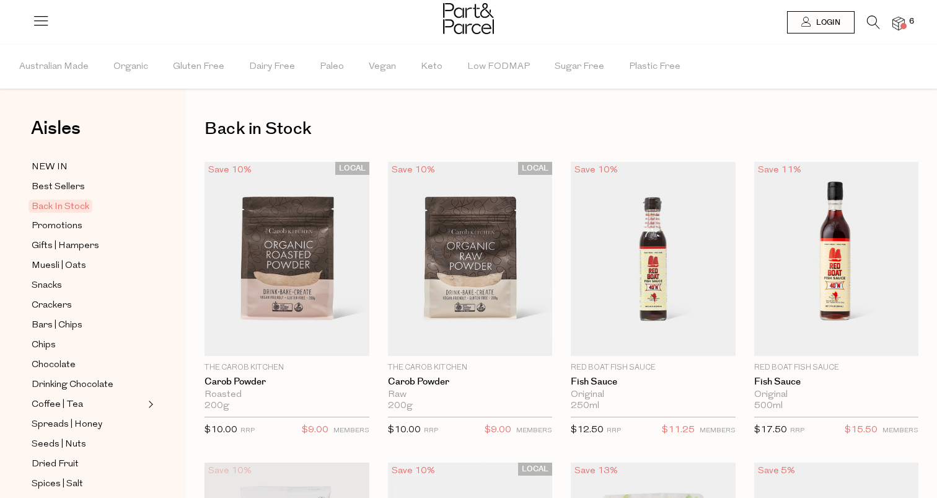
click at [895, 22] on img at bounding box center [898, 24] width 12 height 14
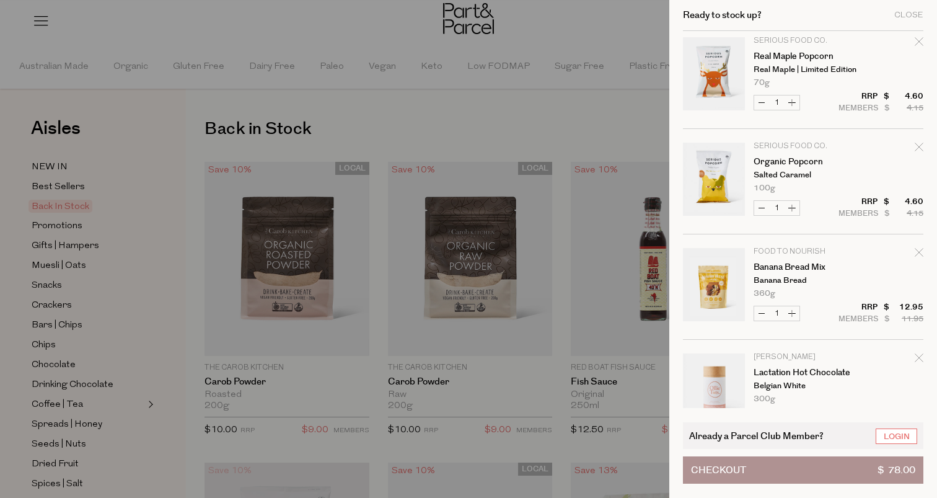
scroll to position [363, 0]
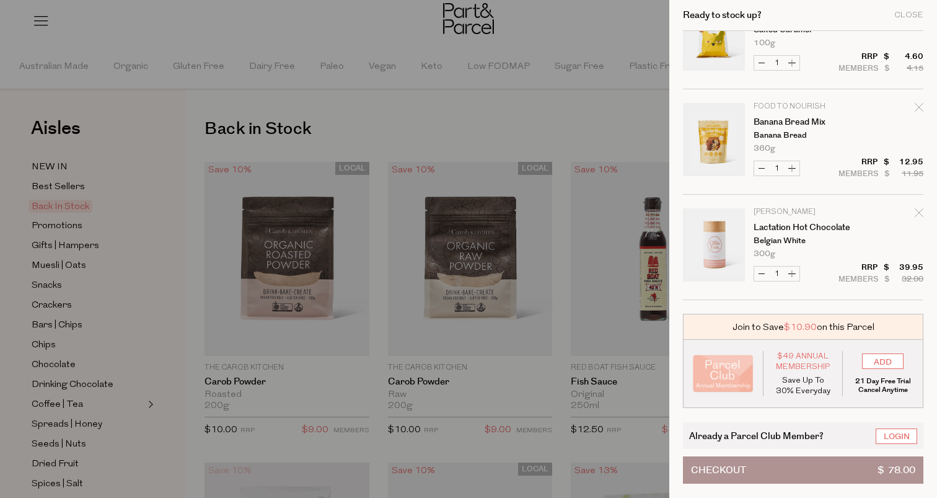
click at [759, 470] on button "Checkout $ 78.00" at bounding box center [803, 469] width 240 height 27
